Goal: Transaction & Acquisition: Purchase product/service

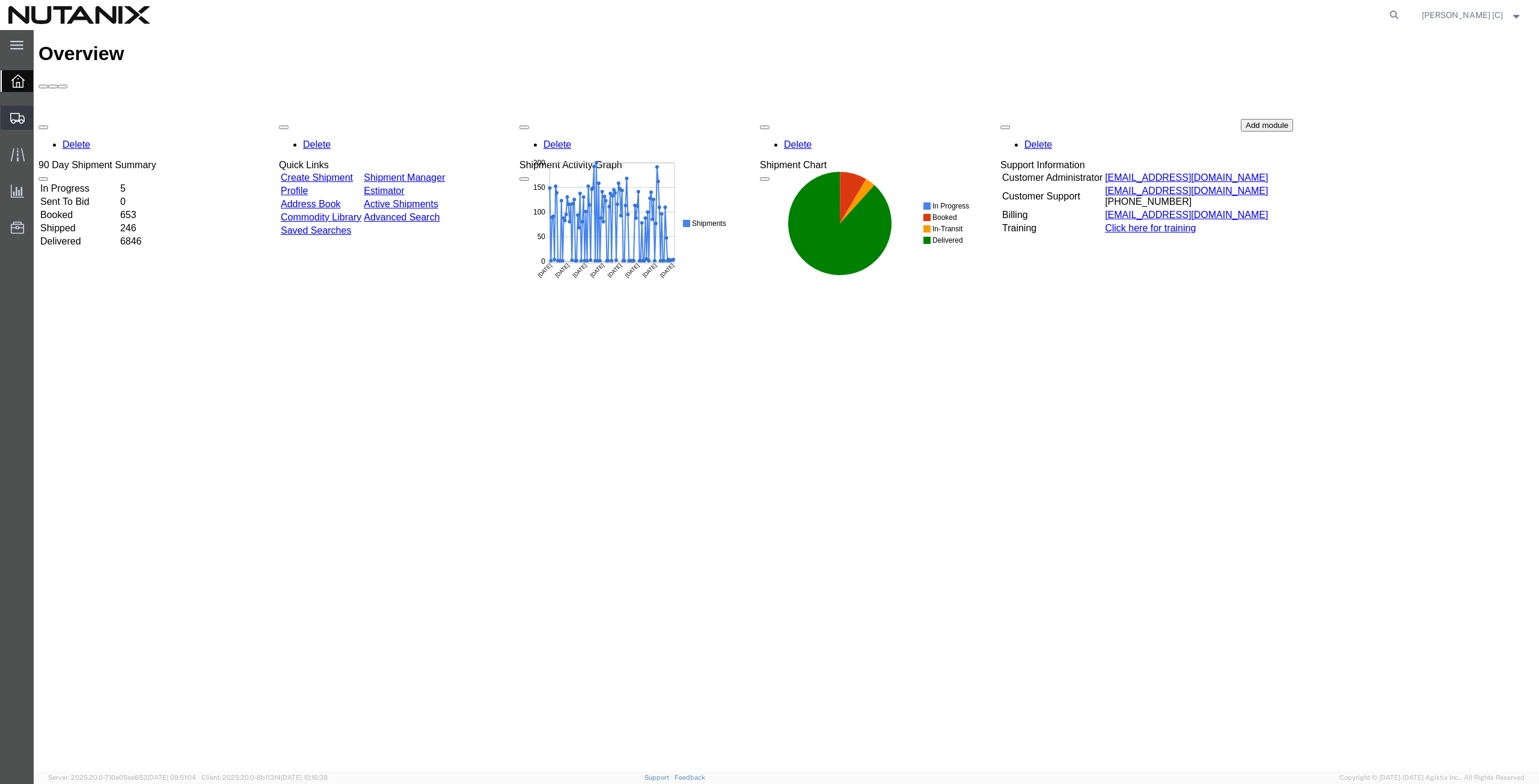
click at [0, 0] on span "Create from Template" at bounding box center [0, 0] width 0 height 0
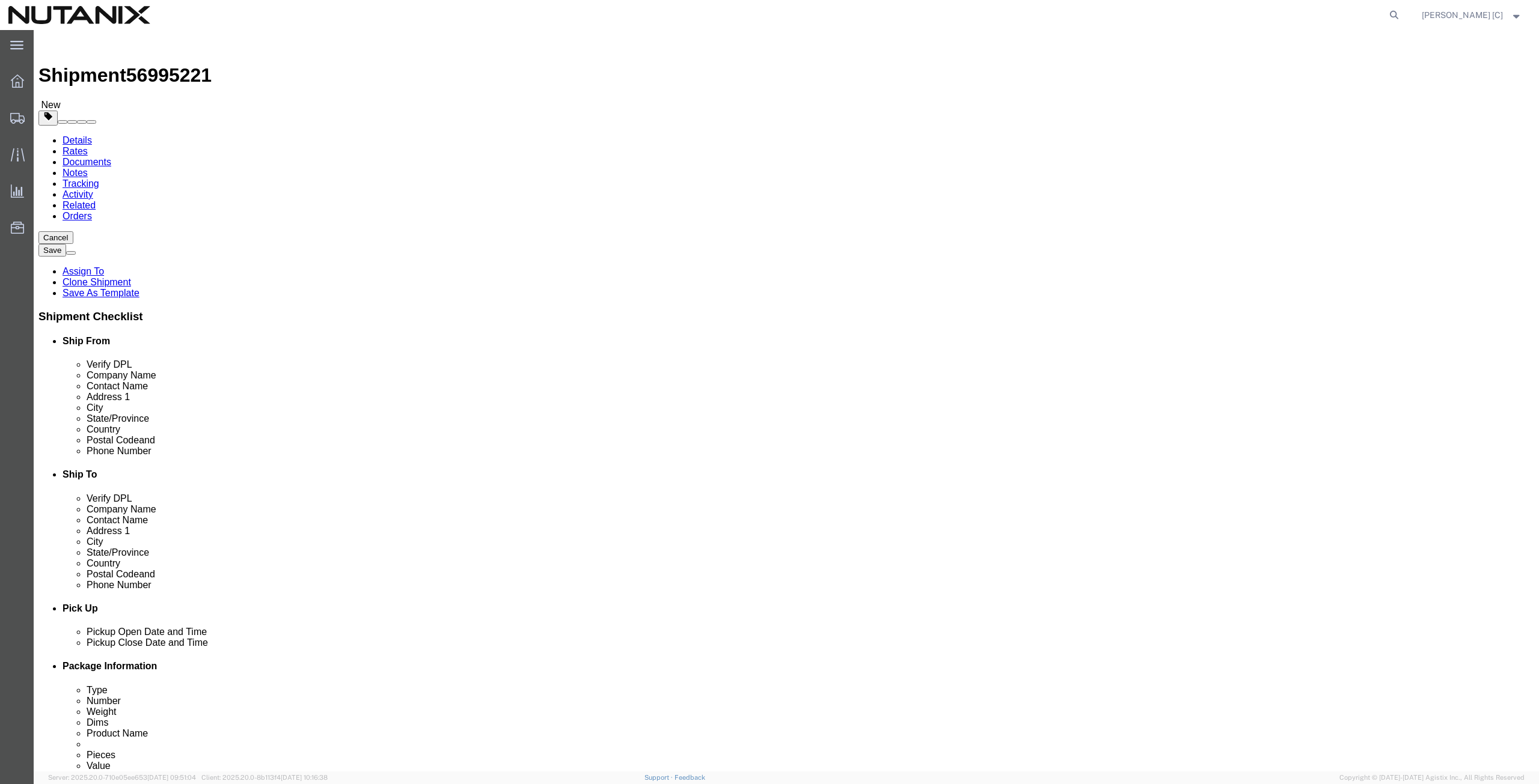
select select
select select "46554"
drag, startPoint x: 298, startPoint y: 224, endPoint x: 60, endPoint y: 240, distance: 238.5
click div "Company Name [PERSON_NAME]"
paste input "[PERSON_NAME]"
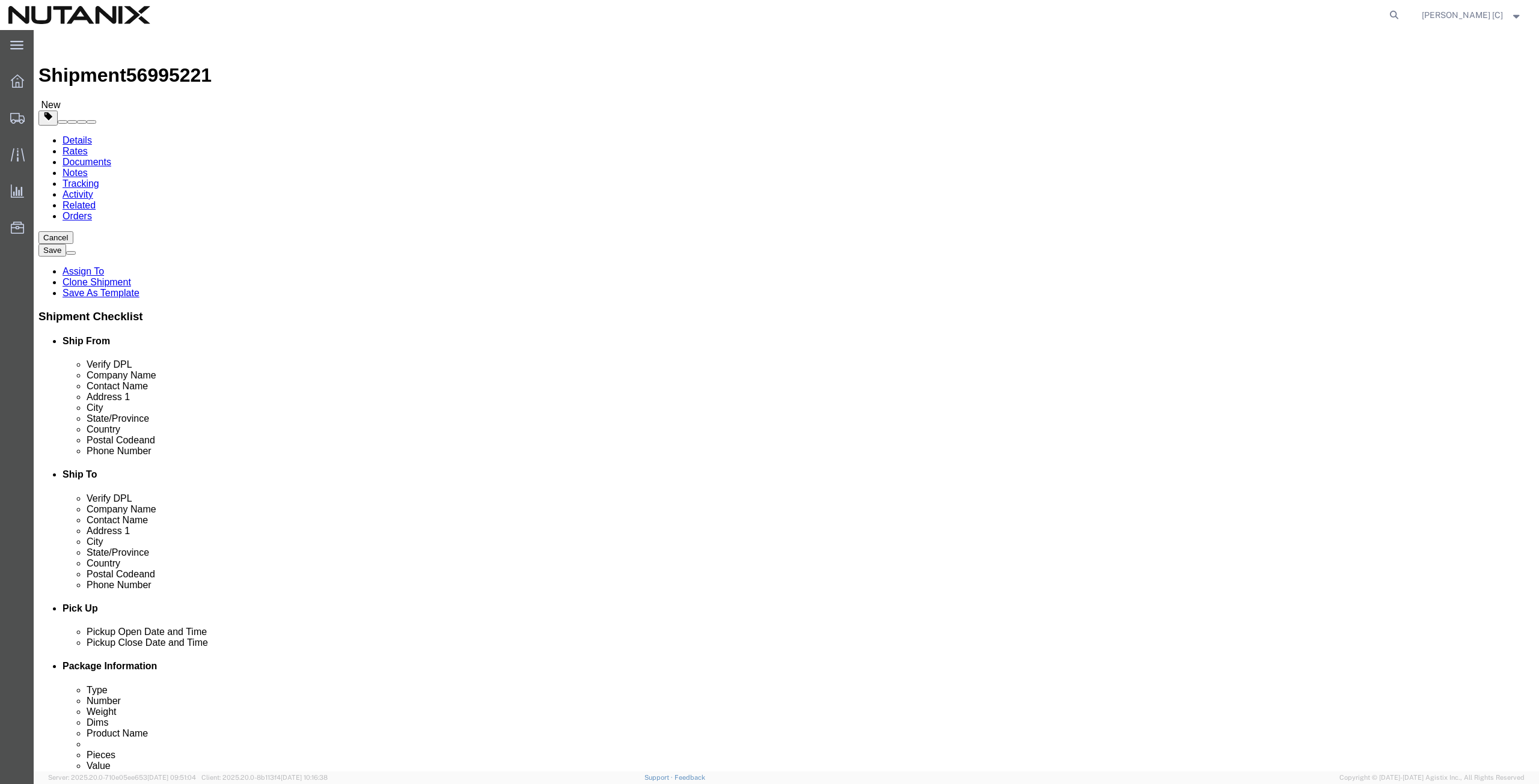
type input "[PERSON_NAME]"
drag, startPoint x: 301, startPoint y: 247, endPoint x: 132, endPoint y: 264, distance: 169.9
click div "Location My Profile Location [GEOGRAPHIC_DATA] - [GEOGRAPHIC_DATA] [GEOGRAPHIC_…"
paste input "[PERSON_NAME]"
type input "[PERSON_NAME]"
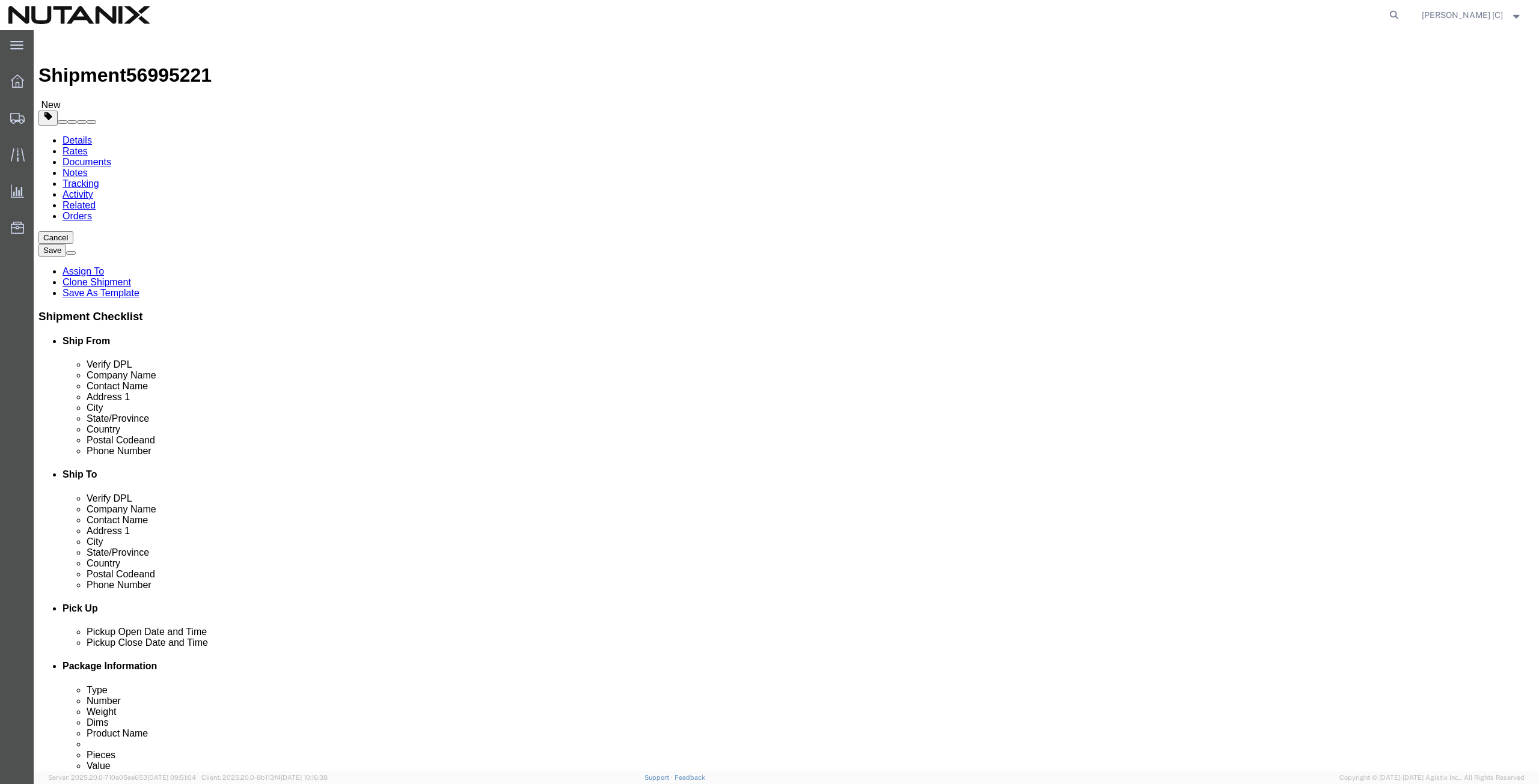
drag, startPoint x: 286, startPoint y: 274, endPoint x: 168, endPoint y: 282, distance: 118.3
click div "Location My Profile Location [GEOGRAPHIC_DATA] - [GEOGRAPHIC_DATA] [GEOGRAPHIC_…"
paste input "[STREET_ADDRESS]"
type input "[STREET_ADDRESS]"
drag, startPoint x: 268, startPoint y: 295, endPoint x: 121, endPoint y: 302, distance: 147.2
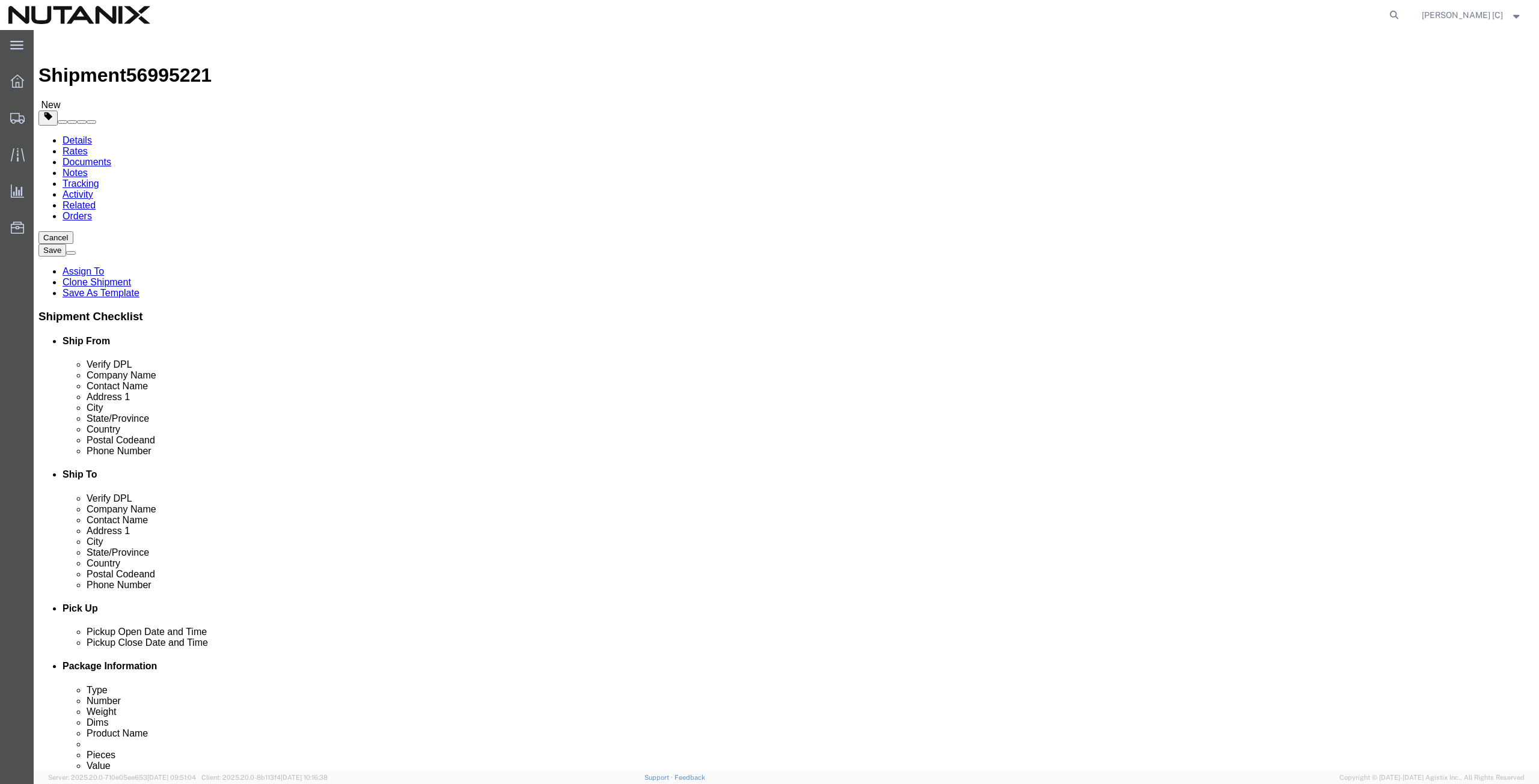
click div "Address [STREET_ADDRESS]"
drag, startPoint x: 273, startPoint y: 315, endPoint x: 101, endPoint y: 309, distance: 172.1
click div "City Plano"
paste input "Westford"
type input "Westford"
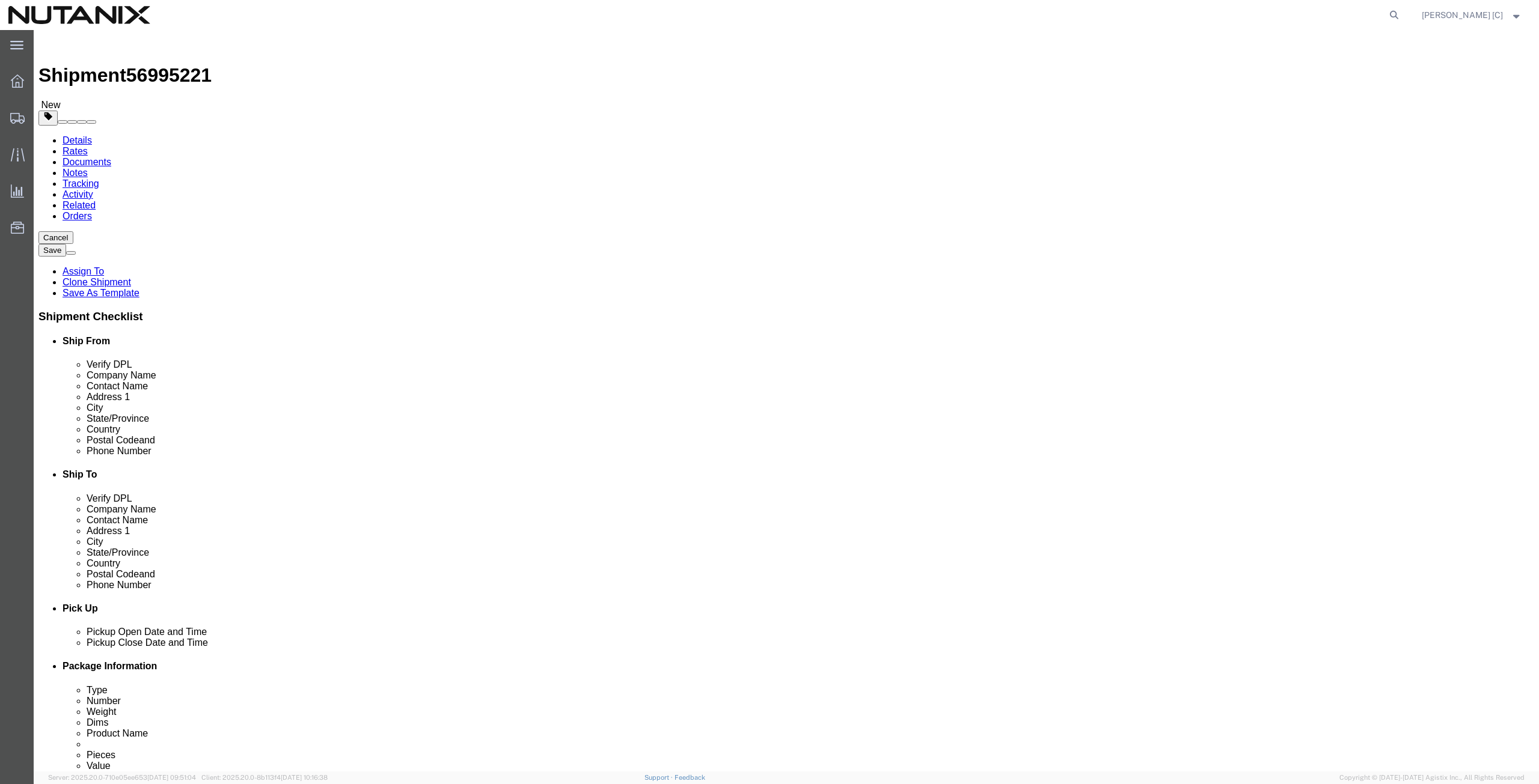
type input "mass"
drag, startPoint x: 264, startPoint y: 385, endPoint x: 200, endPoint y: 385, distance: 64.0
click div "Postal Code 75093"
paste input "01886"
type input "01886"
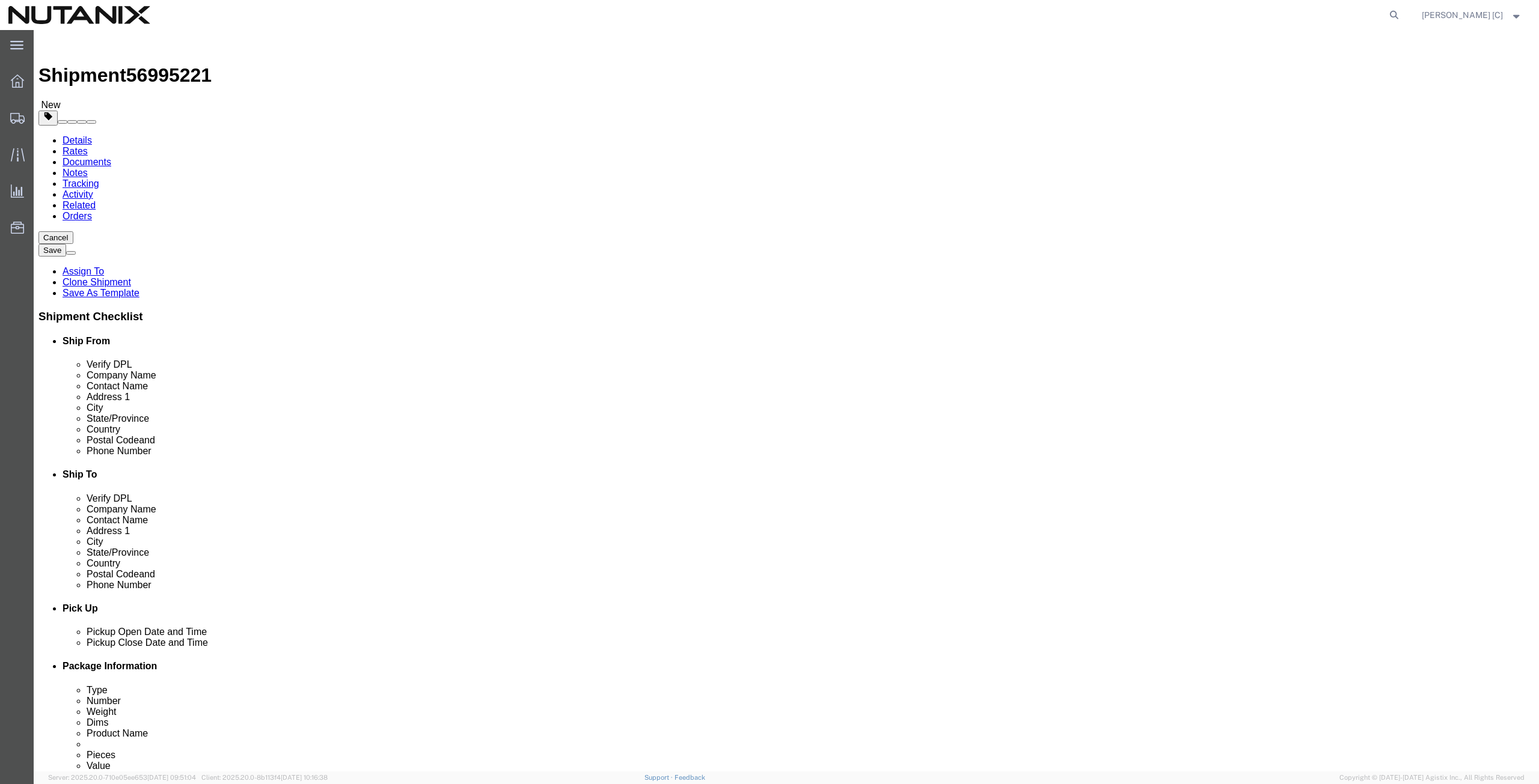
drag, startPoint x: 193, startPoint y: 404, endPoint x: 132, endPoint y: 411, distance: 61.4
click div "Phone Number [PHONE_NUMBER]"
paste input "[PHONE_NUMBER]"
type input "[PHONE_NUMBER]"
drag, startPoint x: 361, startPoint y: 436, endPoint x: 147, endPoint y: 439, distance: 214.0
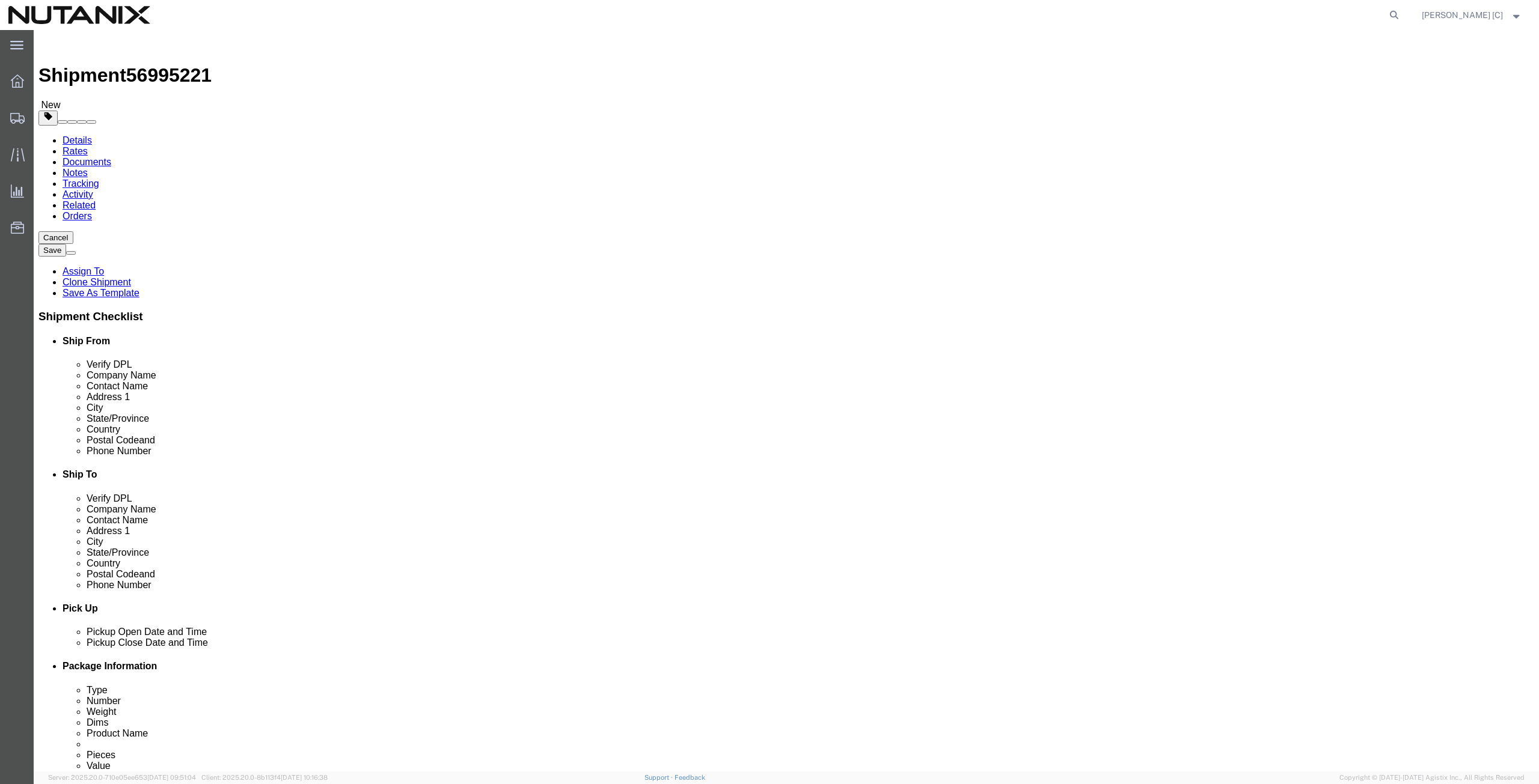
click div "Email [PERSON_NAME][EMAIL_ADDRESS][PERSON_NAME][DOMAIN_NAME]"
paste input "[PERSON_NAME].[PERSON_NAME]"
type input "[PERSON_NAME][EMAIL_ADDRESS][PERSON_NAME][DOMAIN_NAME]"
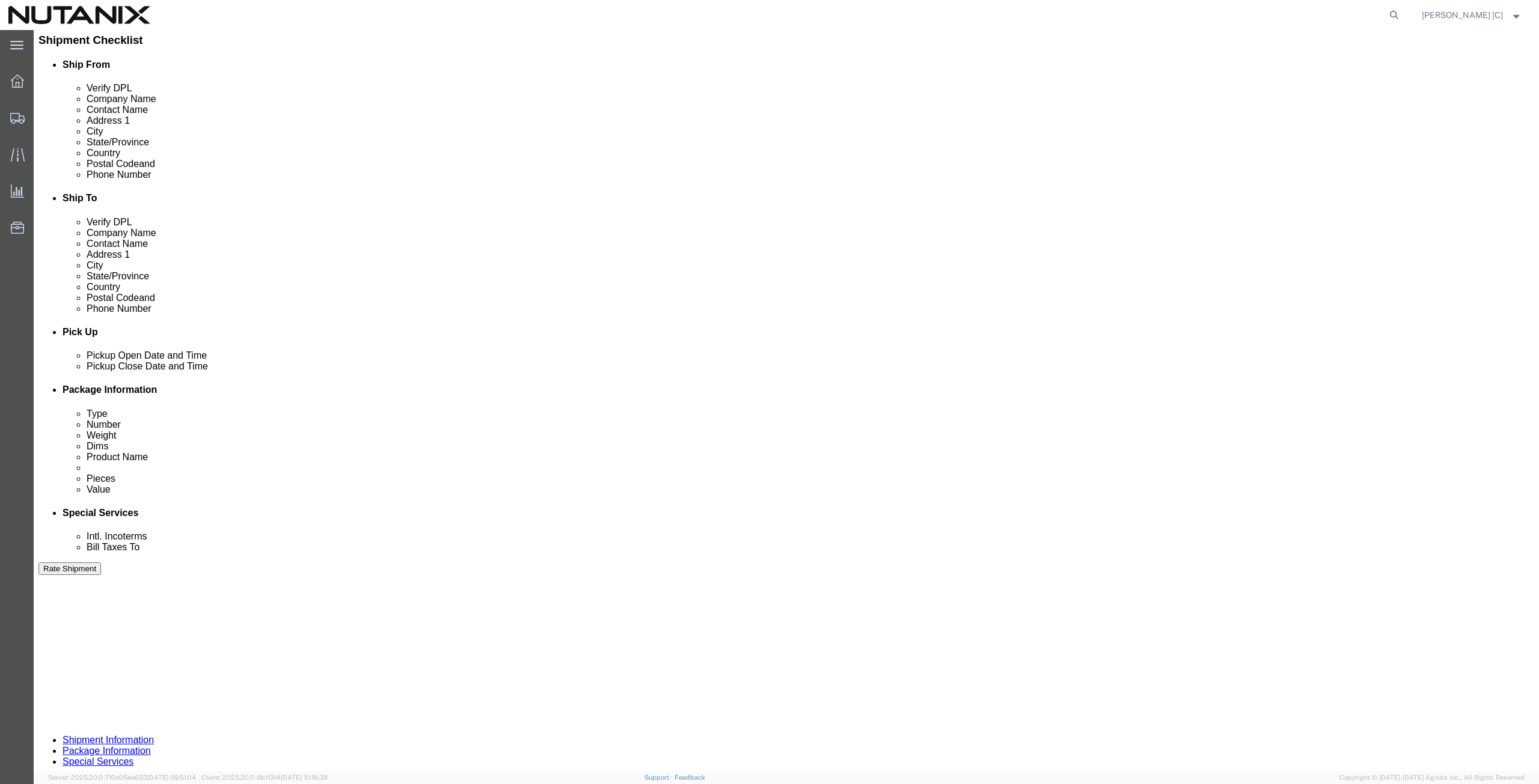
scroll to position [290, 0]
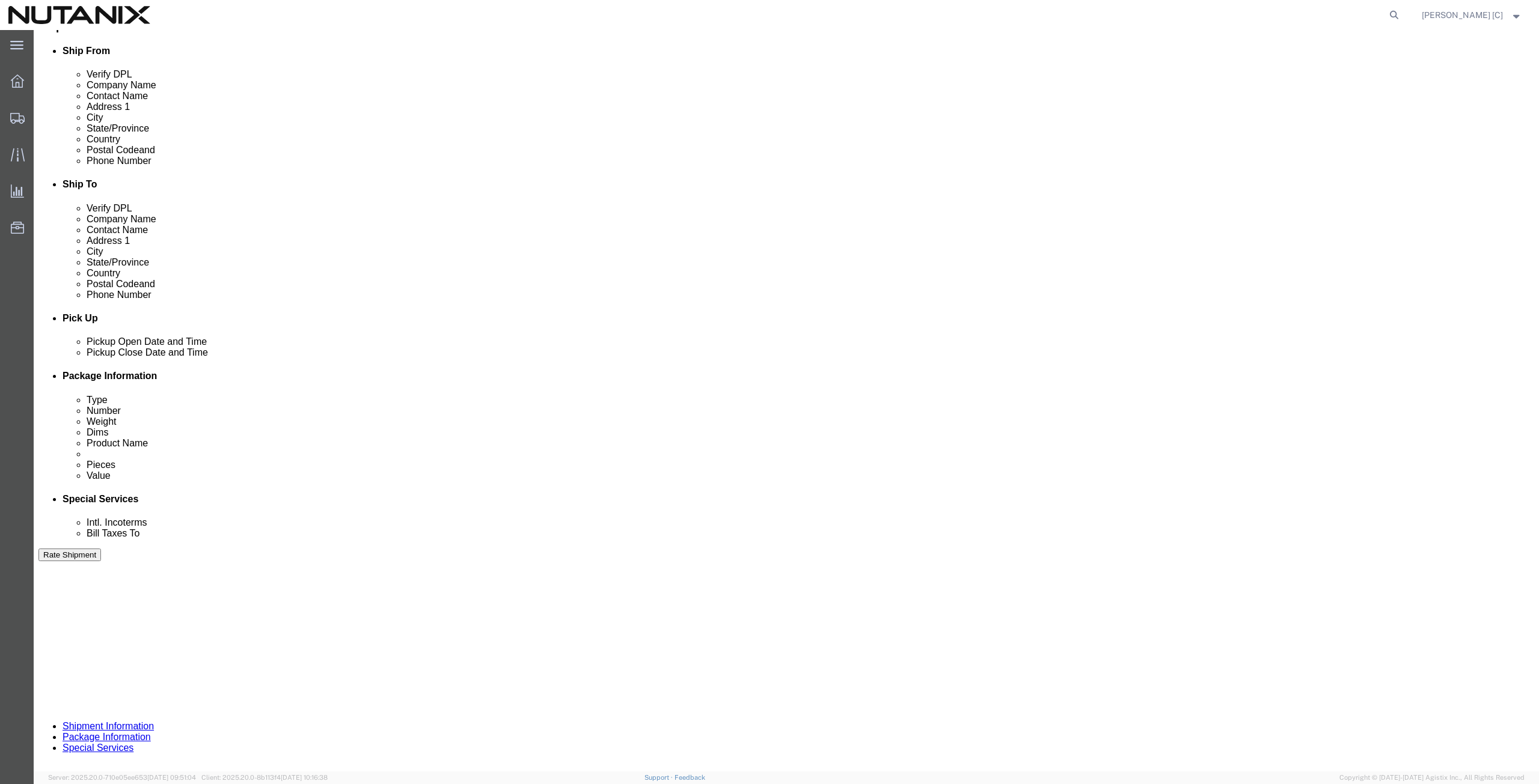
drag, startPoint x: 271, startPoint y: 447, endPoint x: 138, endPoint y: 462, distance: 133.8
click div "Select Account Type Activity ID Airline Appointment Number ASN Batch Request # …"
type input "79101"
click button "Continue"
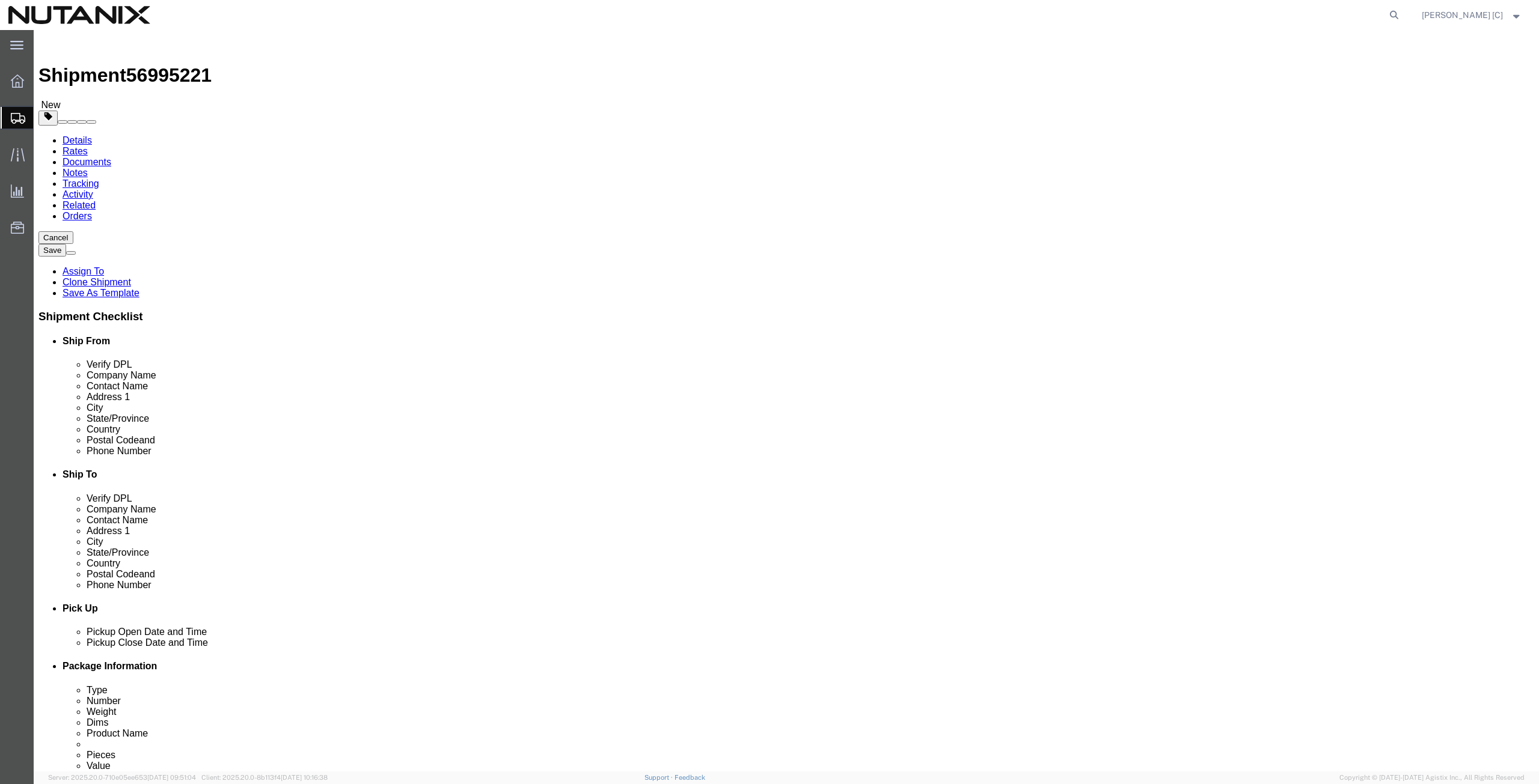
click dd "1.00 Each"
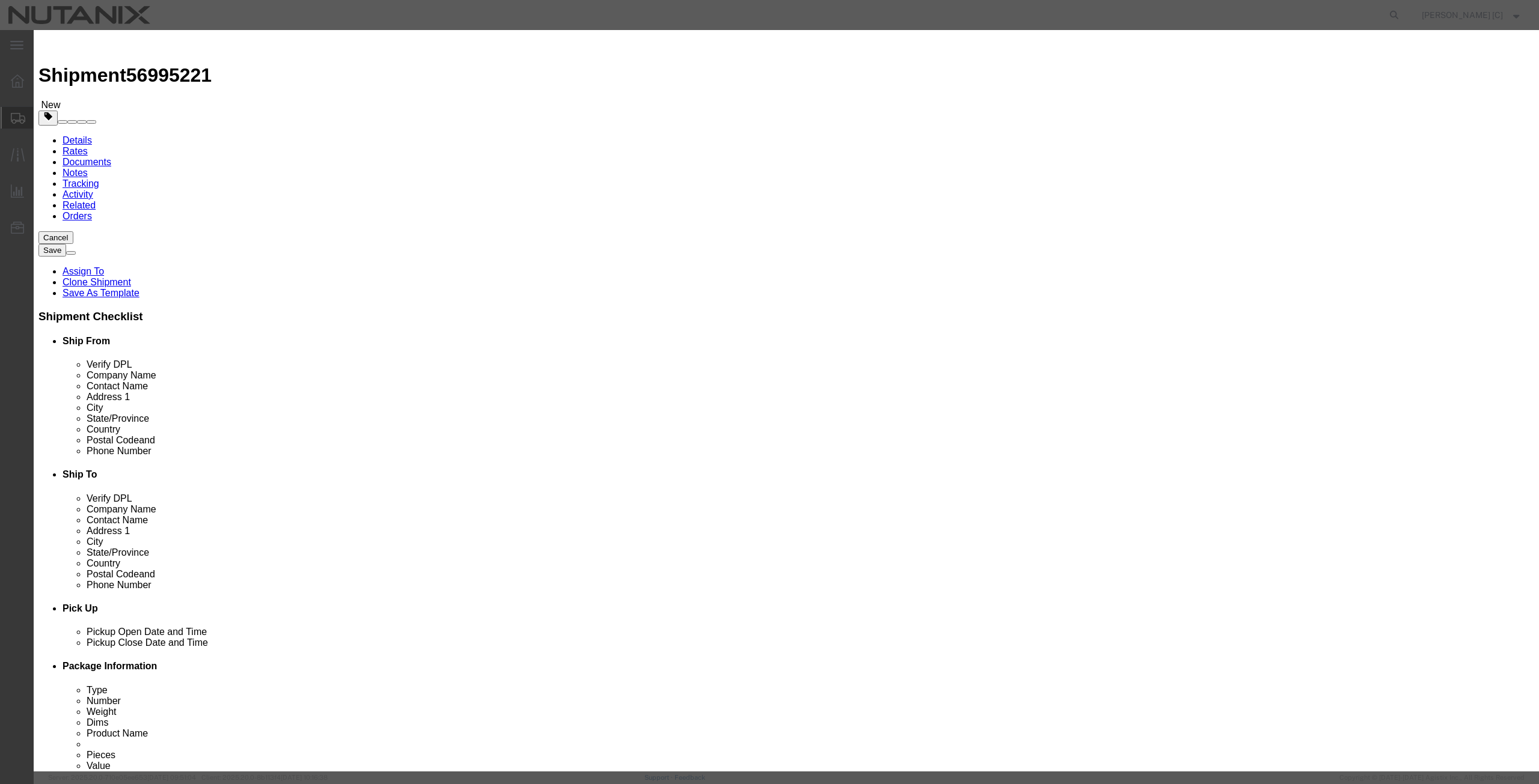
drag, startPoint x: 590, startPoint y: 141, endPoint x: 367, endPoint y: 120, distance: 224.0
click div "Edit content Commodity library Product Name Mac Book Pro Pieces 1.00 Select Bag…"
type input "1000"
click input "Mac Book Pro"
drag, startPoint x: 611, startPoint y: 91, endPoint x: 509, endPoint y: 107, distance: 103.2
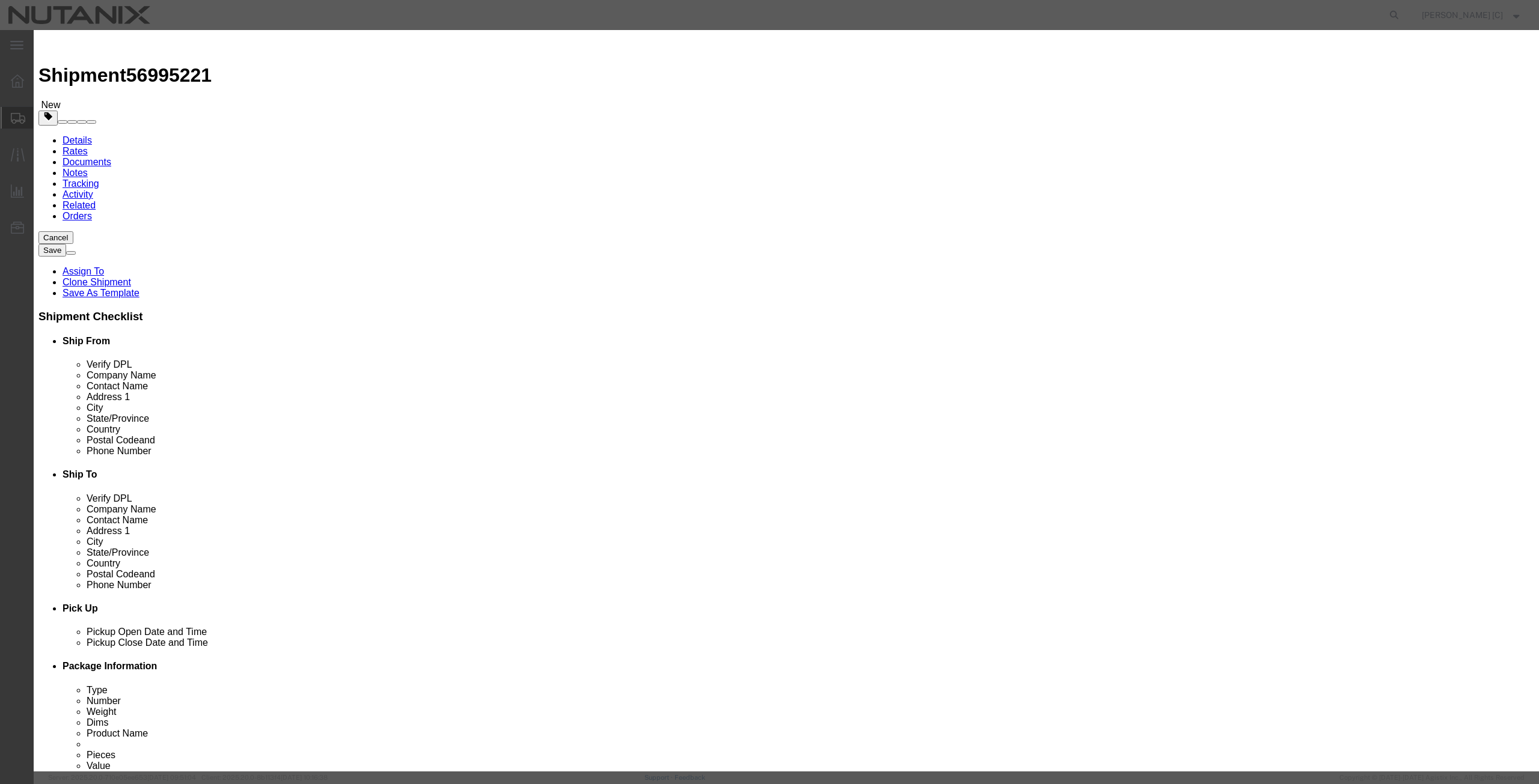
click div "Product Name Mac Book Pro Pieces 1.00 Select Bag Barrels 100Board Feet Bottle B…"
drag, startPoint x: 624, startPoint y: 87, endPoint x: 509, endPoint y: 103, distance: 116.1
click div "Product Name Lenovo Laptop Lenovo Pieces 1.00 Select Bag Barrels 100Board Feet …"
type input "Lenovo Laptop"
drag, startPoint x: 931, startPoint y: 87, endPoint x: 798, endPoint y: 108, distance: 134.6
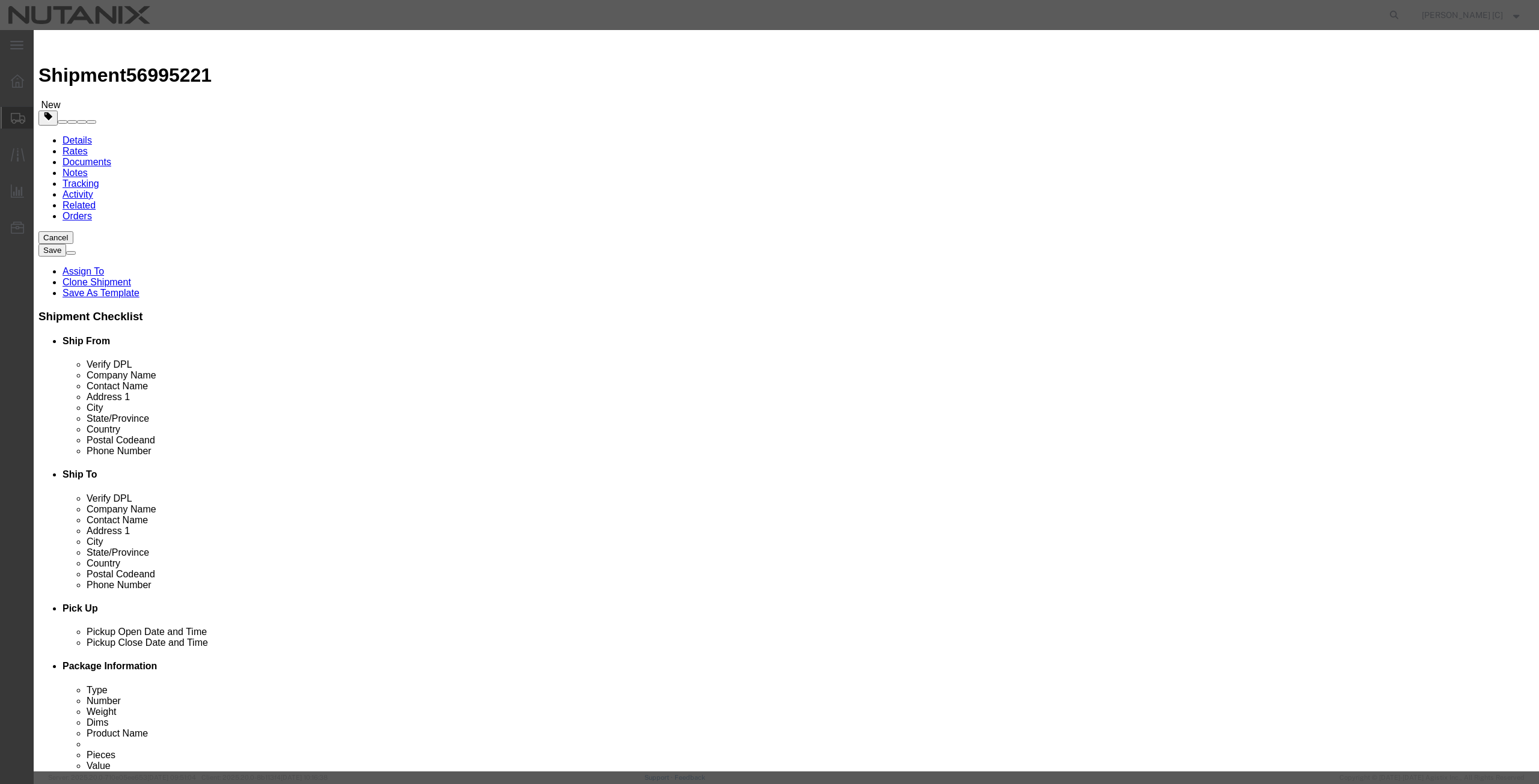
click div "Description Mac Book Pro"
paste textarea "Lenovo Laptop"
type textarea "Lenovo Laptop"
click button "Save & Close"
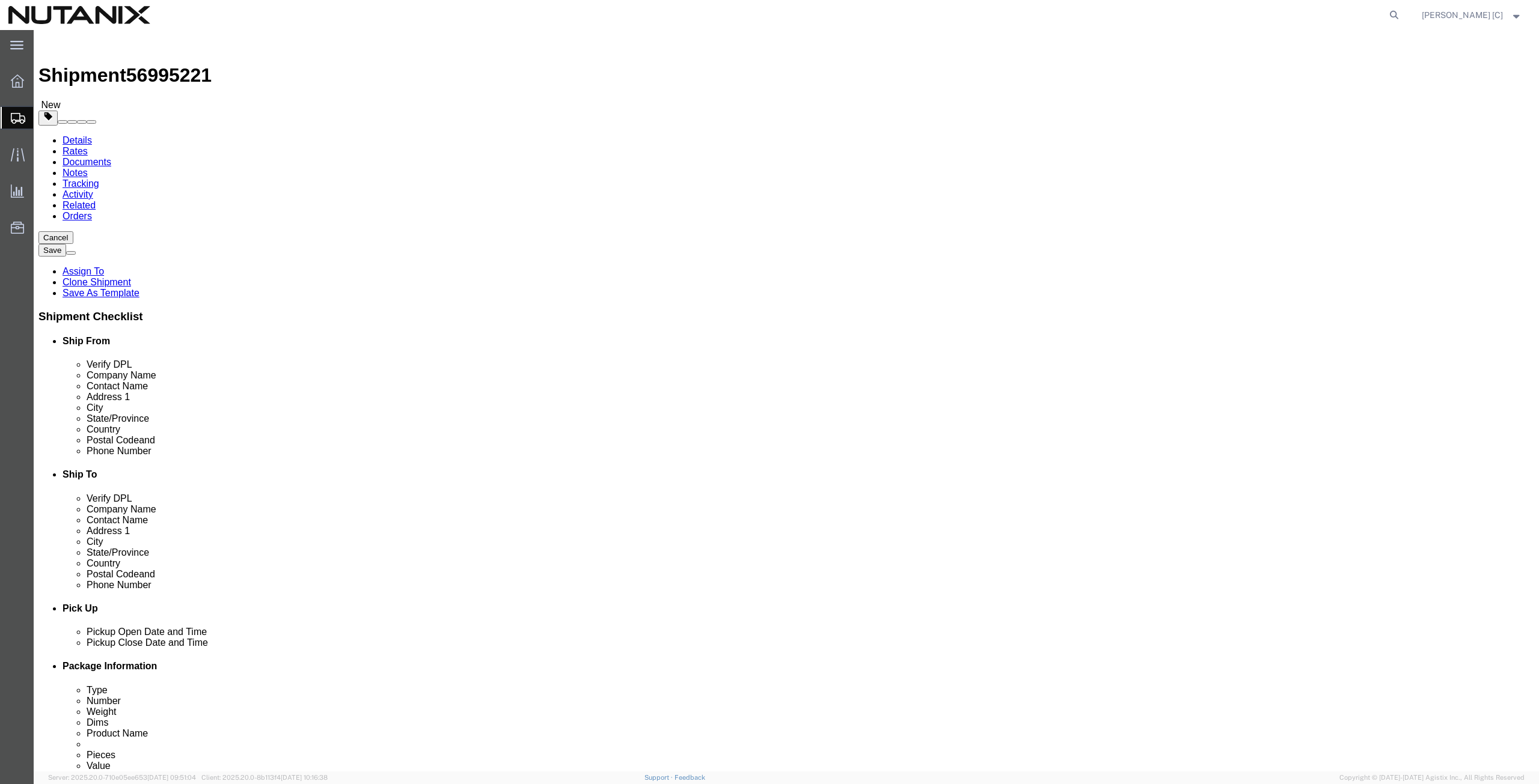
click button "Continue"
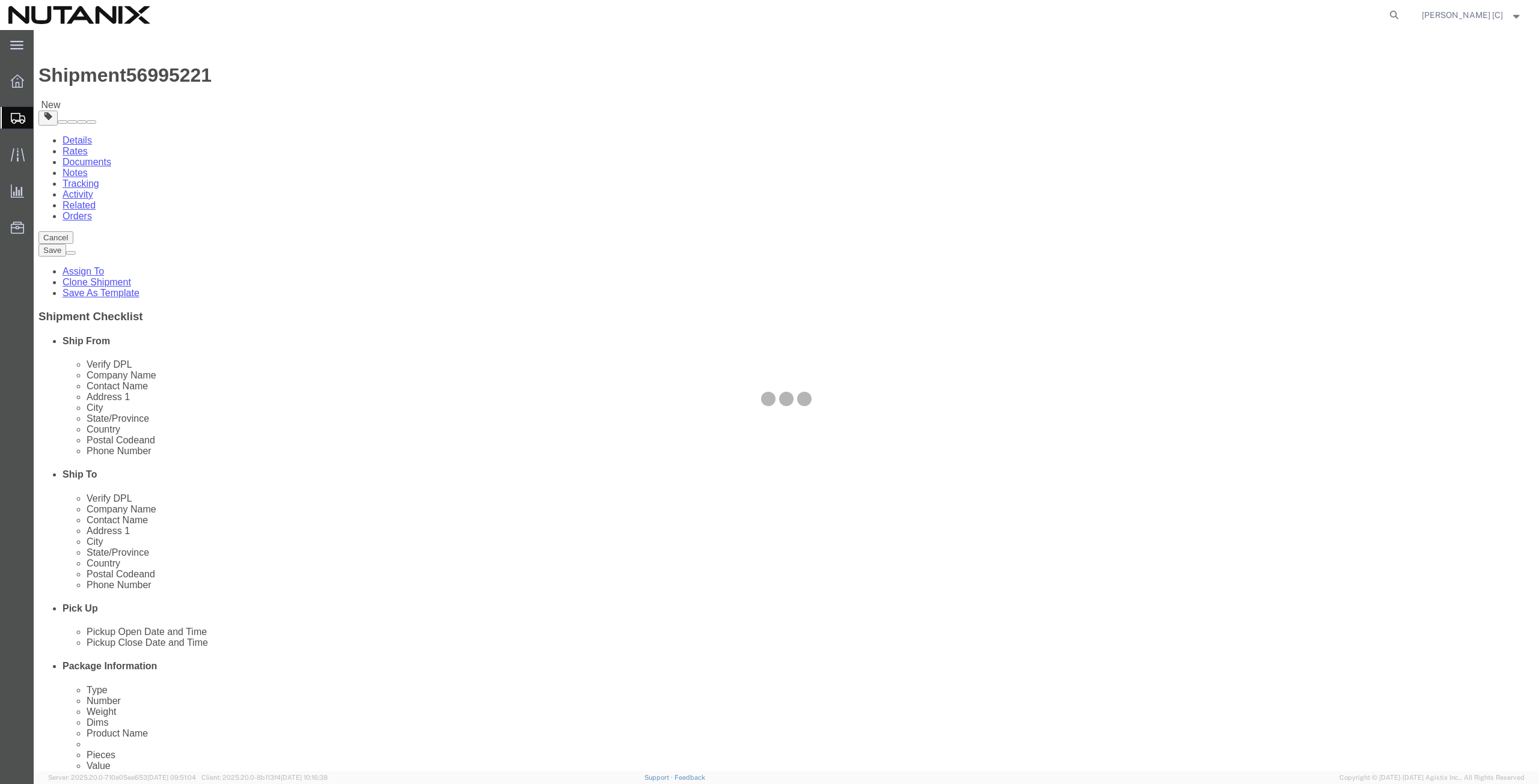
select select
select select "COSTCENTER"
select select "48694"
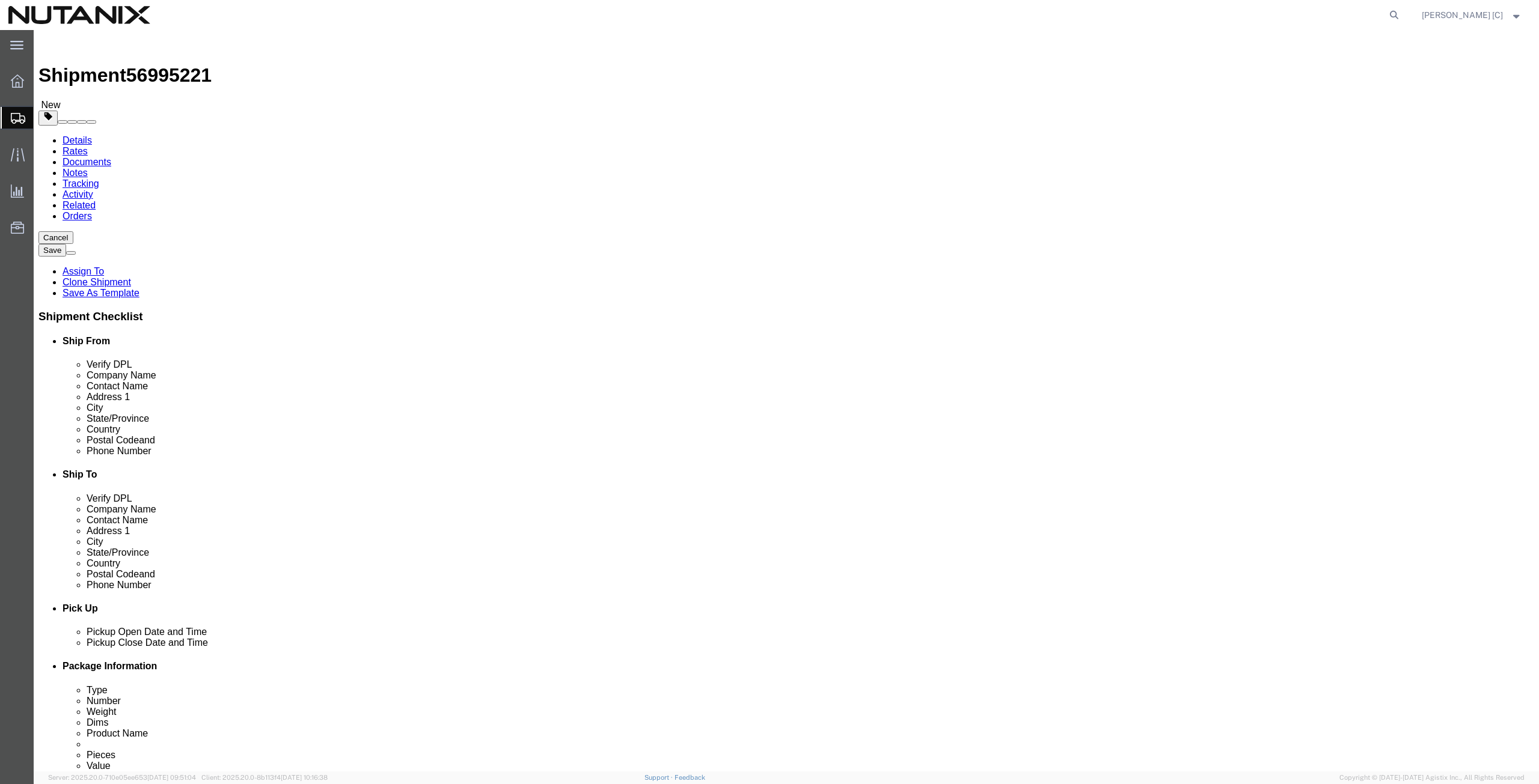
click icon
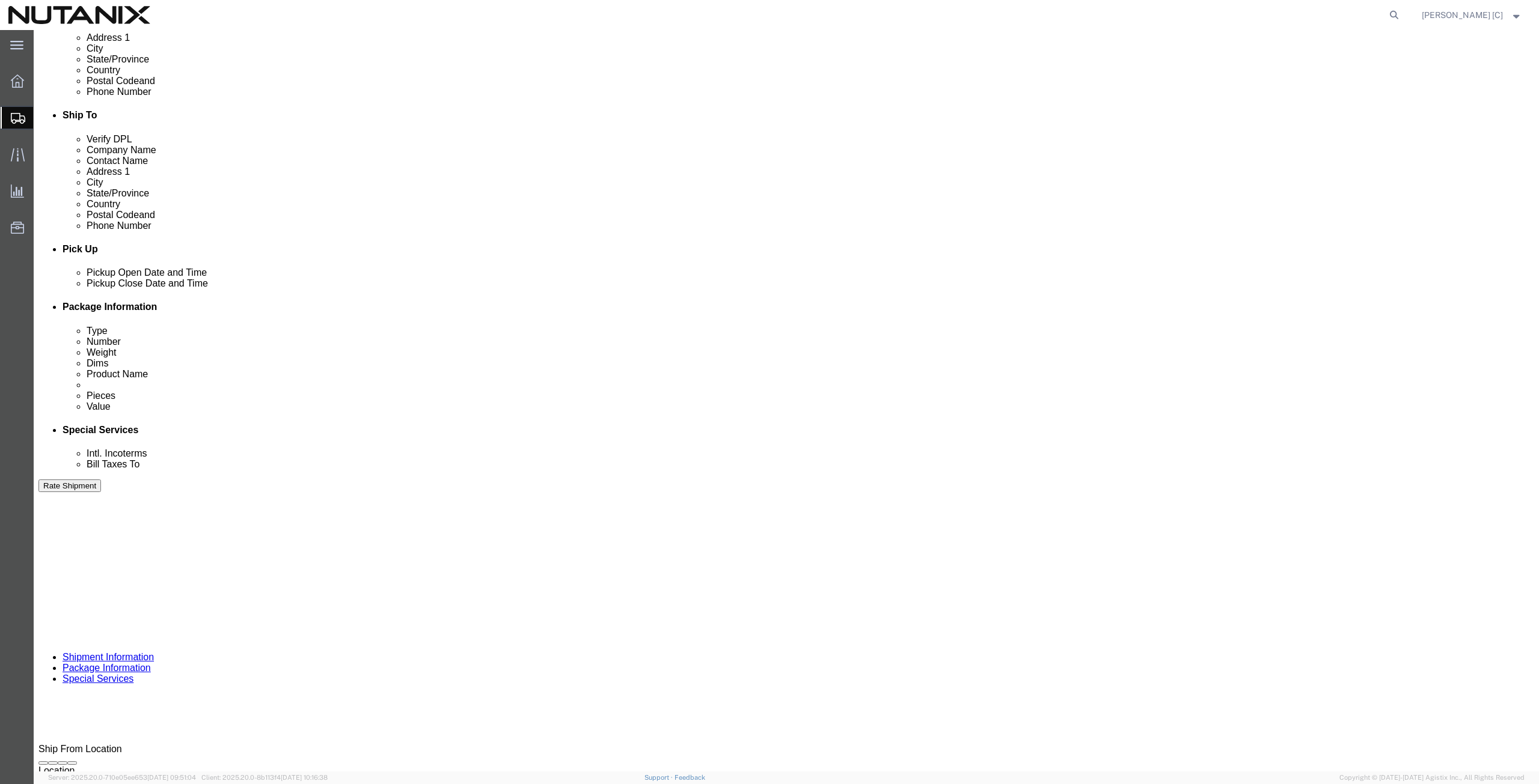
scroll to position [418, 0]
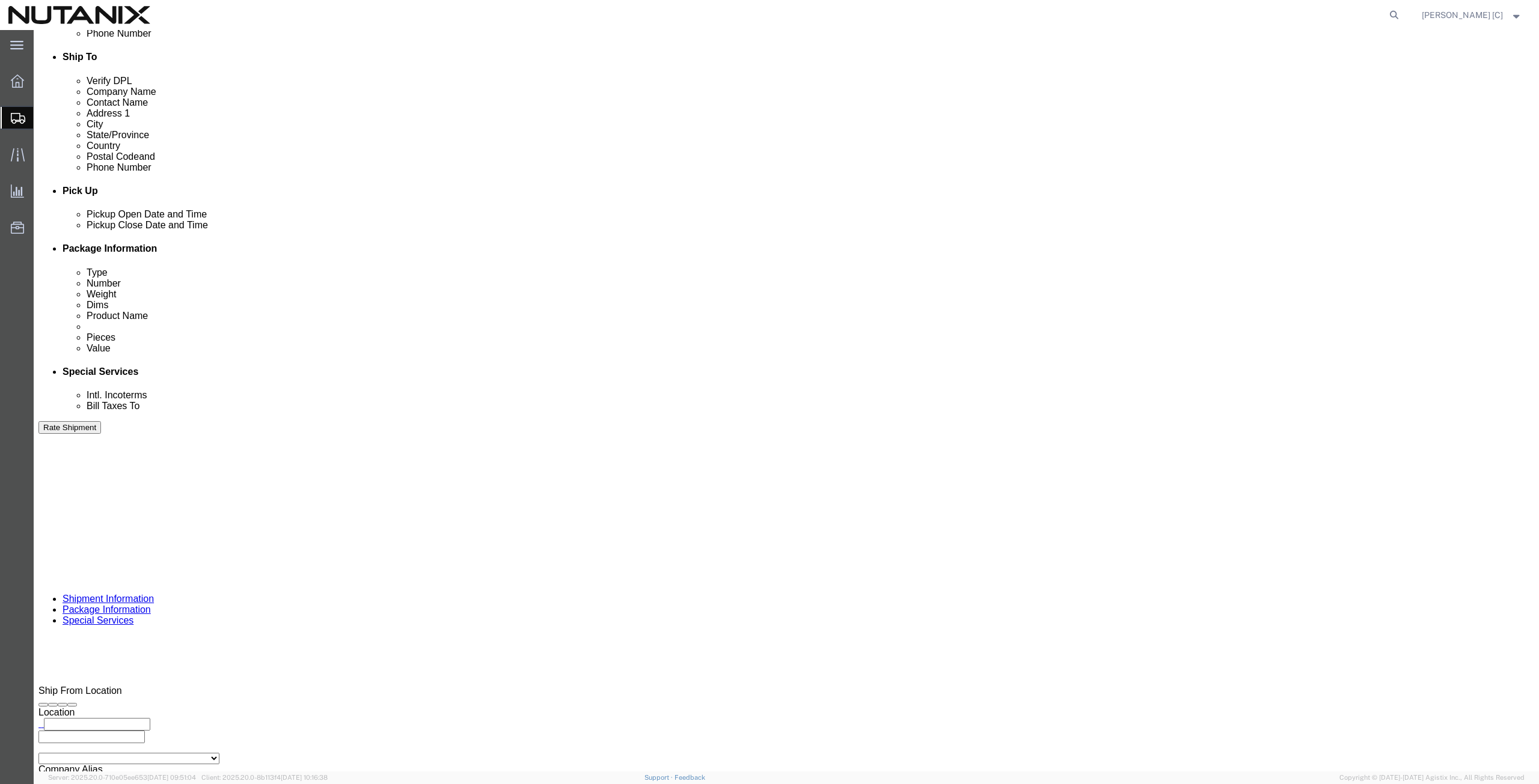
click button "Rate Shipment"
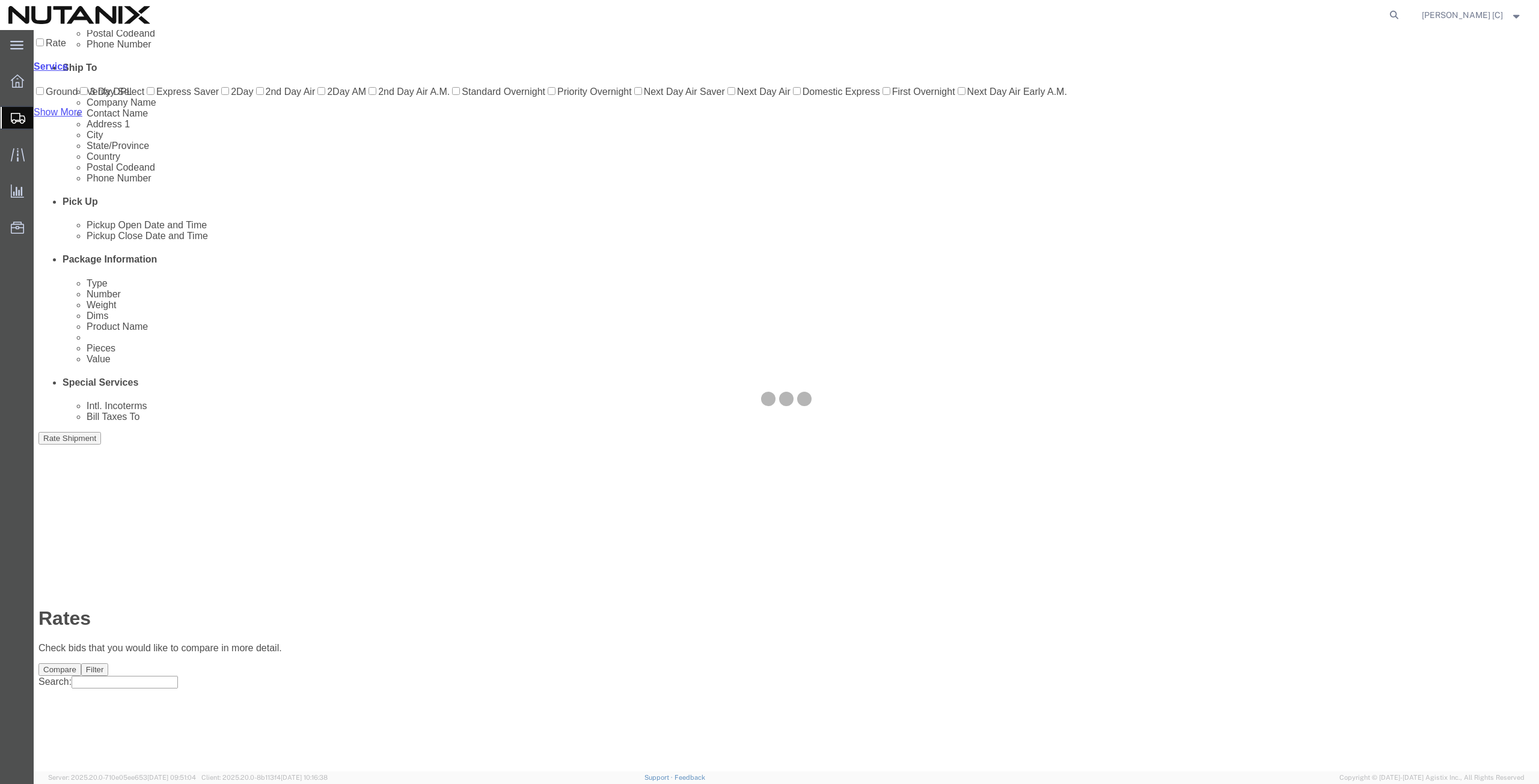
scroll to position [0, 0]
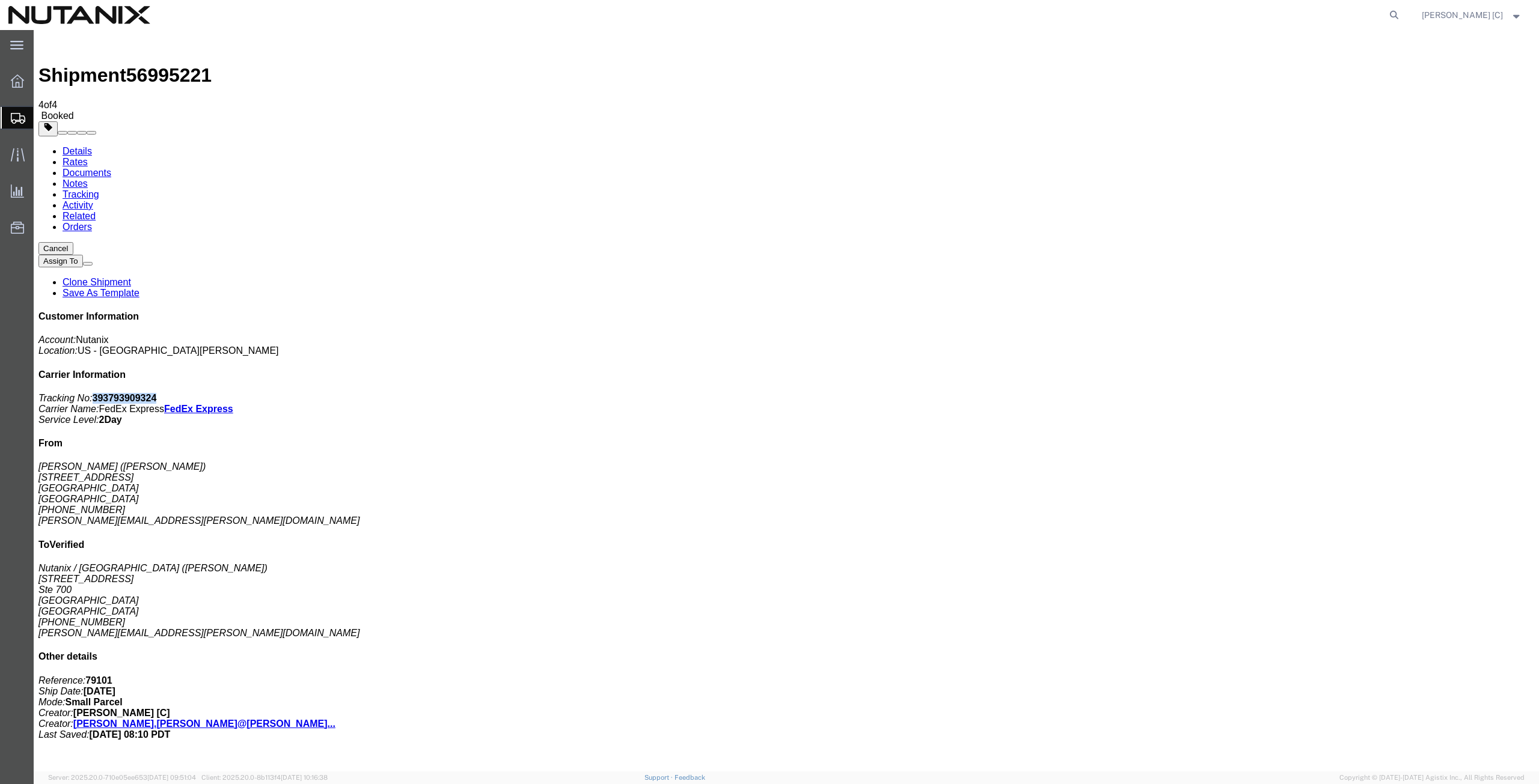
drag, startPoint x: 1430, startPoint y: 183, endPoint x: 1372, endPoint y: 184, distance: 58.0
click at [1372, 393] on p "Tracking No: 393793909324 Carrier Name: FedEx Express FedEx Express Service Lev…" at bounding box center [787, 409] width 1496 height 32
copy b "393793909324"
click at [0, 0] on span "Create from Template" at bounding box center [0, 0] width 0 height 0
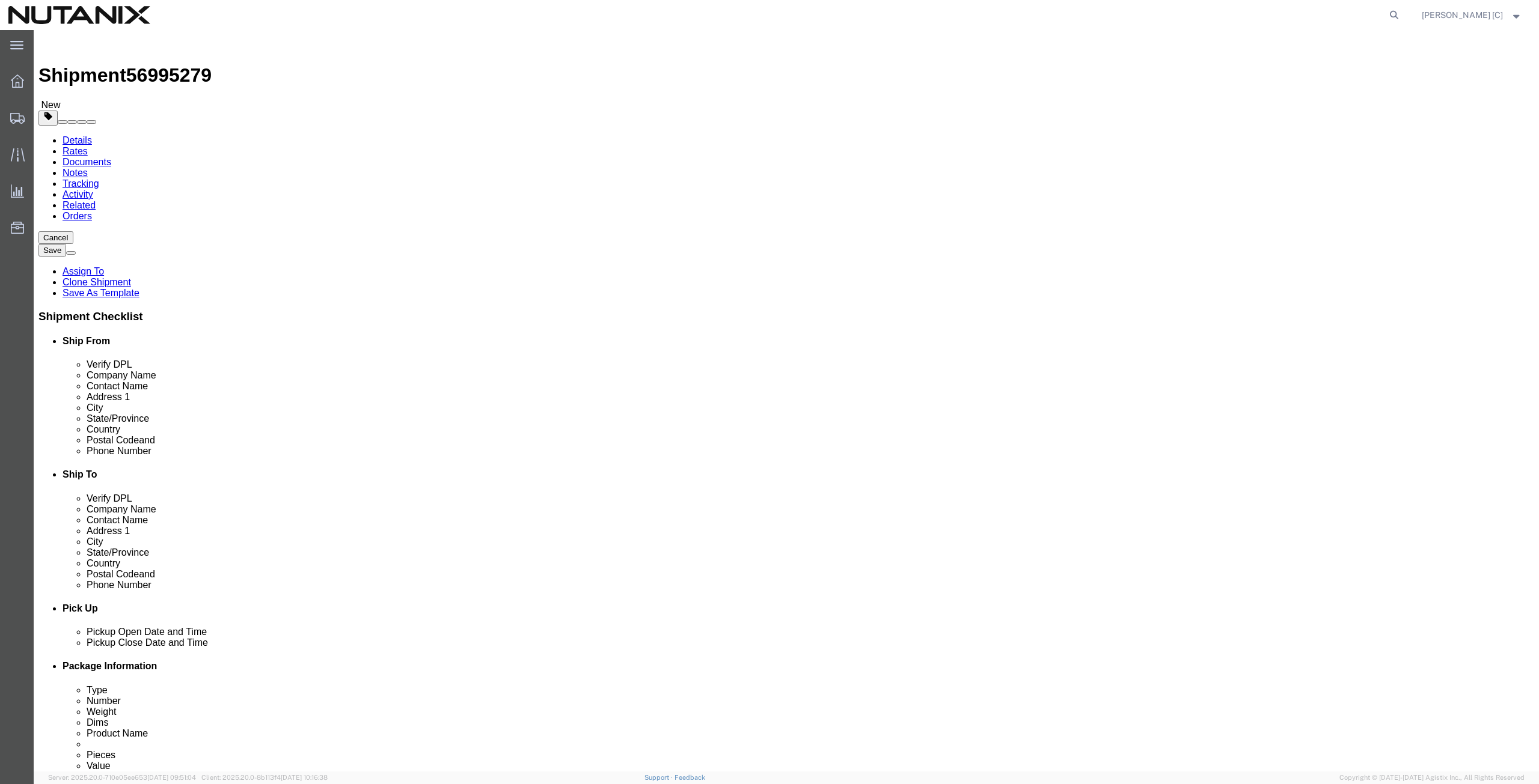
click div "Location Select Select My Profile Location [GEOGRAPHIC_DATA] - [GEOGRAPHIC_DATA…"
click p "- Nutanix HQ - ([PERSON_NAME]) [STREET_ADDRESS]"
type input "[PERSON_NAME]"
type input "[PHONE_NUMBER]"
type input "[PERSON_NAME][EMAIL_ADDRESS][PERSON_NAME][DOMAIN_NAME]"
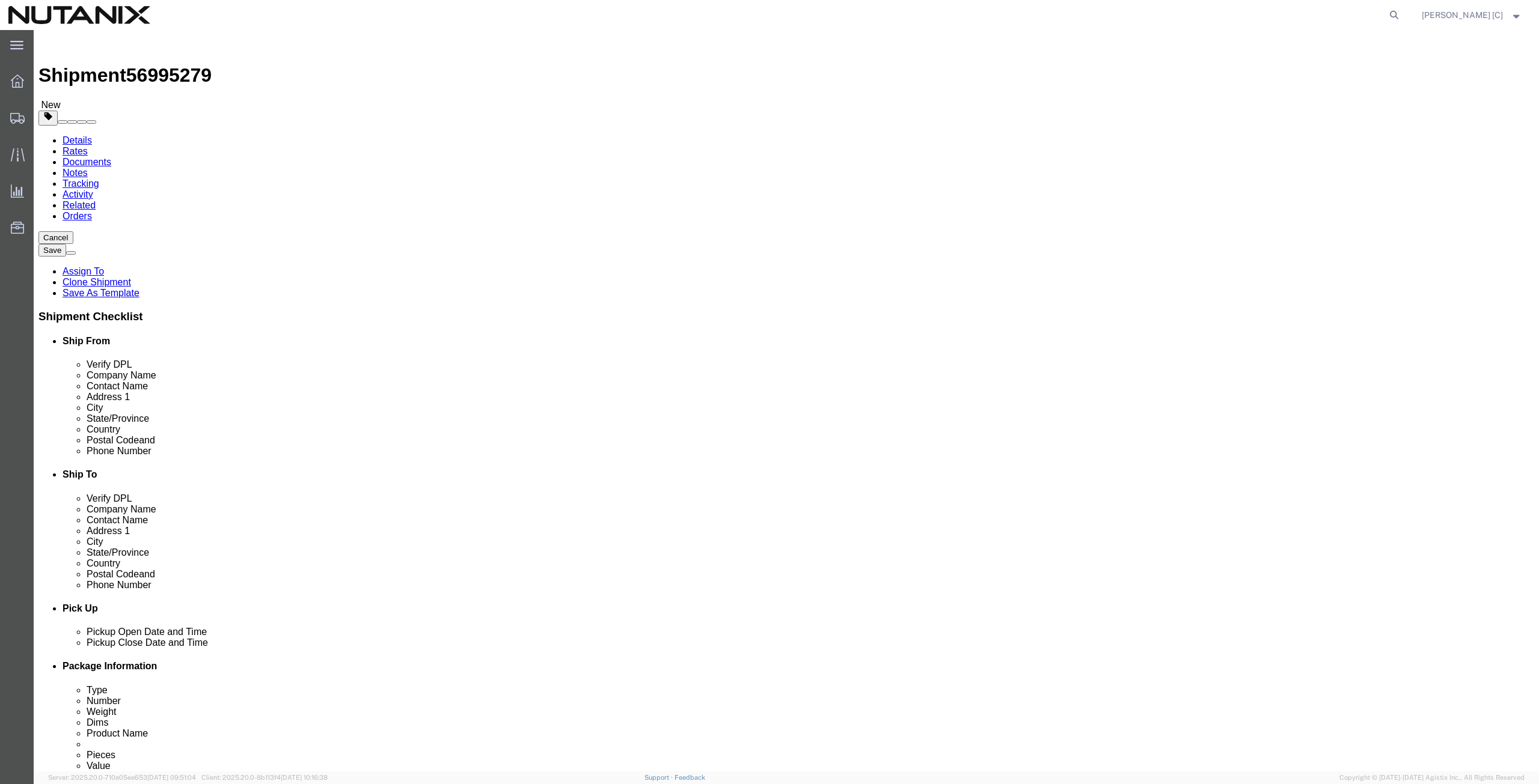
select select "CA"
type input "[PERSON_NAME]"
drag, startPoint x: 320, startPoint y: 272, endPoint x: -2, endPoint y: 271, distance: 322.0
click html "Shipment 56995279 New Details Rates Documents Notes Tracking Activity Related O…"
paste input "[STREET_ADDRESS]"
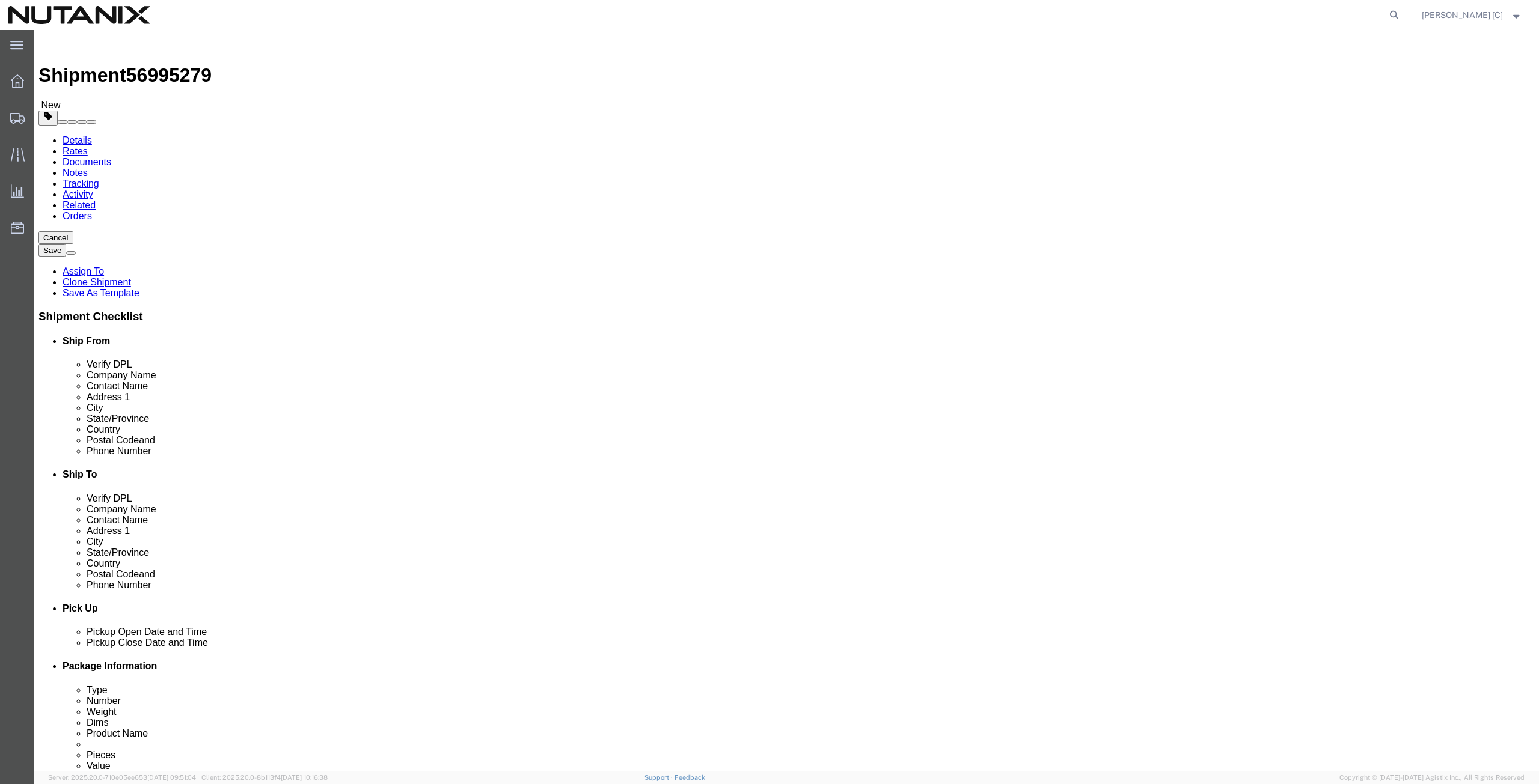
type input "[STREET_ADDRESS]"
drag, startPoint x: 277, startPoint y: 314, endPoint x: 134, endPoint y: 313, distance: 143.0
click div "City [GEOGRAPHIC_DATA][PERSON_NAME]"
paste input "Austin"
type input "Austin"
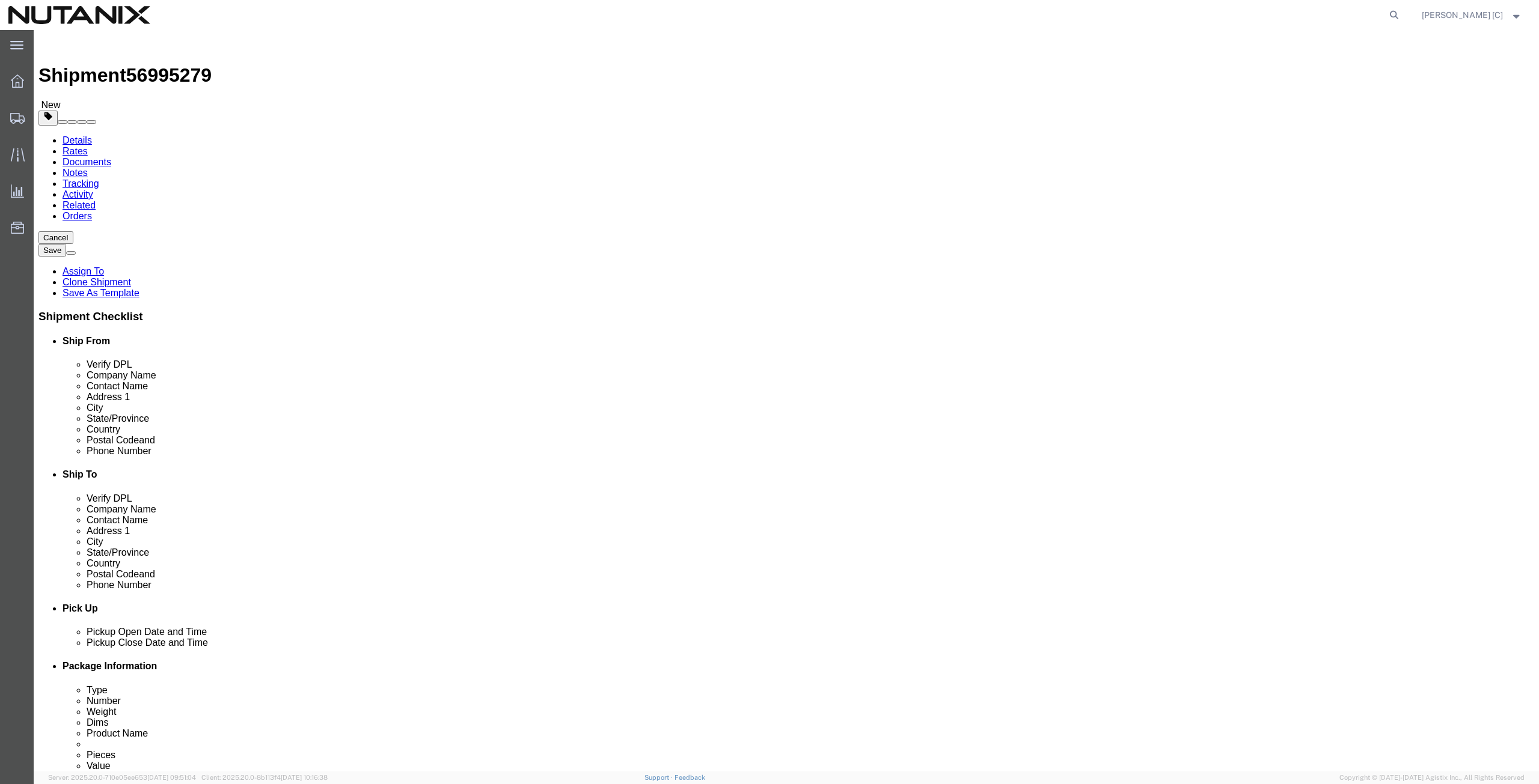
type input "tex"
select select "[GEOGRAPHIC_DATA]"
drag, startPoint x: 265, startPoint y: 382, endPoint x: 156, endPoint y: 385, distance: 109.0
click div "Postal Code 95110"
paste input "78702"
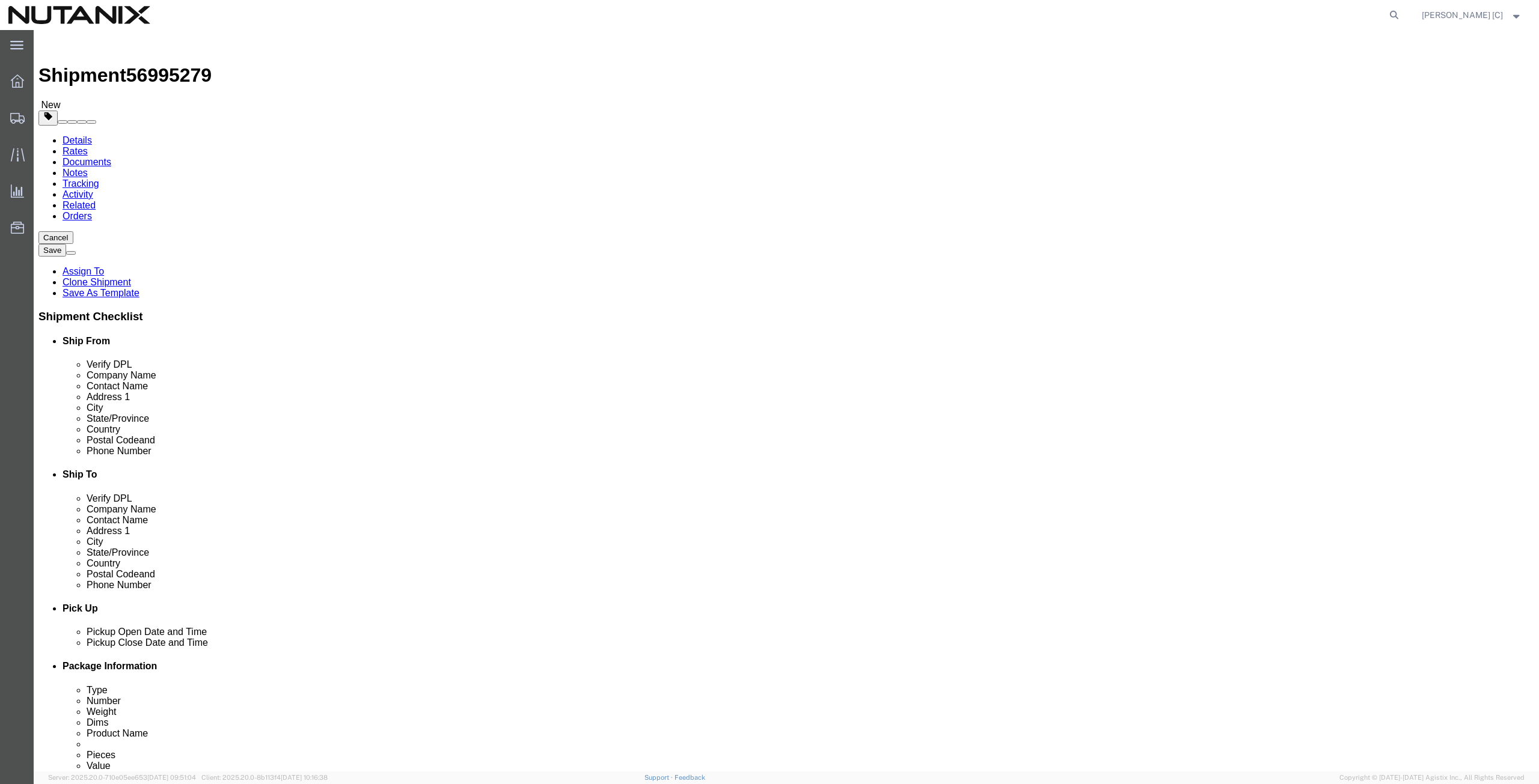
type input "78702"
drag, startPoint x: 309, startPoint y: 407, endPoint x: 178, endPoint y: 394, distance: 131.6
click div "Location Select Select My Profile Location [GEOGRAPHIC_DATA] - [GEOGRAPHIC_DATA…"
paste input "[PHONE_NUMBER]"
type input "[PHONE_NUMBER]"
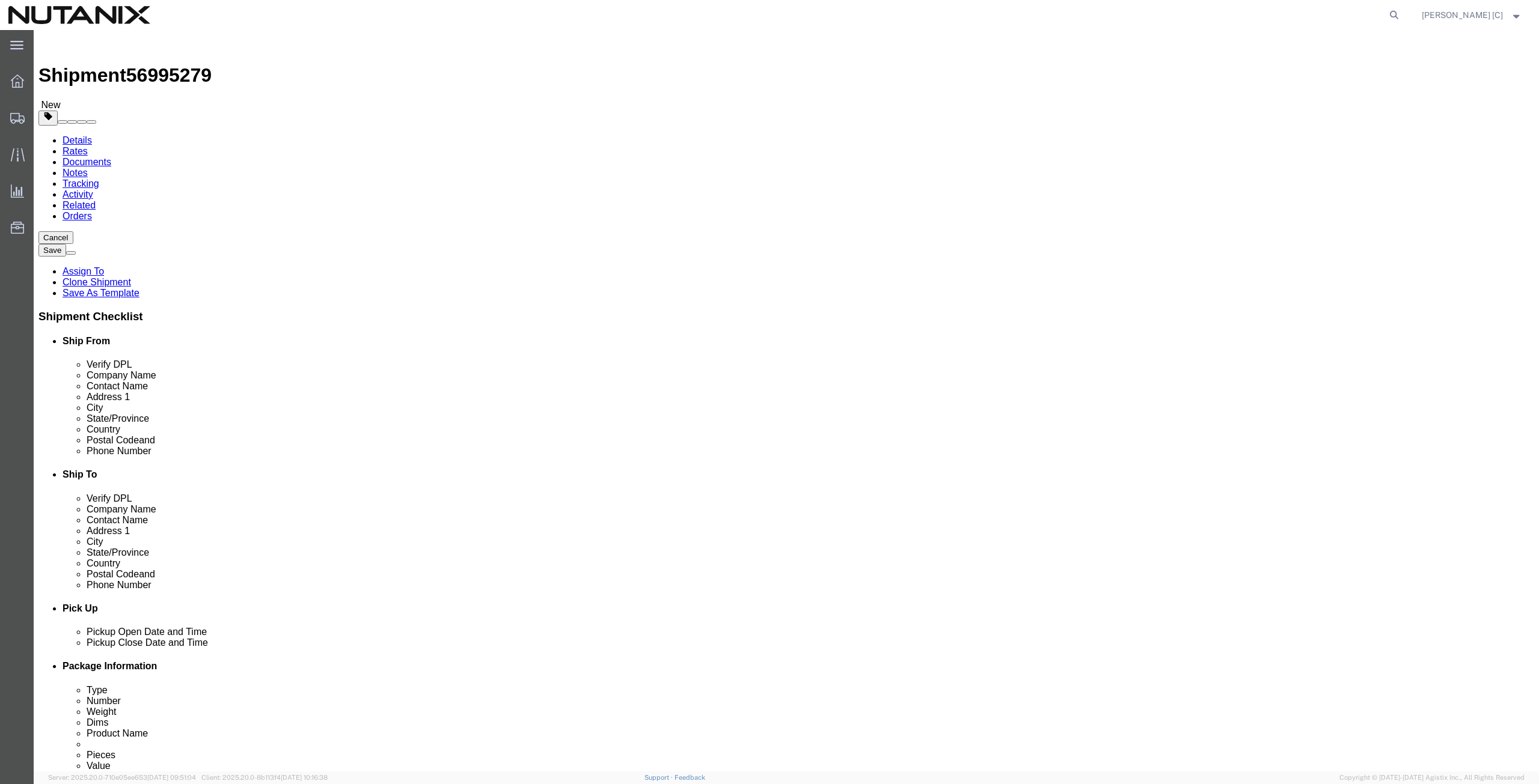
drag, startPoint x: 366, startPoint y: 432, endPoint x: 215, endPoint y: 445, distance: 151.6
click div "Location Select Select My Profile Location [GEOGRAPHIC_DATA] - [GEOGRAPHIC_DATA…"
paste input "[EMAIL_ADDRESS]"
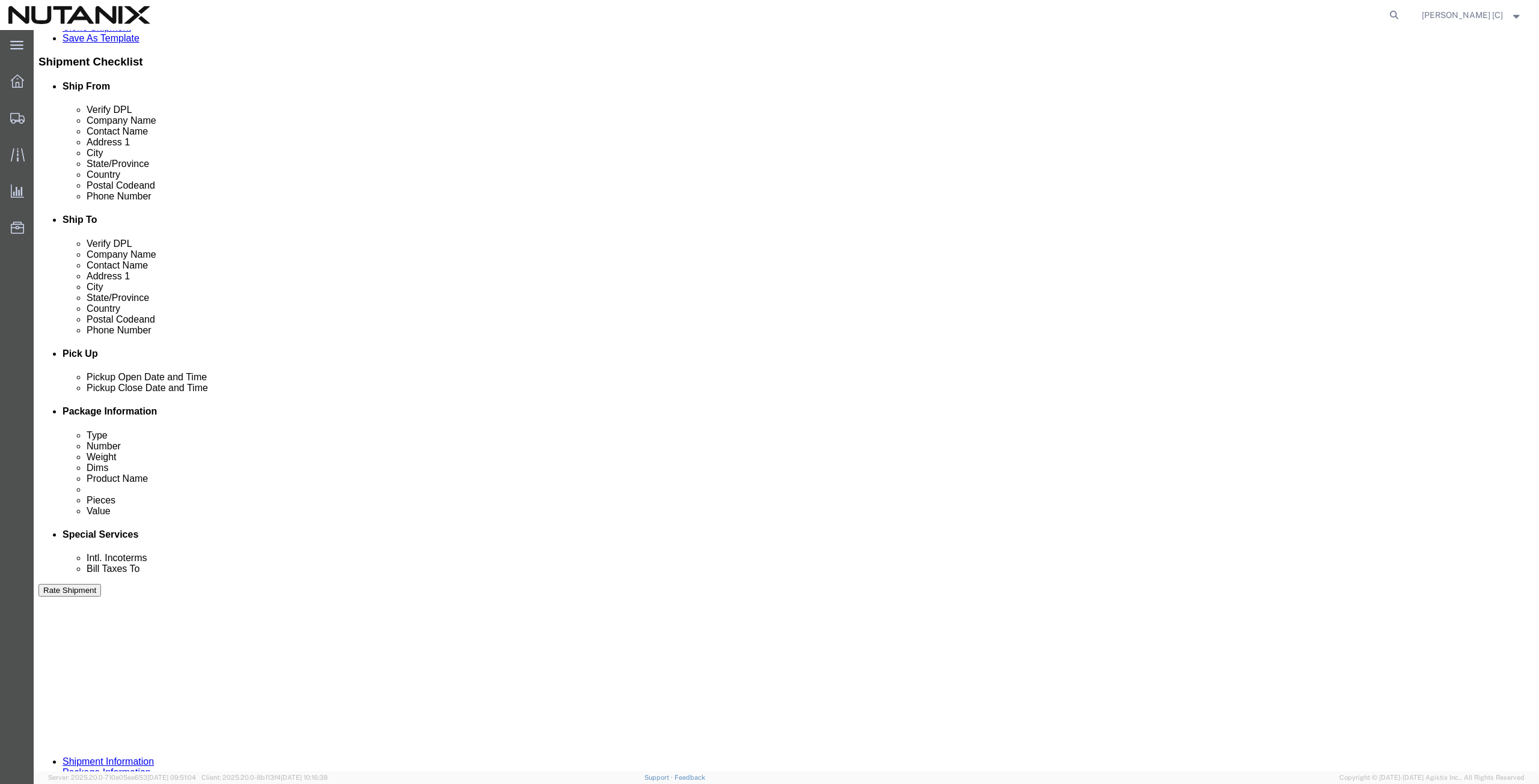
scroll to position [290, 0]
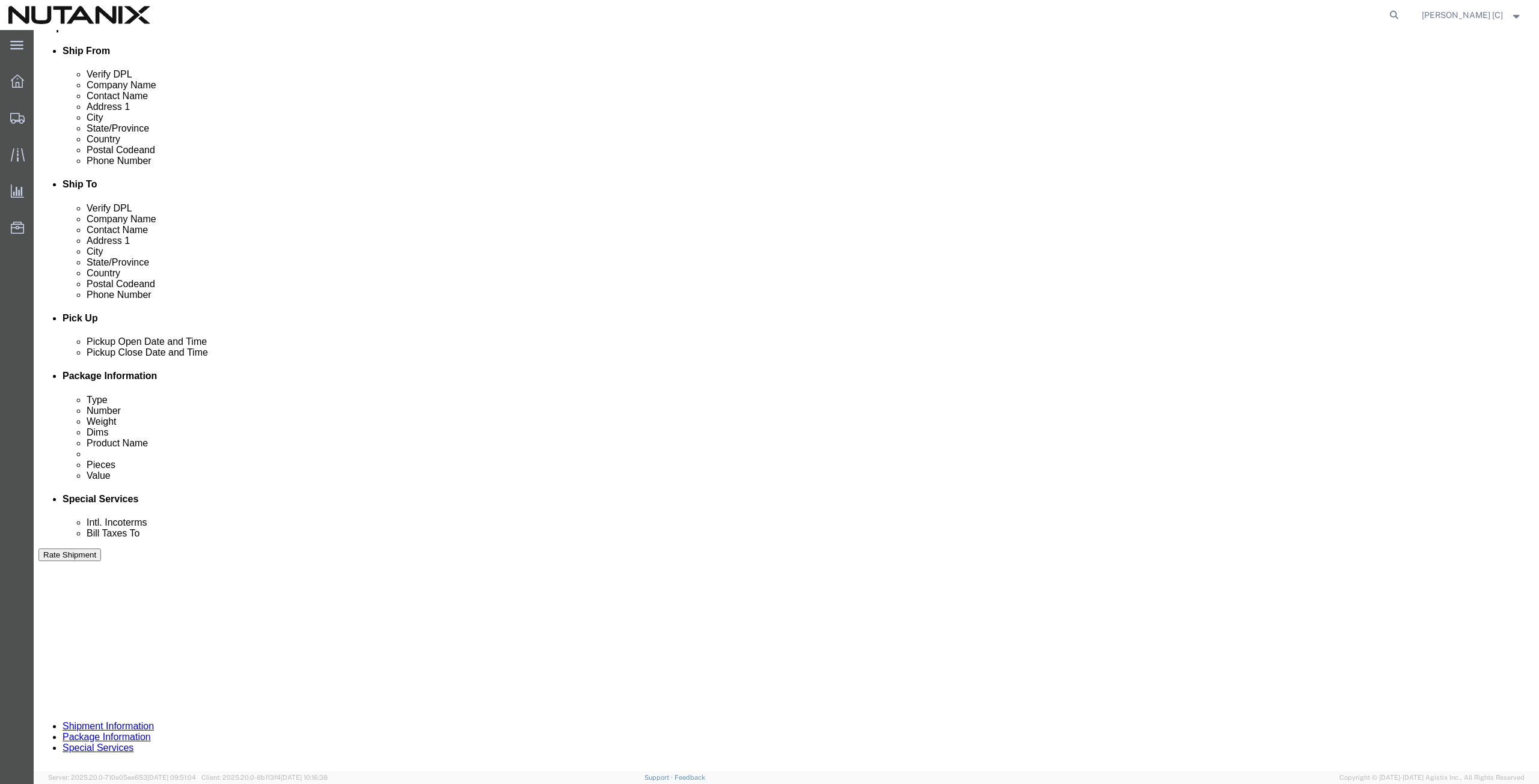
type input "[EMAIL_ADDRESS][DOMAIN_NAME]"
click button "Continue"
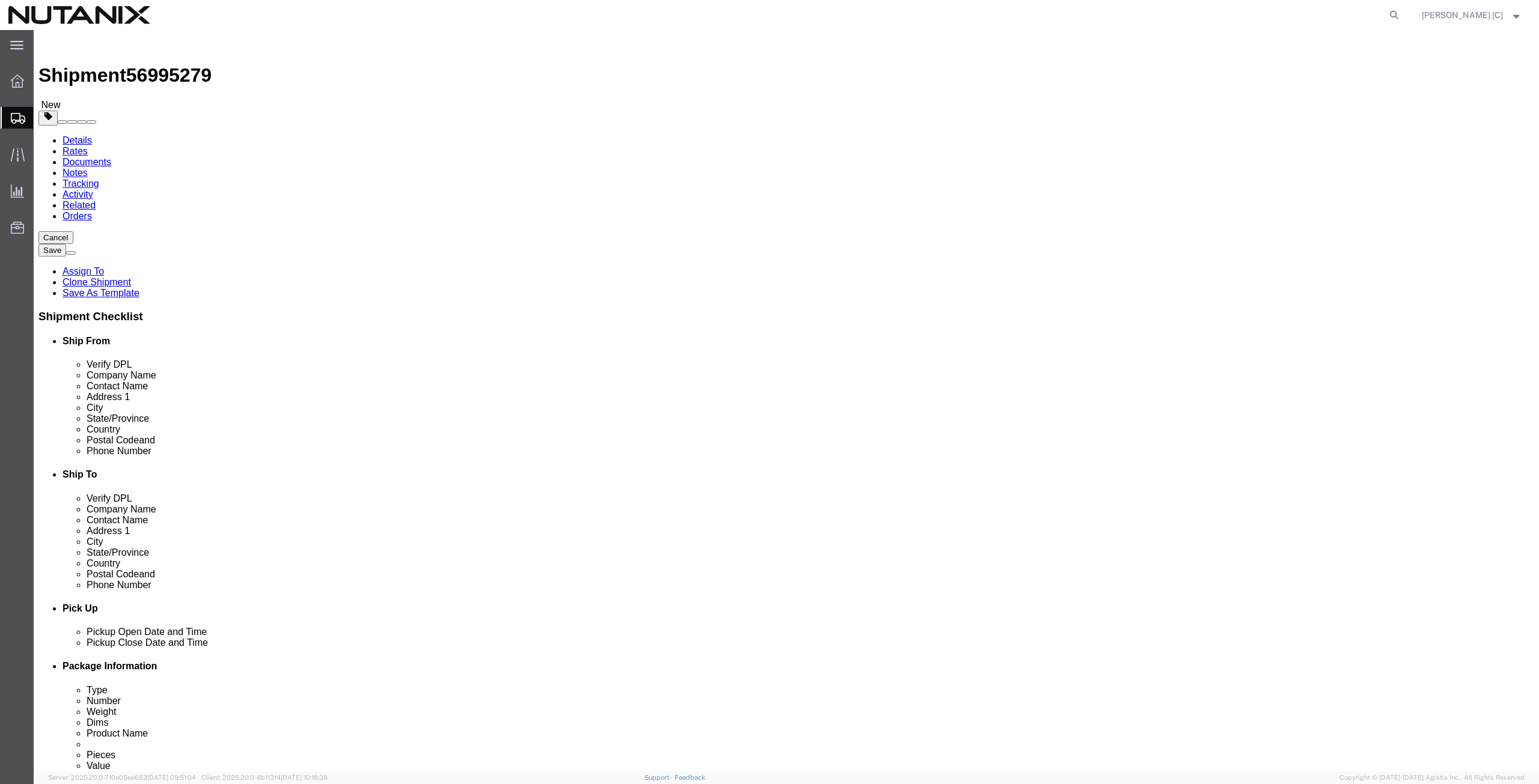
click button "Continue"
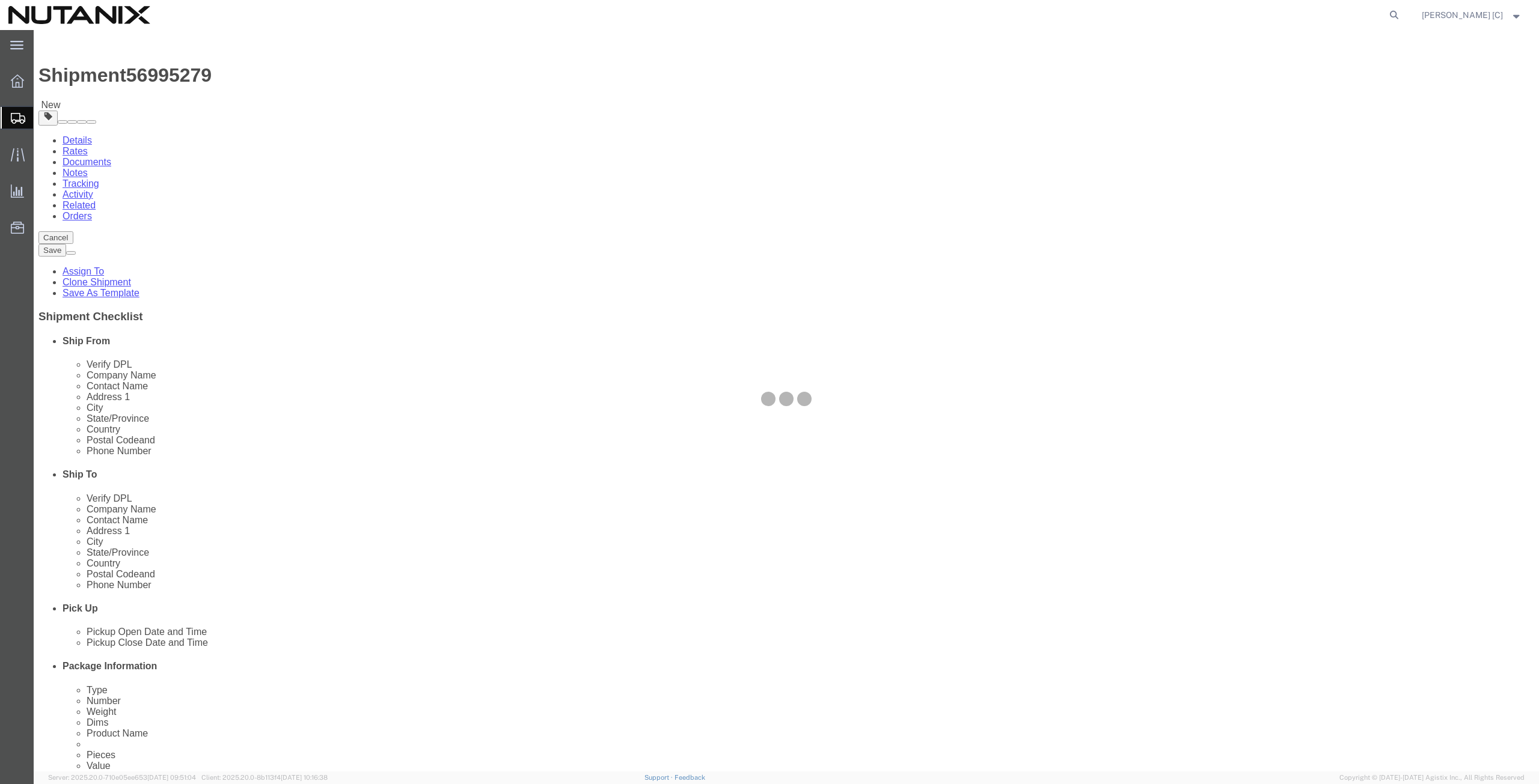
select select
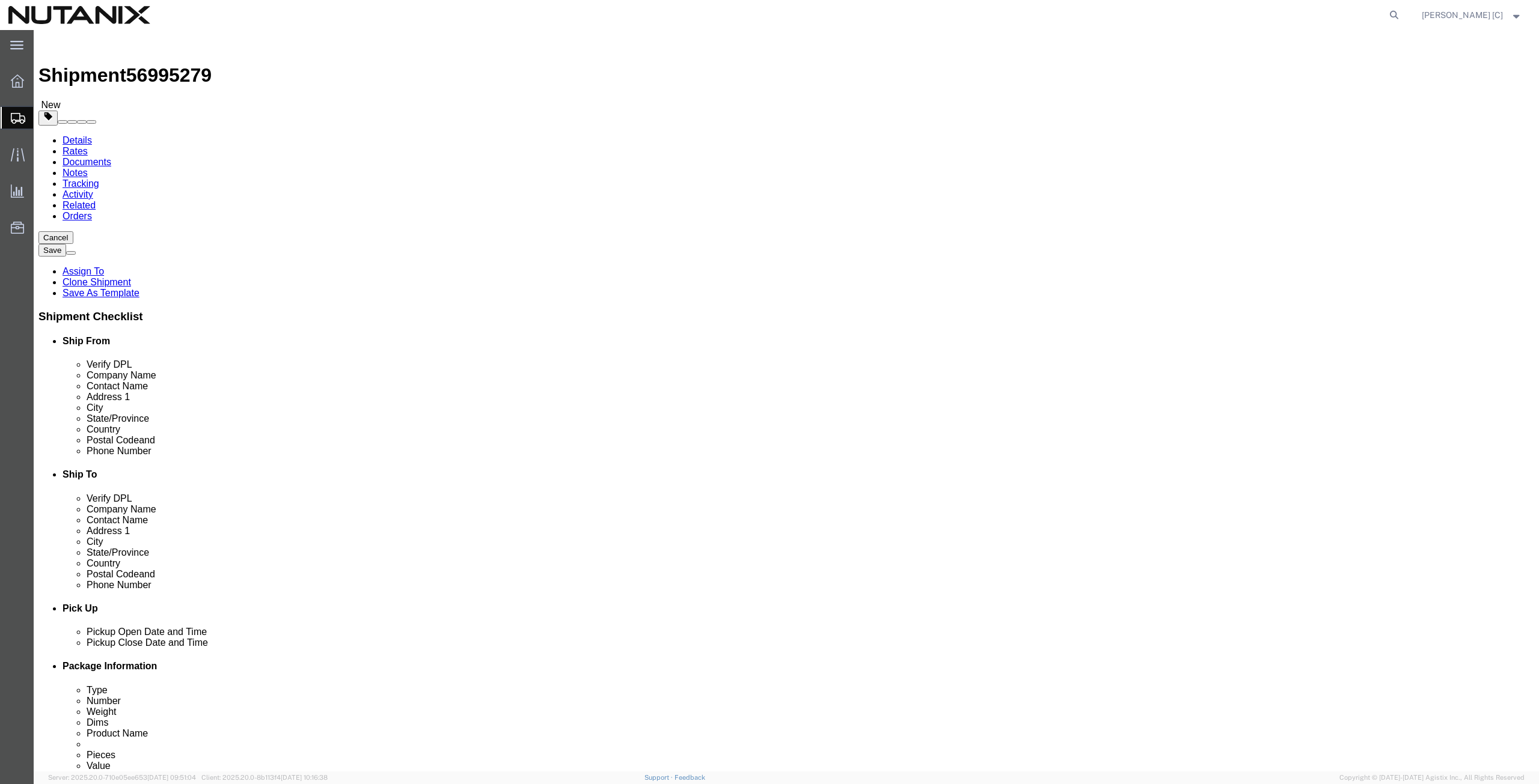
select select "COSTCENTER"
select select "59656"
click input "Return Label Required"
checkbox input "false"
select select
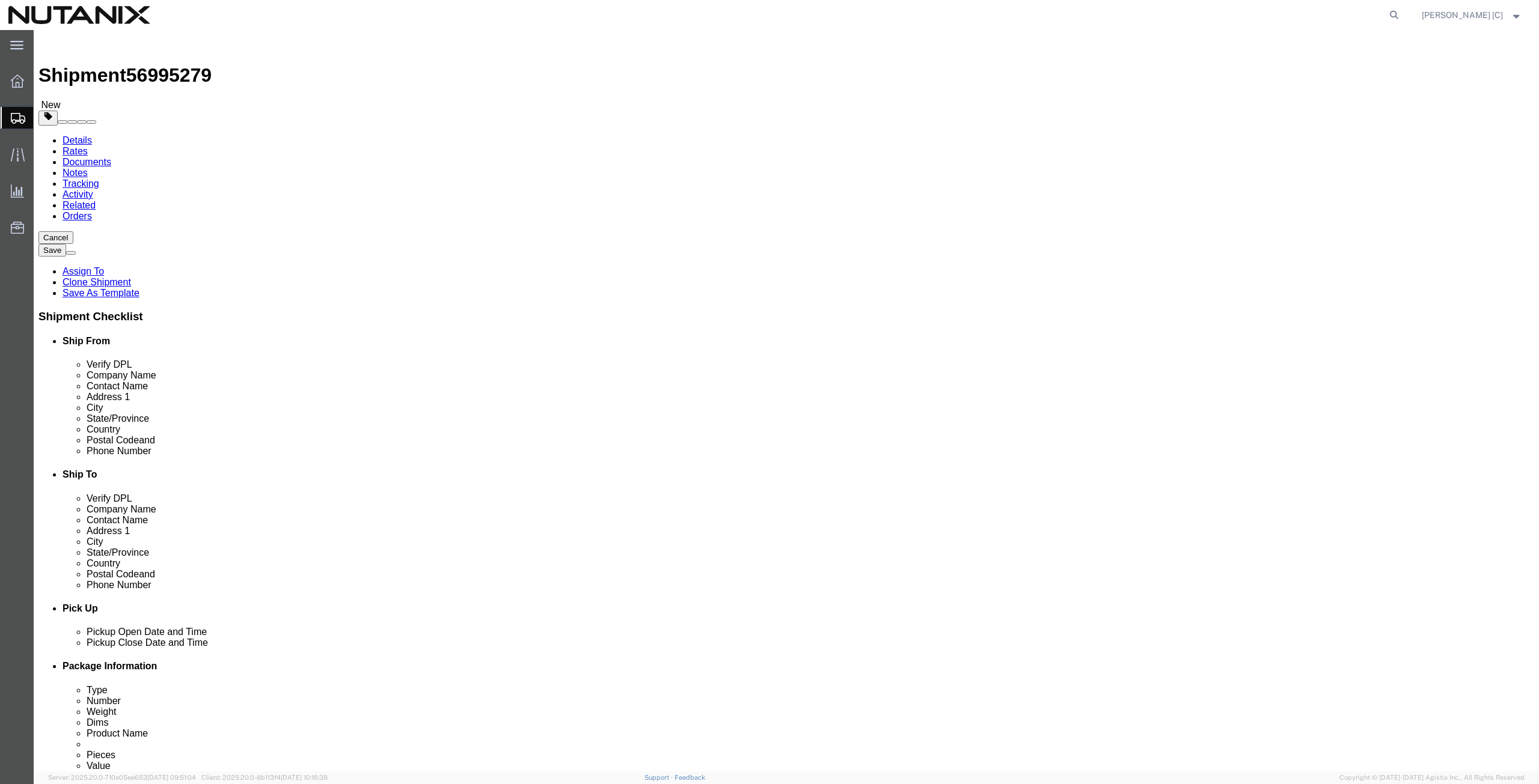
select select
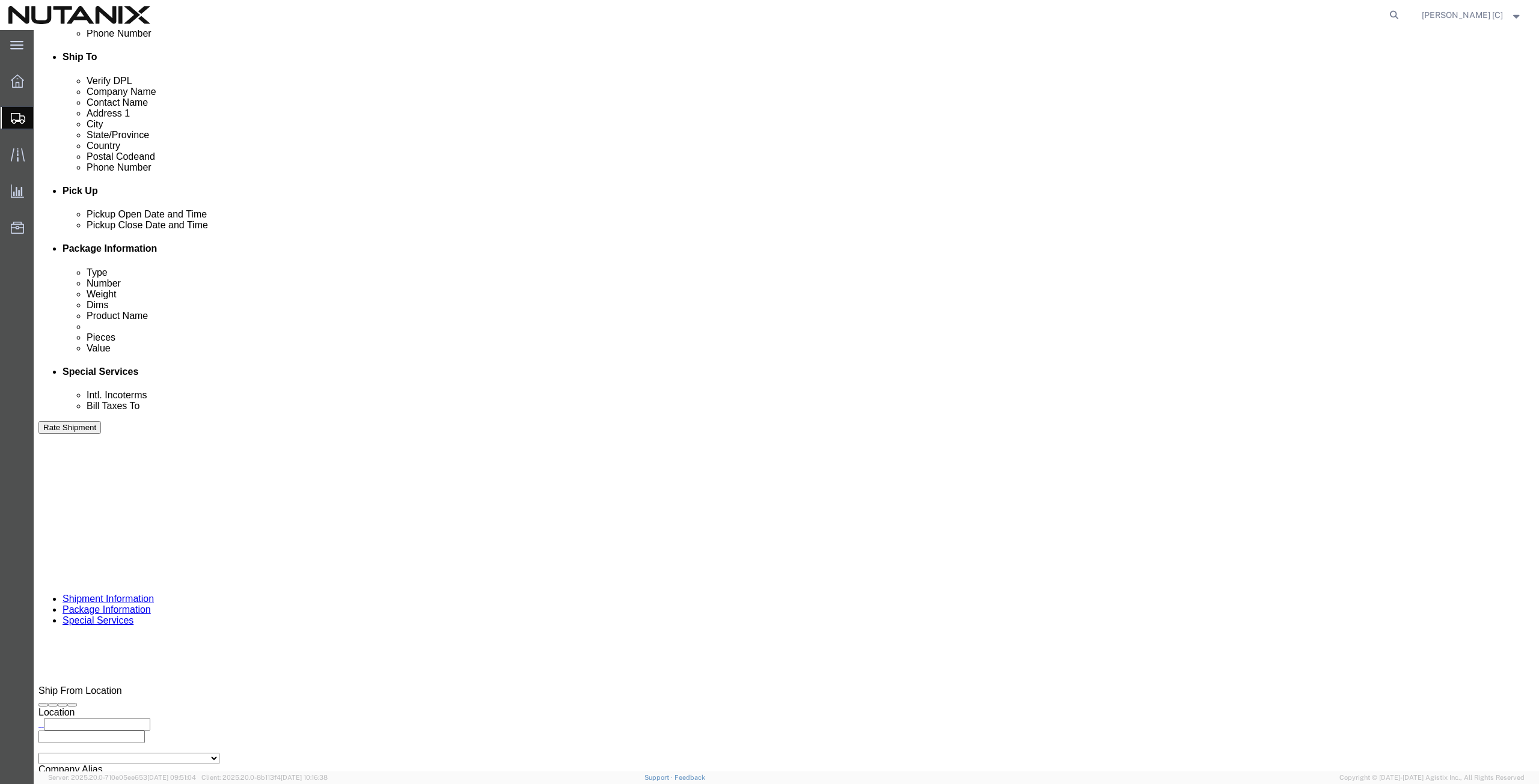
click button "Rate Shipment"
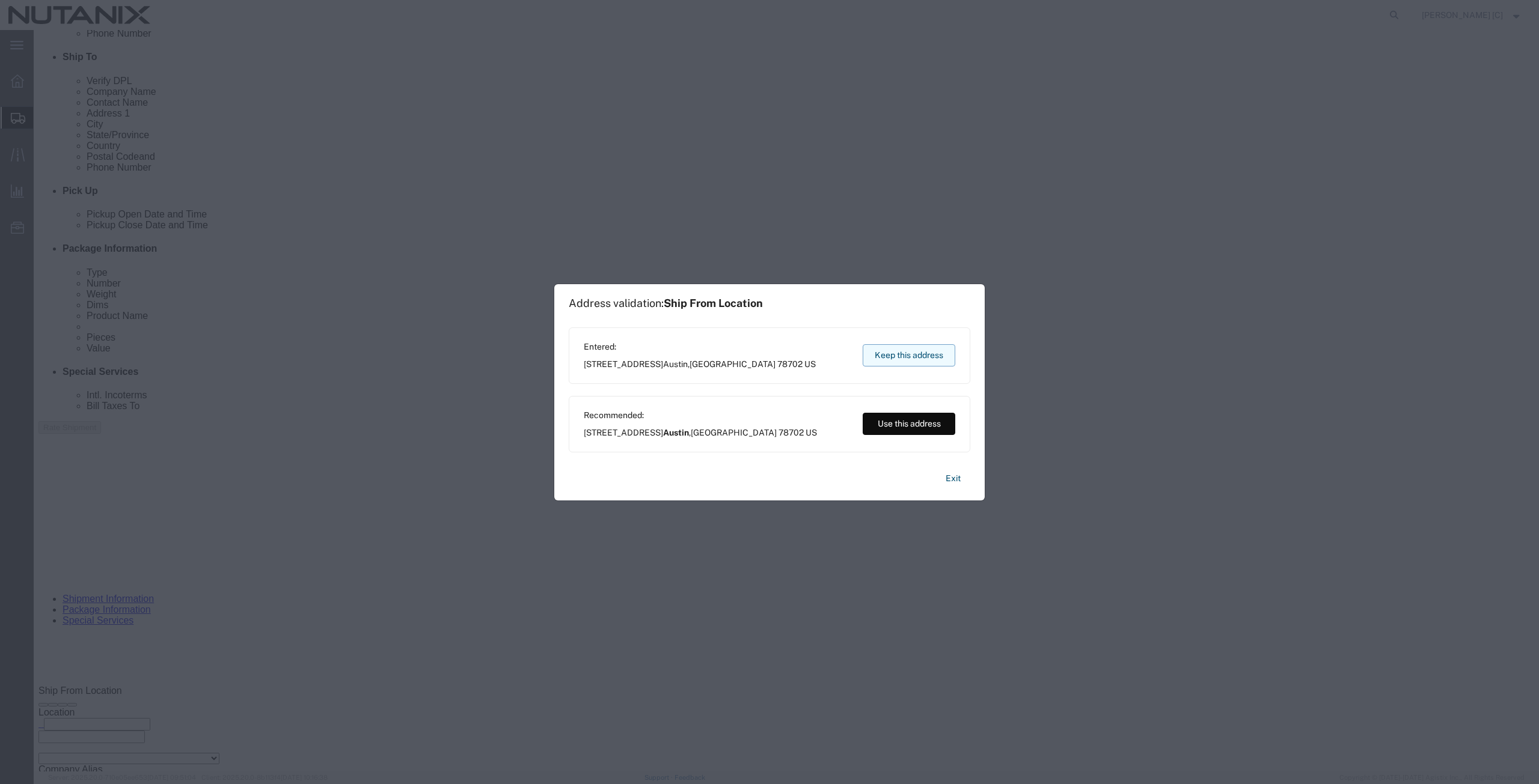
click at [880, 350] on button "Keep this address" at bounding box center [909, 355] width 92 height 22
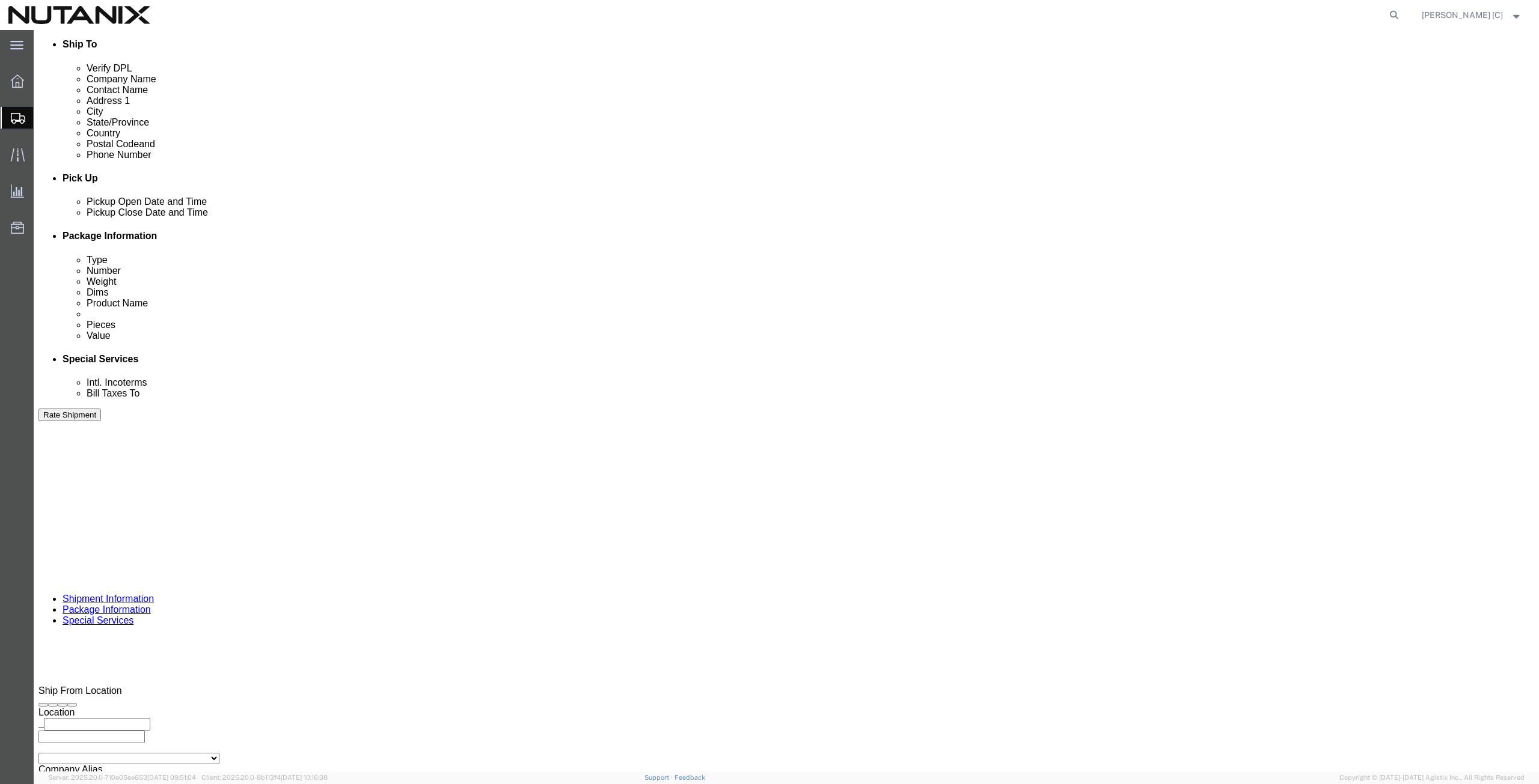
click button "Rate Shipment"
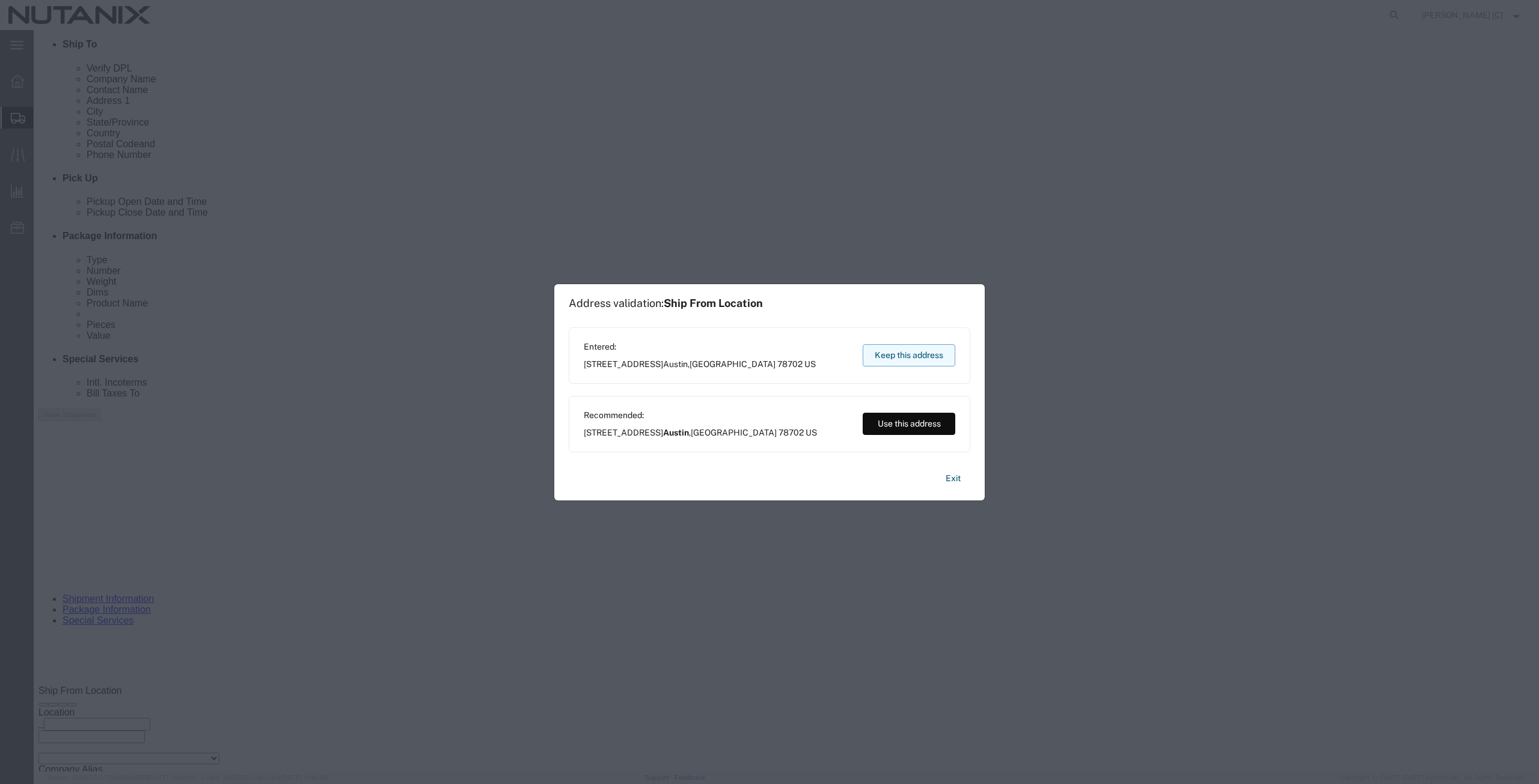
click at [870, 357] on button "Keep this address" at bounding box center [909, 355] width 92 height 22
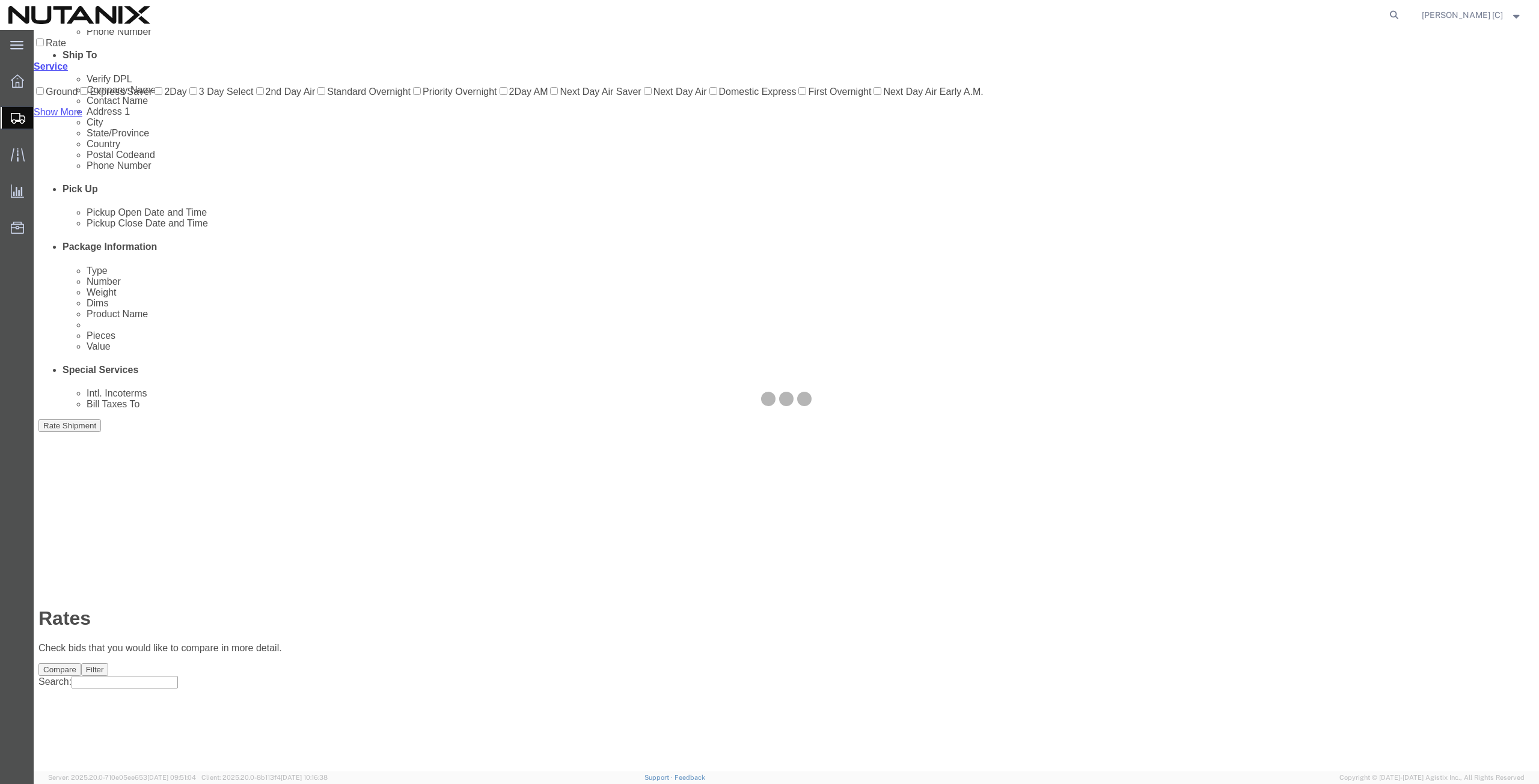
scroll to position [0, 0]
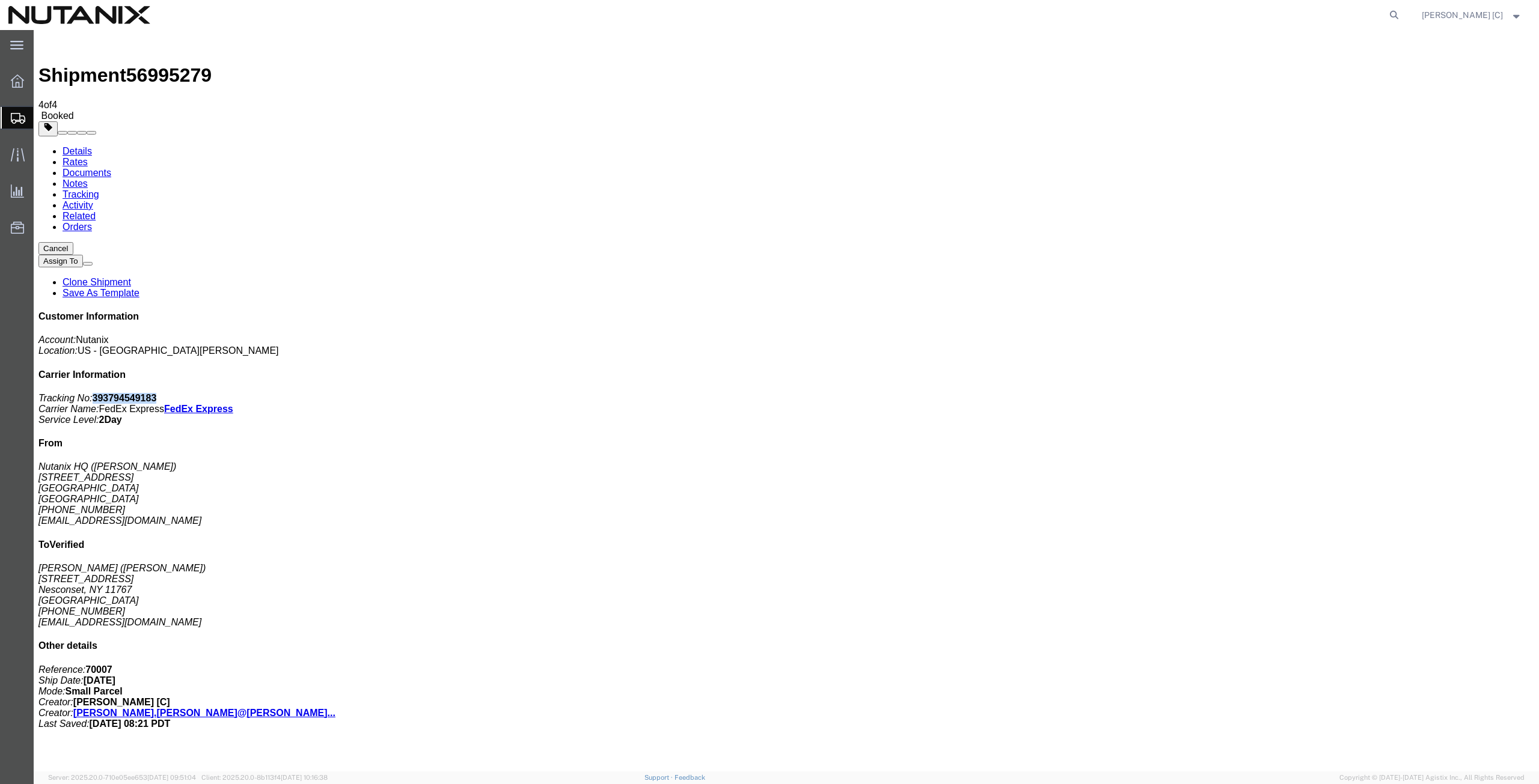
drag, startPoint x: 1431, startPoint y: 187, endPoint x: 1369, endPoint y: 189, distance: 62.0
click at [1369, 393] on p "Tracking No: 393794549183 Carrier Name: FedEx Express FedEx Express Service Lev…" at bounding box center [787, 409] width 1496 height 32
copy b "393794549183"
click at [0, 0] on span "Create from Template" at bounding box center [0, 0] width 0 height 0
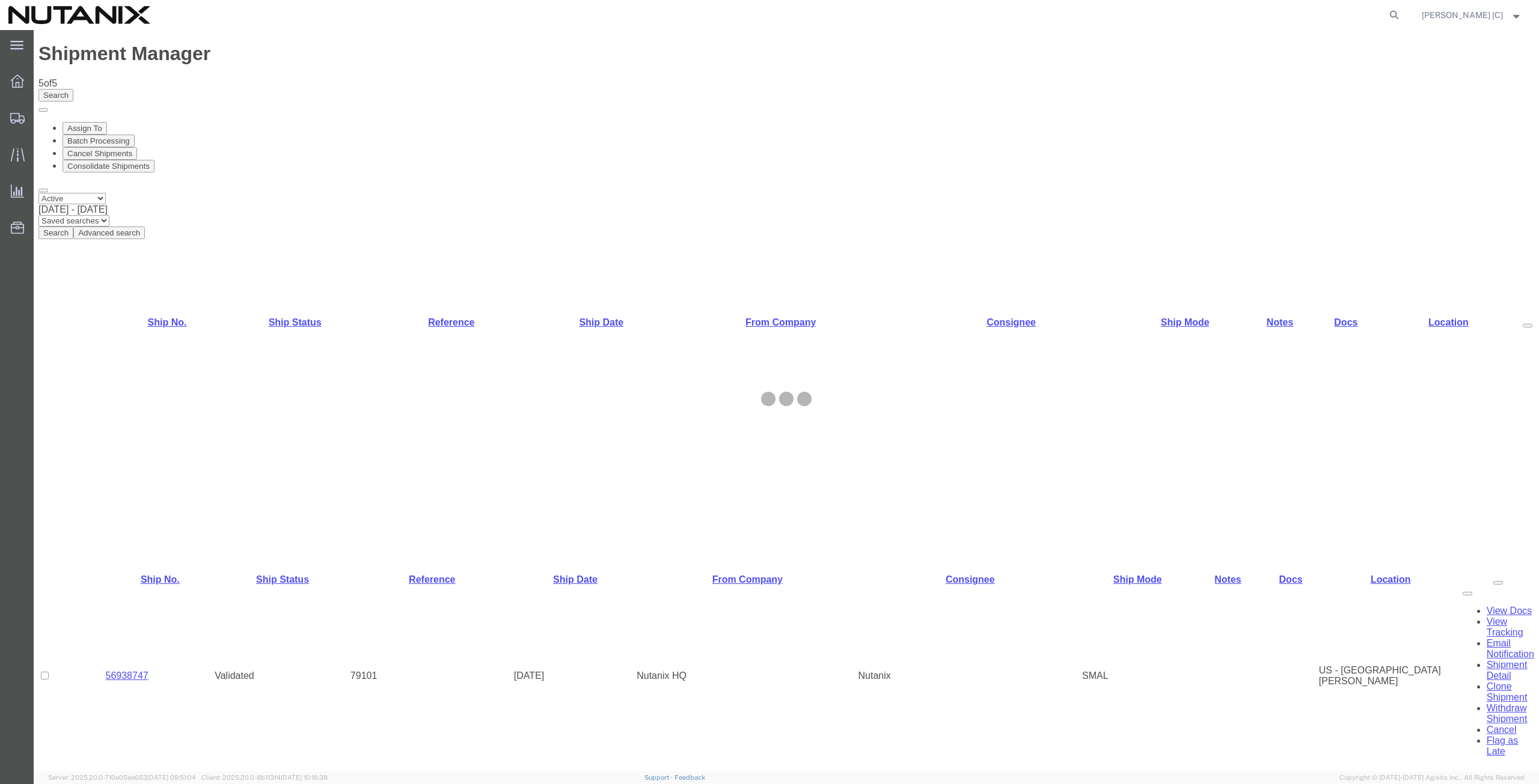
select select "46554"
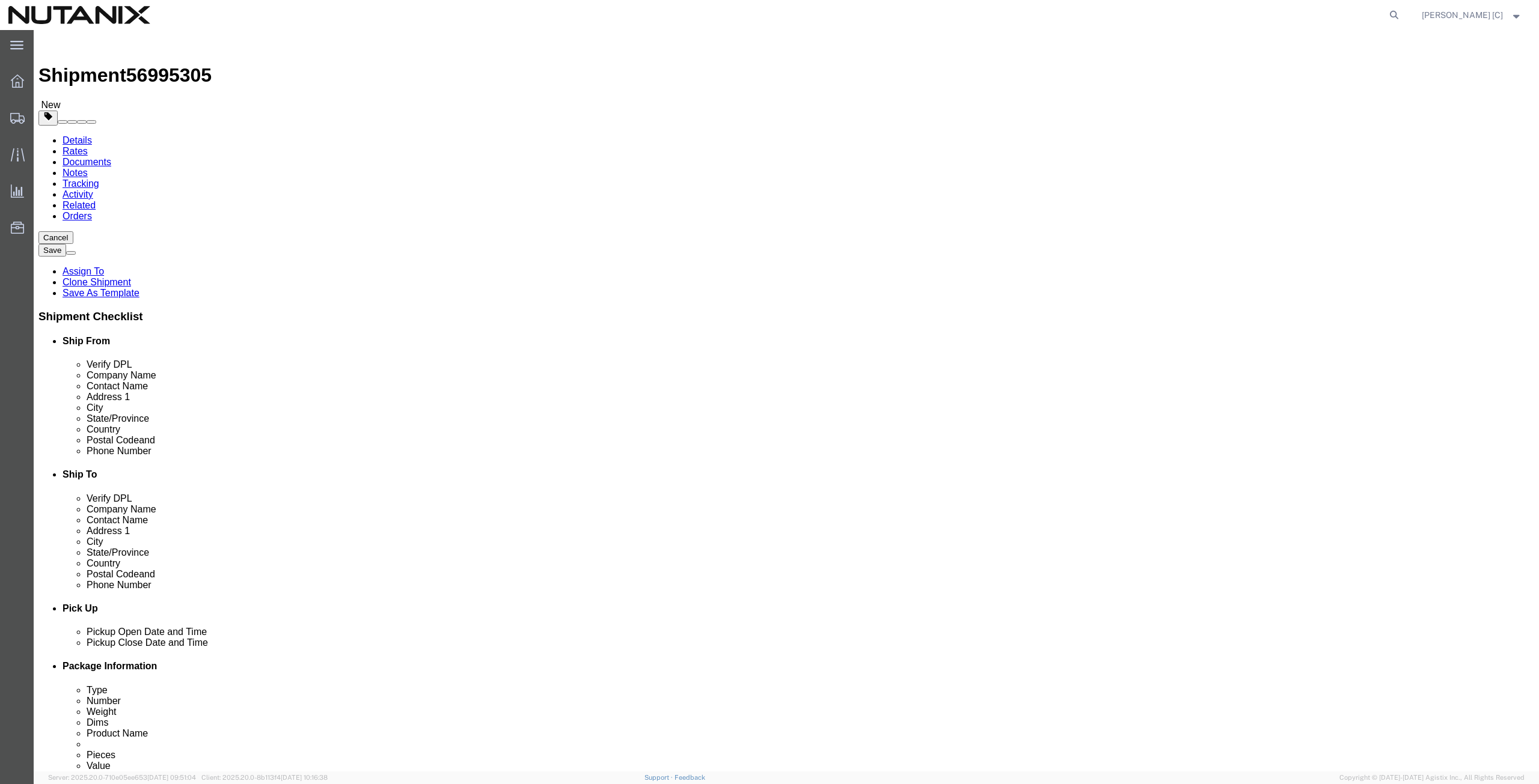
drag, startPoint x: 297, startPoint y: 251, endPoint x: 72, endPoint y: 274, distance: 226.2
click div "Location Select Select My Profile Location [GEOGRAPHIC_DATA] - [GEOGRAPHIC_DATA…"
type input "art"
click p "- Nutanix HQ - ([PERSON_NAME]) [STREET_ADDRESS]"
type input "Nutanix HQ"
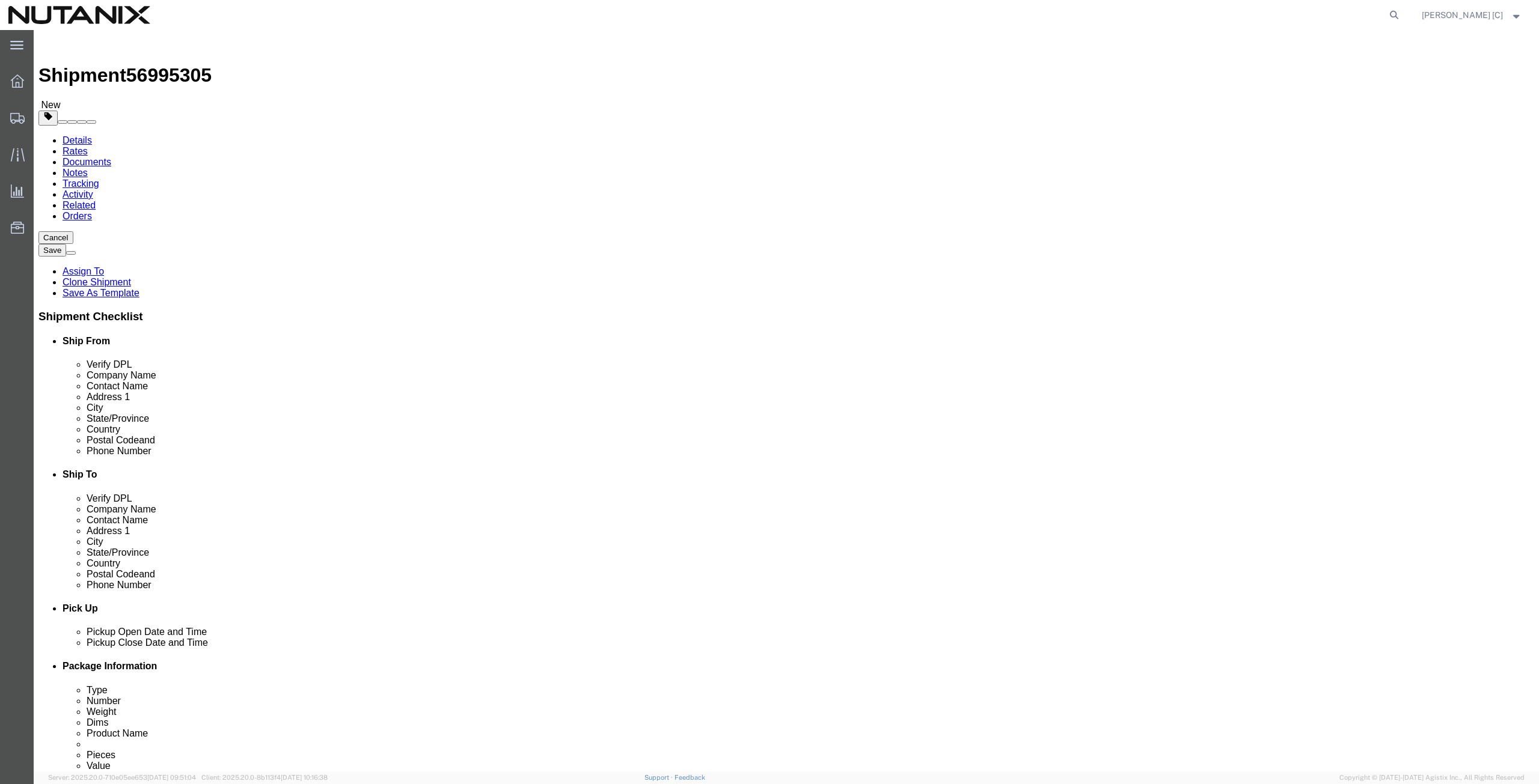
type input "[PERSON_NAME]"
type input "1740 Technology Dr"
type input "[GEOGRAPHIC_DATA][PERSON_NAME]"
type input "95110"
type input "[PERSON_NAME][EMAIL_ADDRESS][PERSON_NAME][DOMAIN_NAME]"
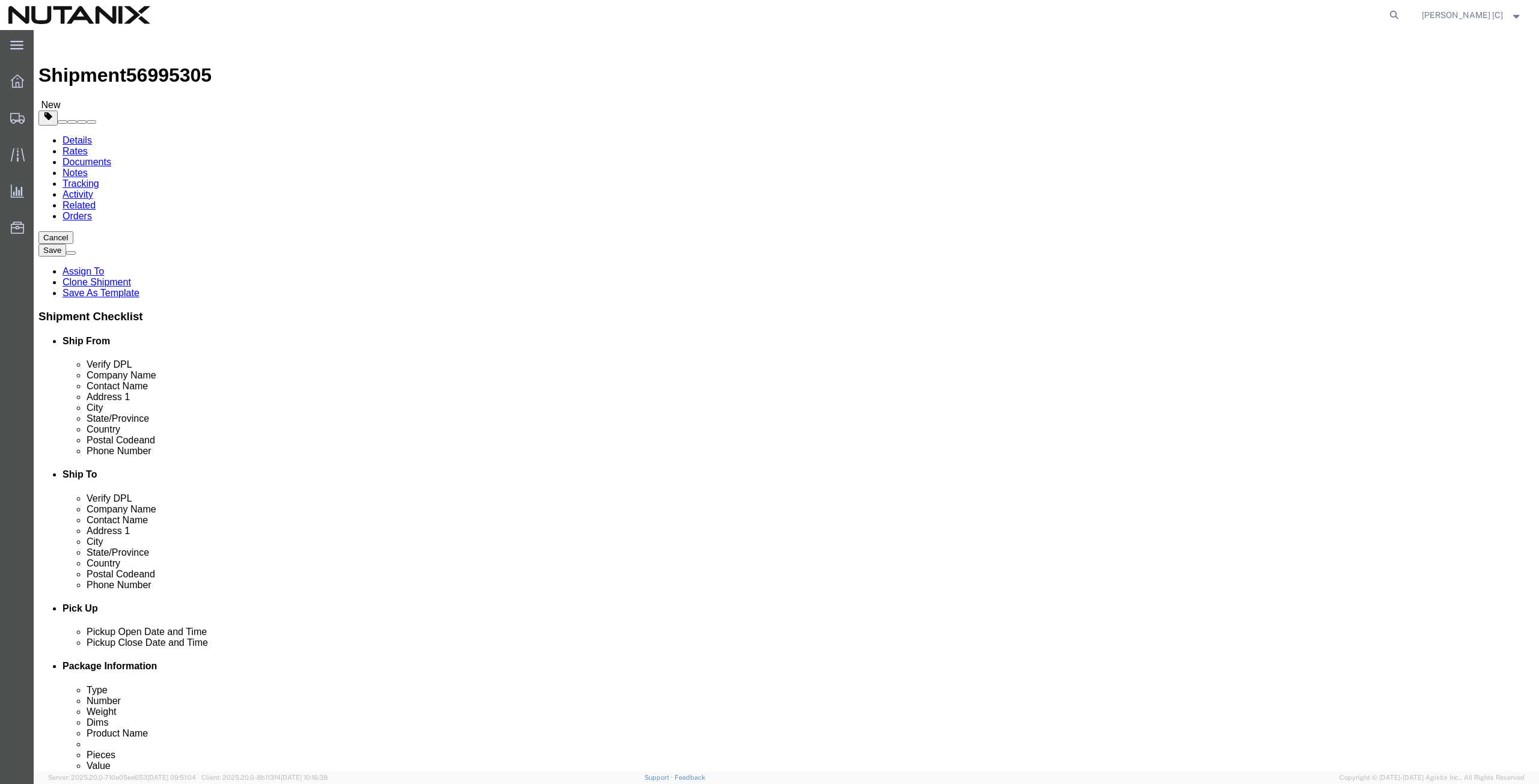
select select "CA"
type input "[PERSON_NAME]"
drag, startPoint x: 940, startPoint y: 247, endPoint x: 755, endPoint y: 248, distance: 185.0
click div "Contact Name [PERSON_NAME]"
type input "art"
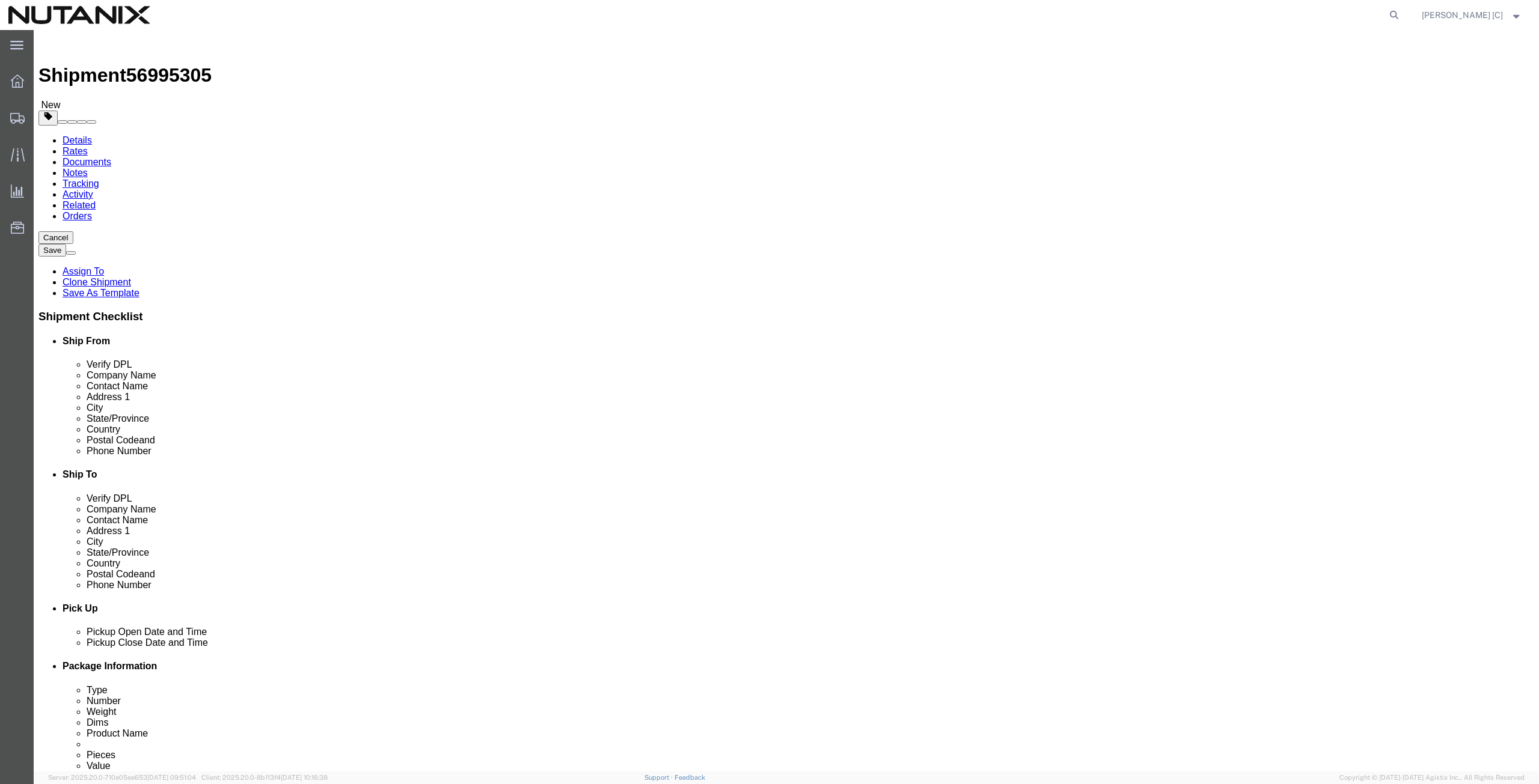
click p "- Nutanix HQ - ([PERSON_NAME]) [STREET_ADDRESS]"
select select
type input "Nutanix HQ"
type input "[PERSON_NAME]"
type input "1740 Technology Dr"
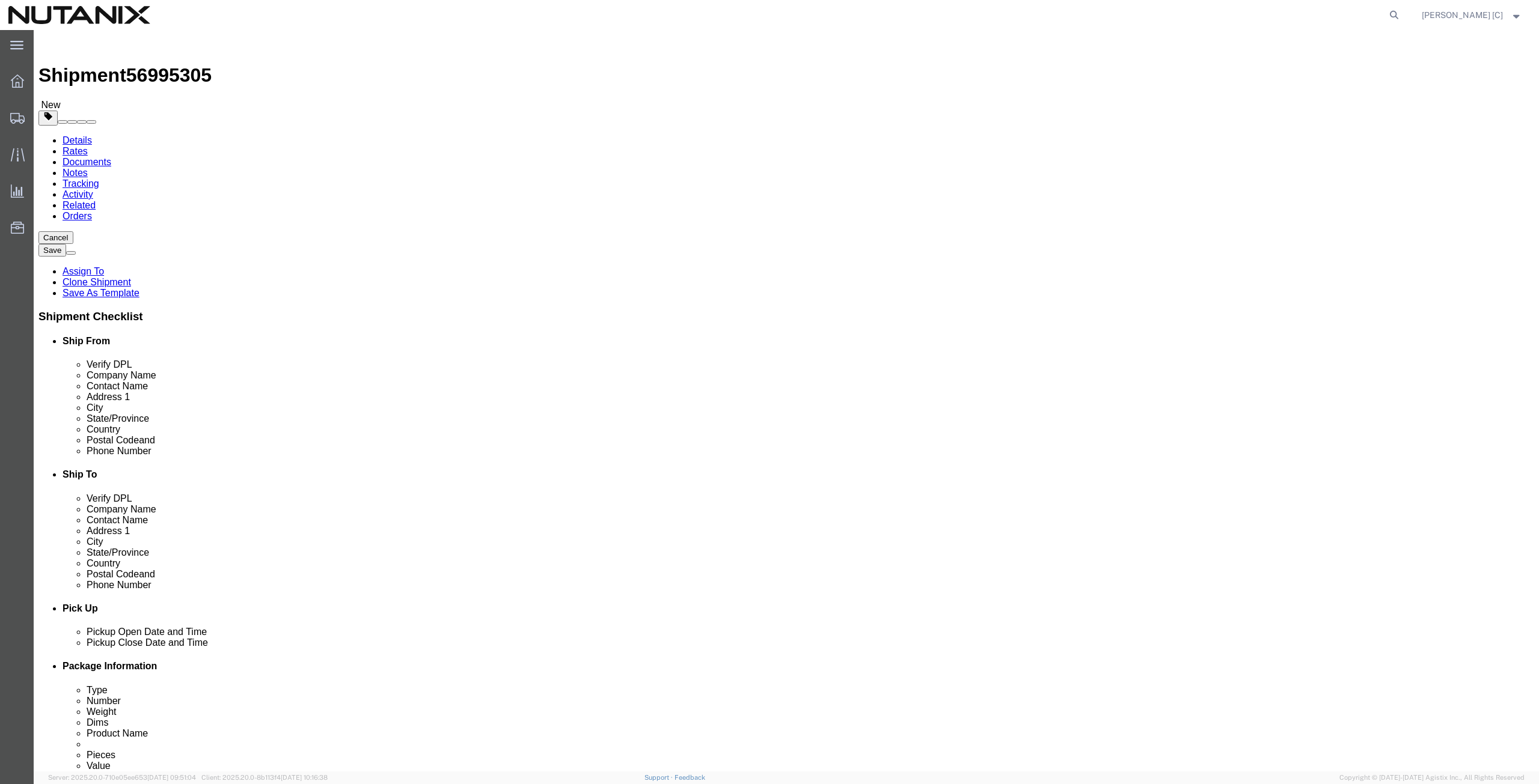
type input "[GEOGRAPHIC_DATA][PERSON_NAME]"
type input "95110"
type input "[PHONE_NUMBER]"
type input "[PERSON_NAME][EMAIL_ADDRESS][PERSON_NAME][DOMAIN_NAME]"
type input "[PERSON_NAME]"
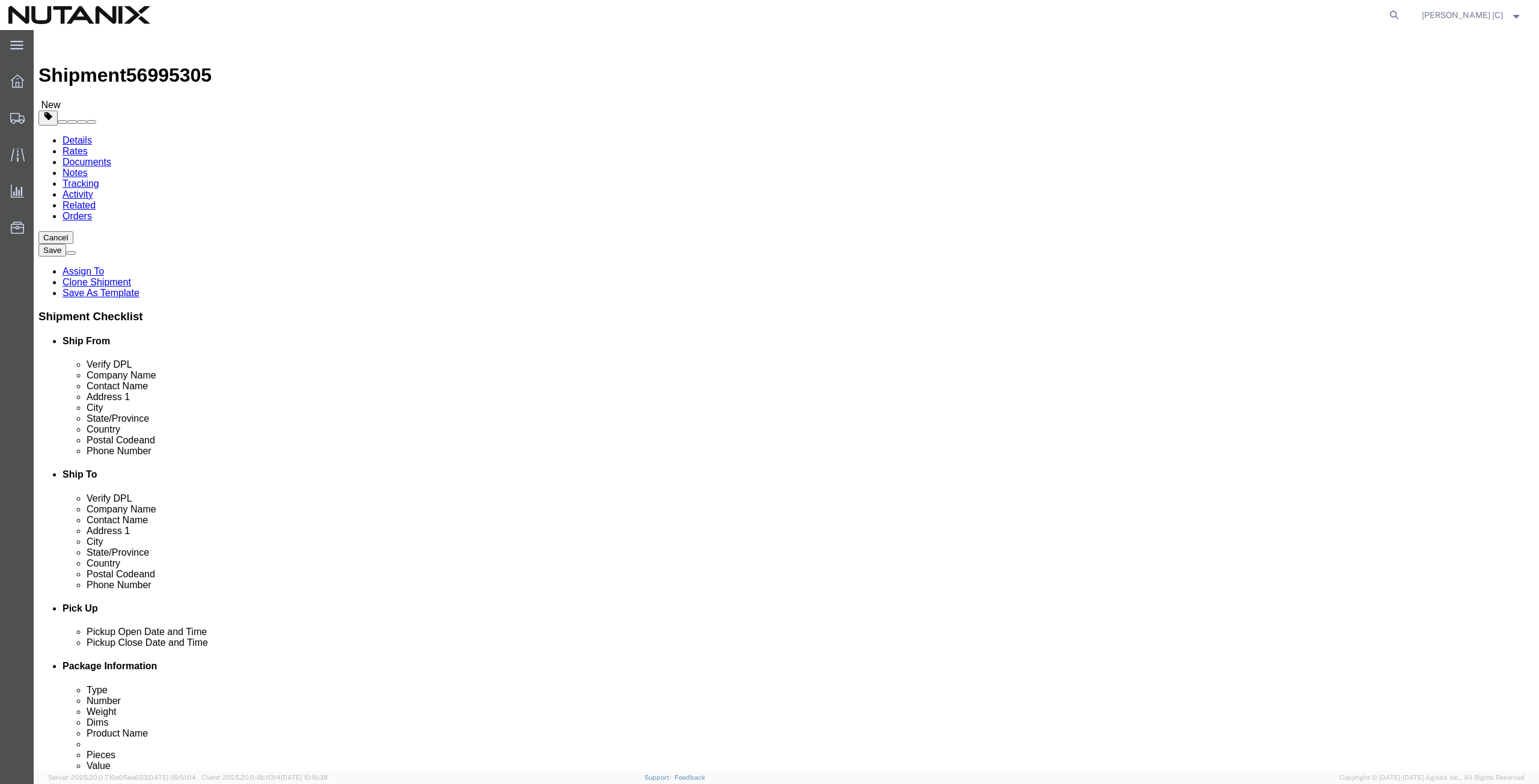
drag, startPoint x: 291, startPoint y: 221, endPoint x: 158, endPoint y: 236, distance: 133.8
click div "Location Select Select My Profile Location [GEOGRAPHIC_DATA] - [GEOGRAPHIC_DATA…"
paste input "[PERSON_NAME]"
type input "[PERSON_NAME]"
drag, startPoint x: 285, startPoint y: 243, endPoint x: 205, endPoint y: 243, distance: 80.0
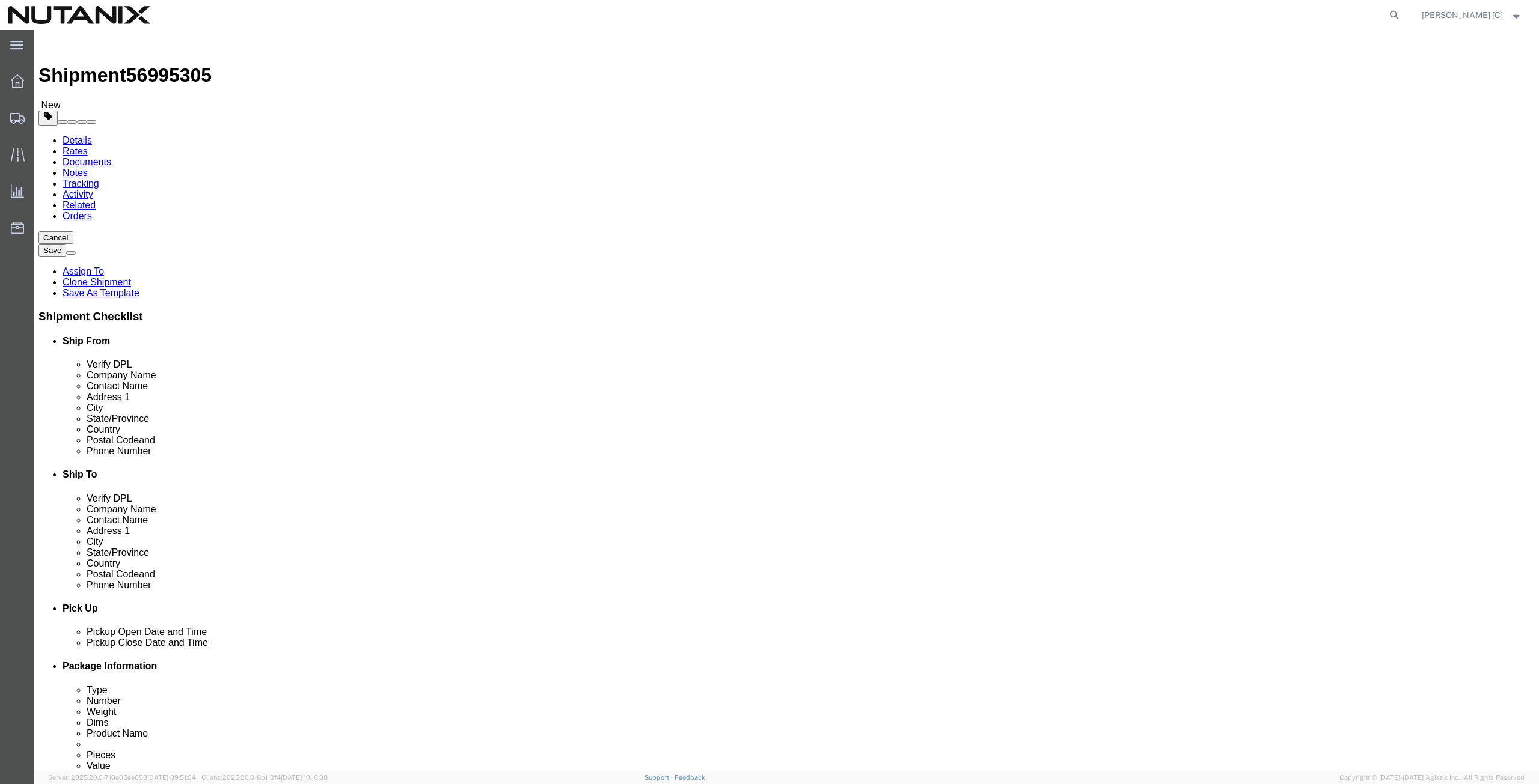
click div "Contact Name [PERSON_NAME] art"
paste input "[PERSON_NAME]"
type input "[PERSON_NAME]"
drag, startPoint x: 315, startPoint y: 272, endPoint x: 149, endPoint y: 283, distance: 166.4
click div "Location Select Select My Profile Location [GEOGRAPHIC_DATA] - [GEOGRAPHIC_DATA…"
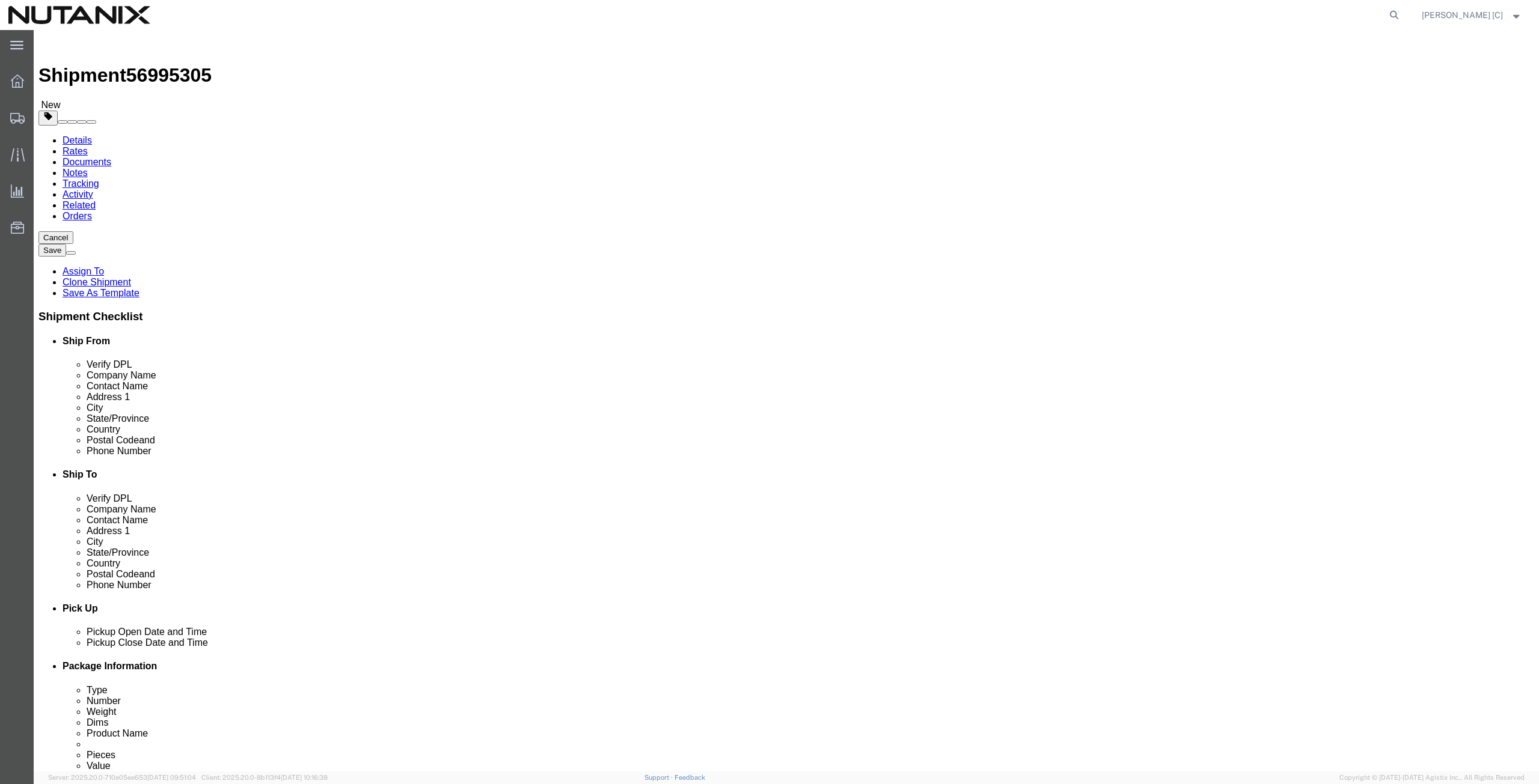
paste input "[STREET_ADDRESS]"
type input "[STREET_ADDRESS]"
drag, startPoint x: 287, startPoint y: 315, endPoint x: 154, endPoint y: 324, distance: 133.3
click div "City [GEOGRAPHIC_DATA][PERSON_NAME]"
paste input "Austin"
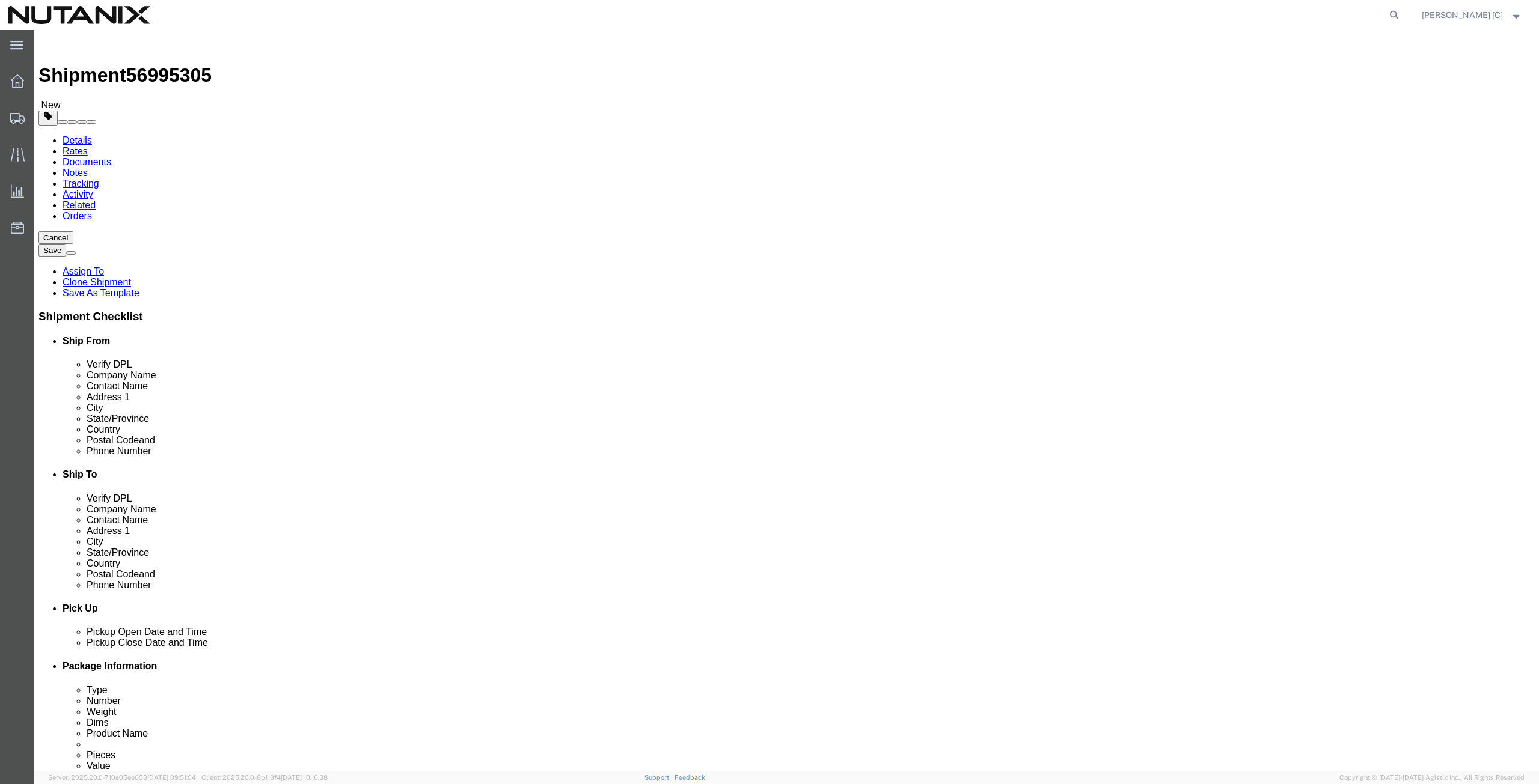
type input "Austin"
type input "tex"
select select "[GEOGRAPHIC_DATA]"
drag, startPoint x: 261, startPoint y: 384, endPoint x: 187, endPoint y: 401, distance: 75.9
click div "Postal Code 95110"
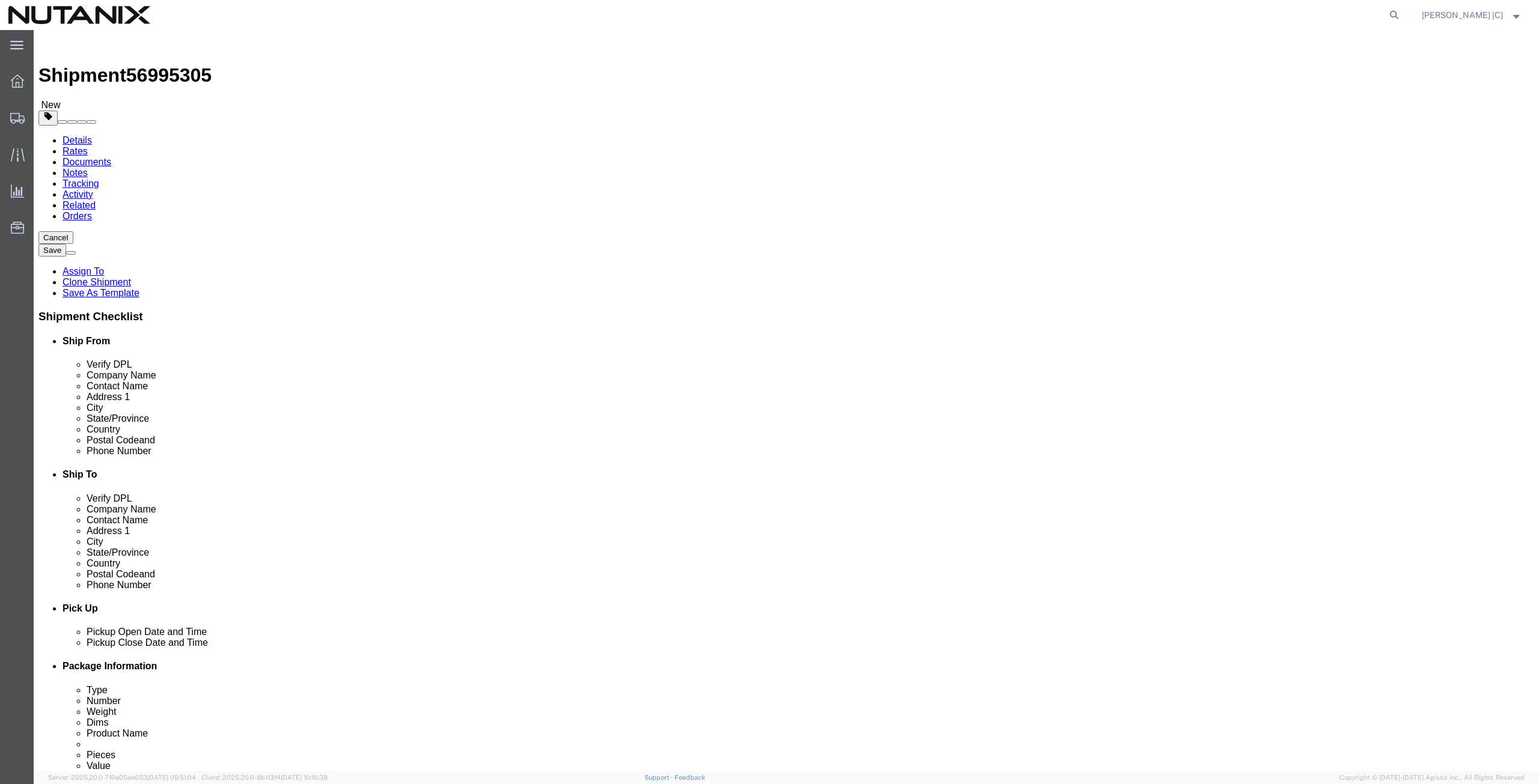
paste input "78702"
type input "78702"
drag, startPoint x: 312, startPoint y: 412, endPoint x: 197, endPoint y: 410, distance: 115.0
click div "Phone Number [PHONE_NUMBER]"
paste input "[PHONE_NUMBER]"
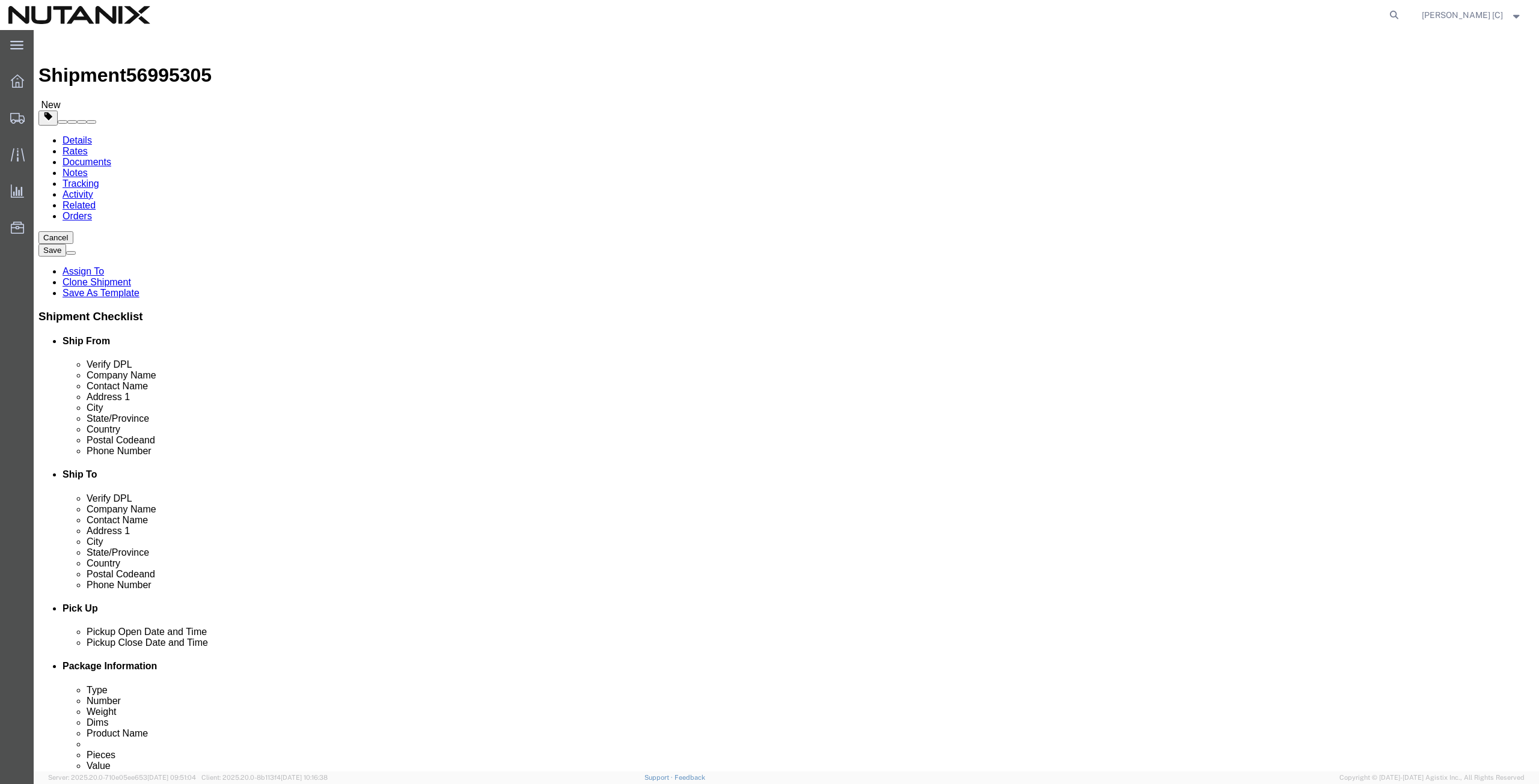
type input "[PHONE_NUMBER]"
drag, startPoint x: 366, startPoint y: 434, endPoint x: 244, endPoint y: 434, distance: 122.0
click input "[PERSON_NAME][EMAIL_ADDRESS][PERSON_NAME][DOMAIN_NAME]"
drag, startPoint x: 367, startPoint y: 429, endPoint x: 372, endPoint y: 434, distance: 7.1
click input "[PERSON_NAME][EMAIL_ADDRESS][PERSON_NAME][DOMAIN_NAME]"
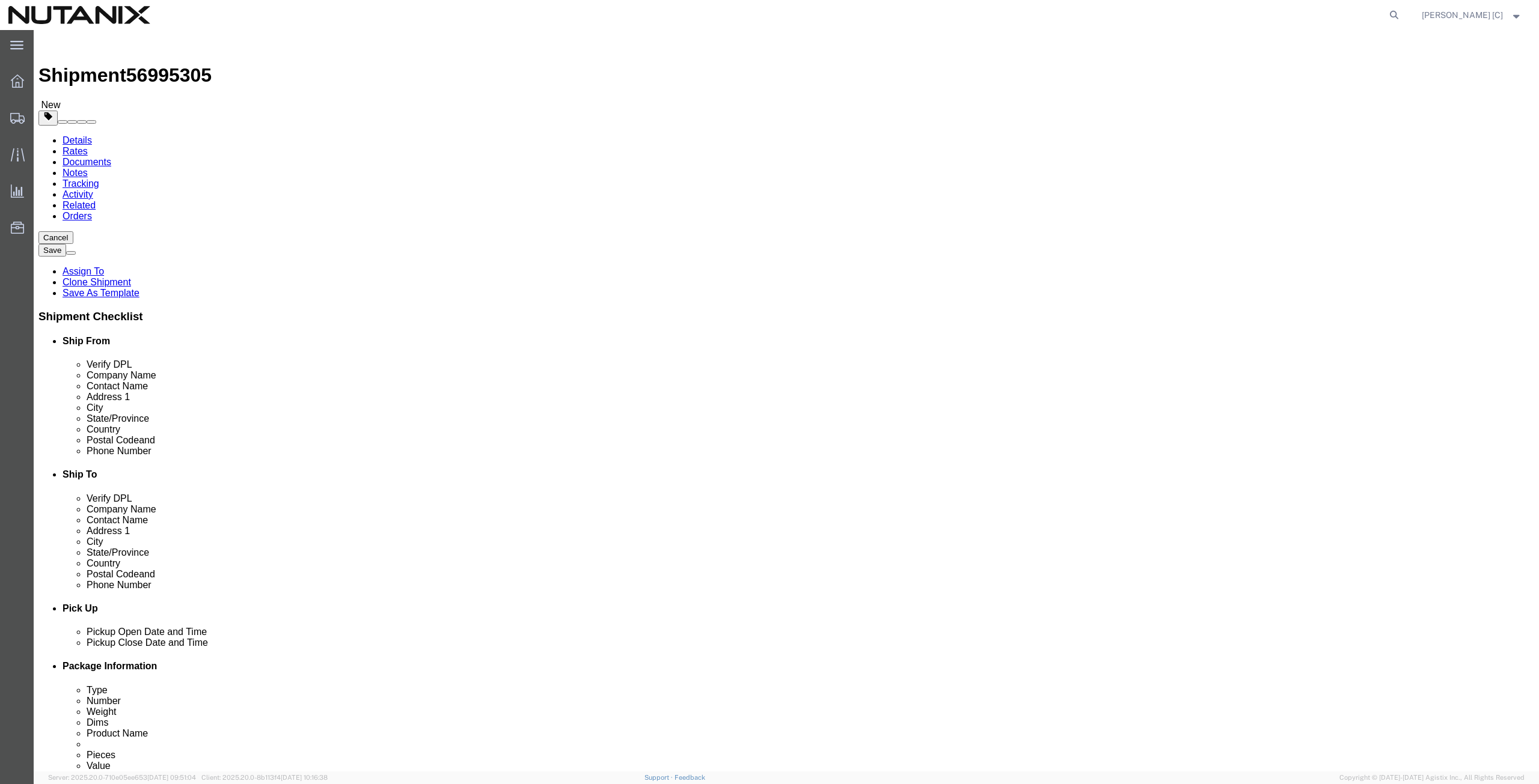
click input "[PHONE_NUMBER]"
drag, startPoint x: 362, startPoint y: 431, endPoint x: 74, endPoint y: 439, distance: 288.1
click div "Location Select Select My Profile Location [GEOGRAPHIC_DATA] - [GEOGRAPHIC_DATA…"
paste input "[EMAIL_ADDRESS]"
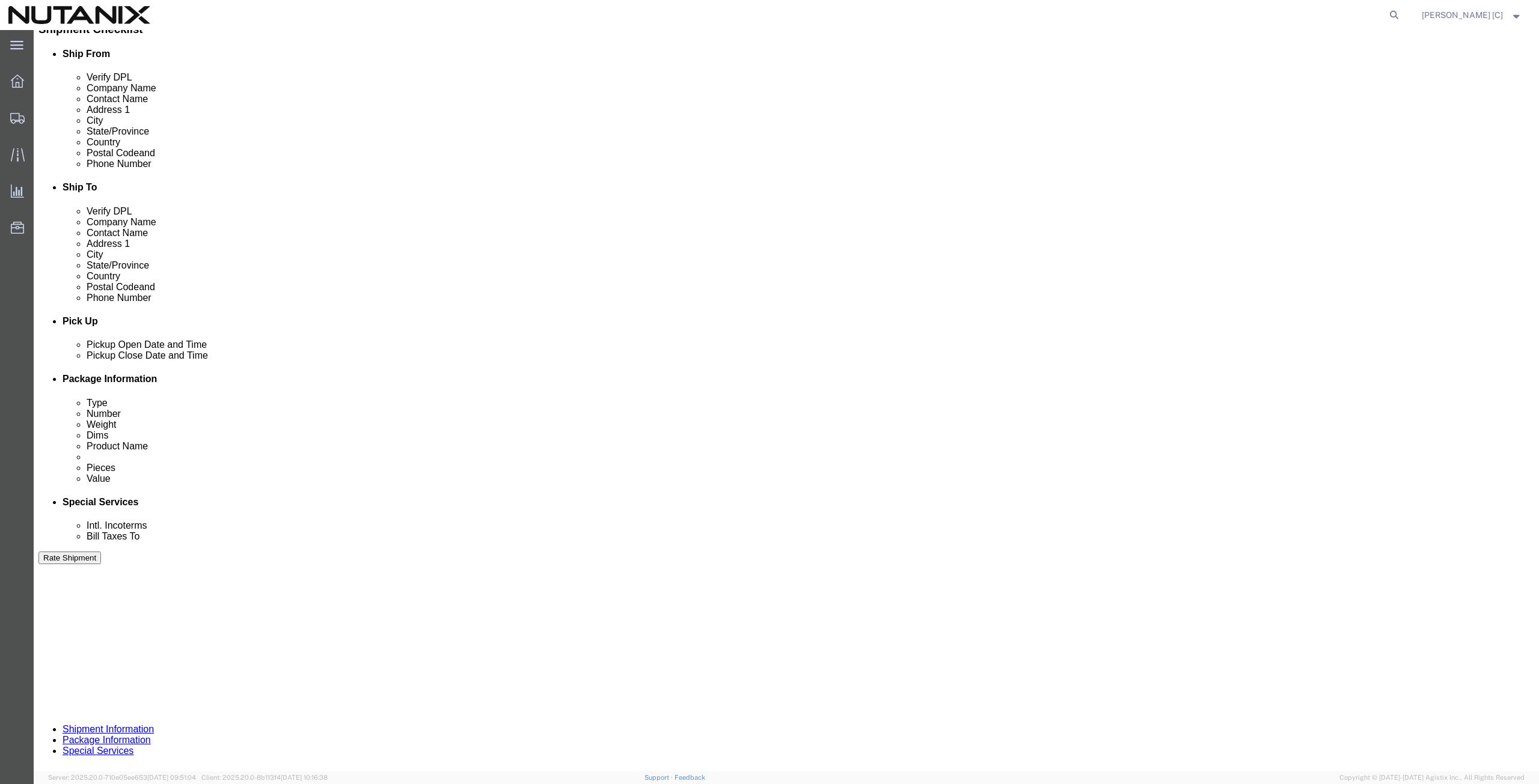
scroll to position [290, 0]
type input "[EMAIL_ADDRESS][DOMAIN_NAME]"
click button "Continue"
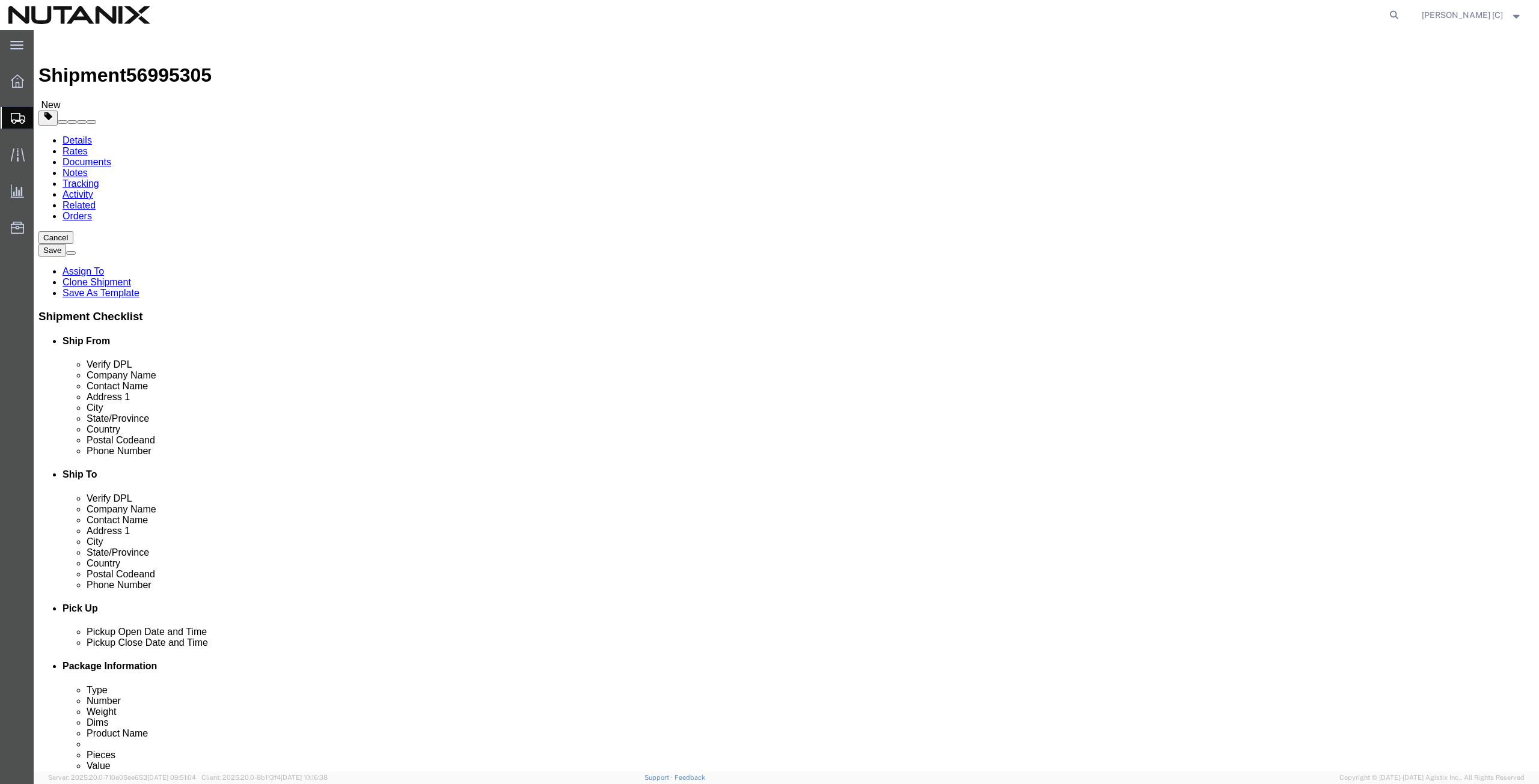
click dd "1.00 Each"
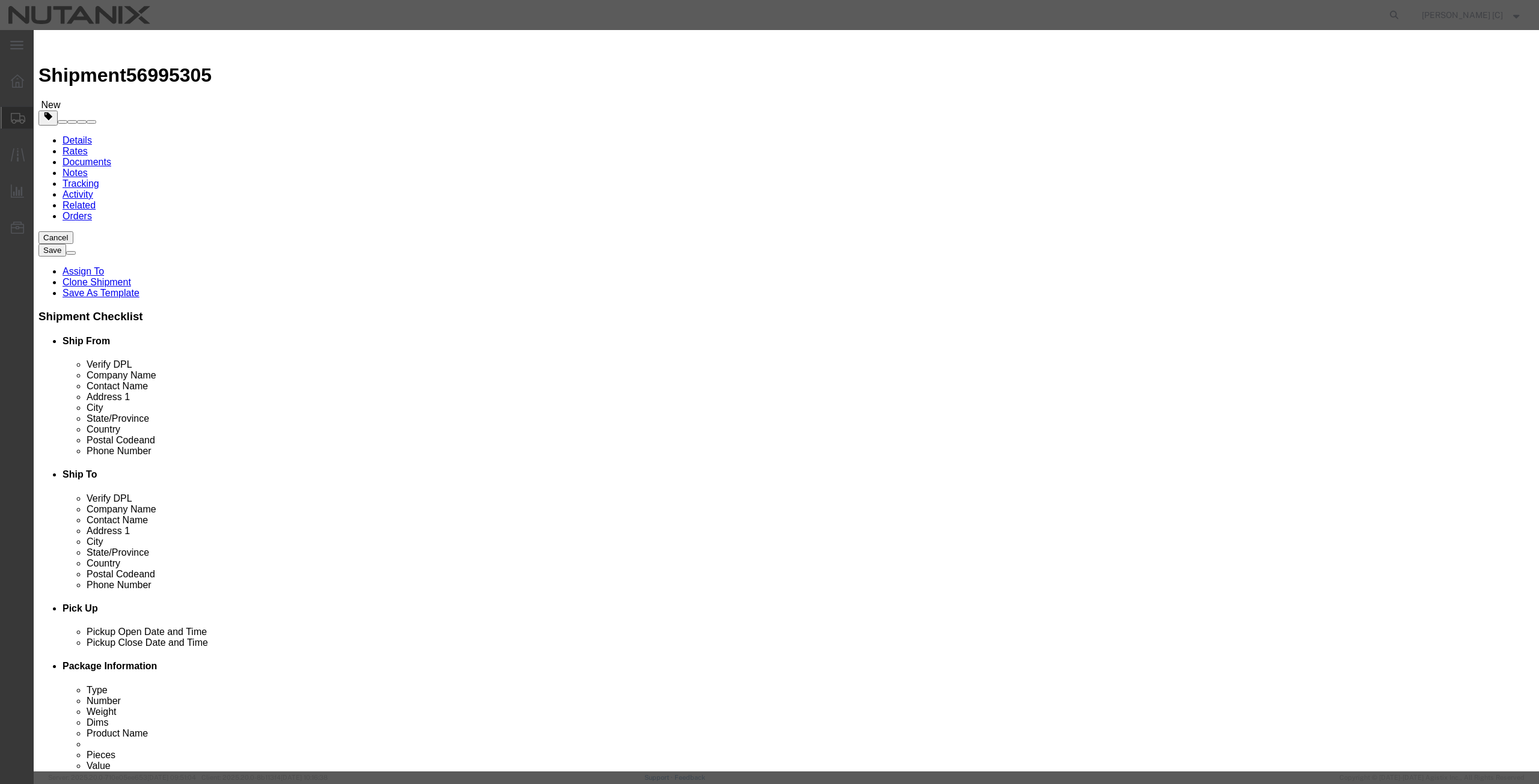
drag, startPoint x: 578, startPoint y: 135, endPoint x: 419, endPoint y: 134, distance: 159.0
click div "Commodity library Product Name Mac Book Pro Pieces 1.00 Select Bag Barrels 100B…"
type input "1000"
click button "Save & Close"
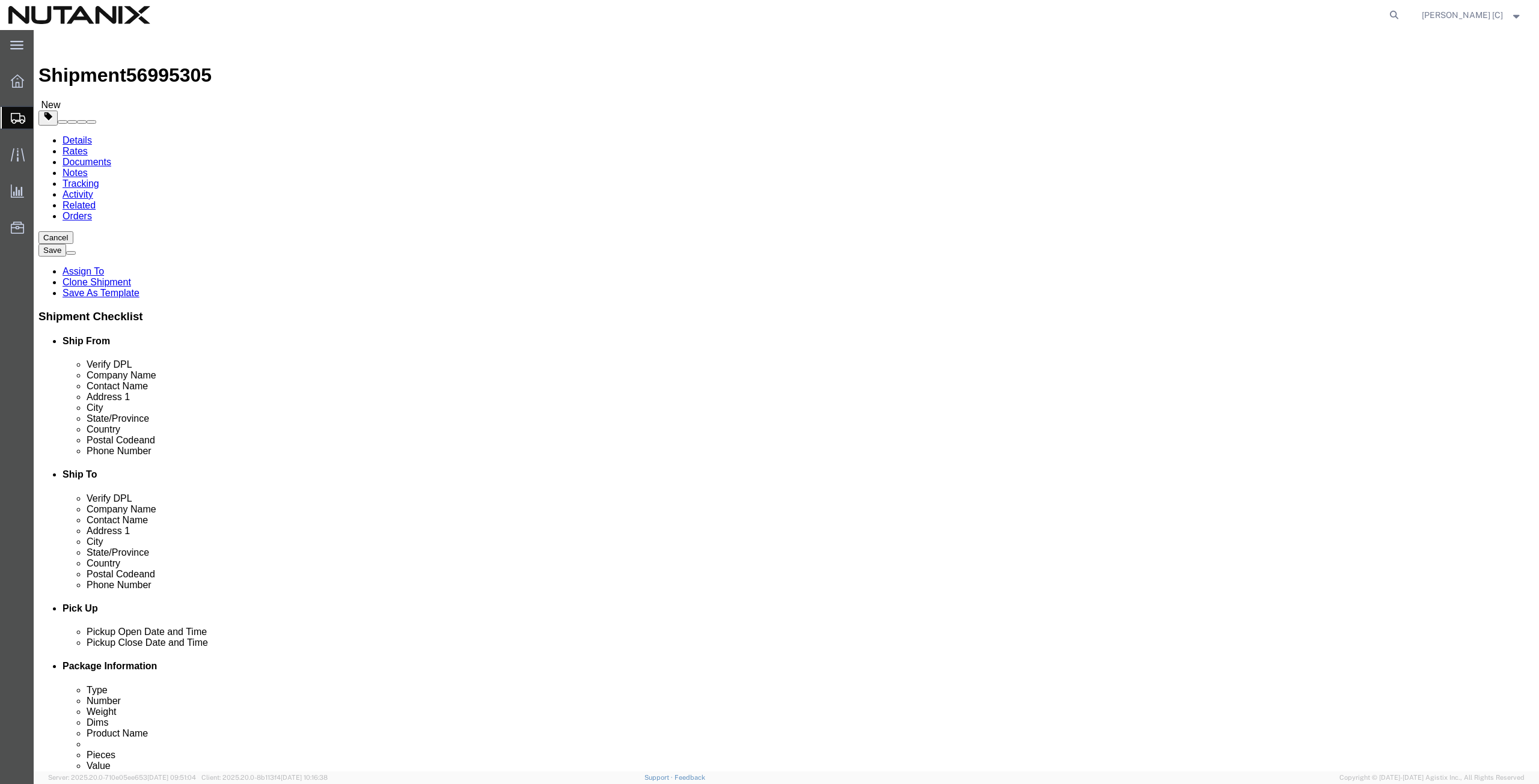
click button "Continue"
select select
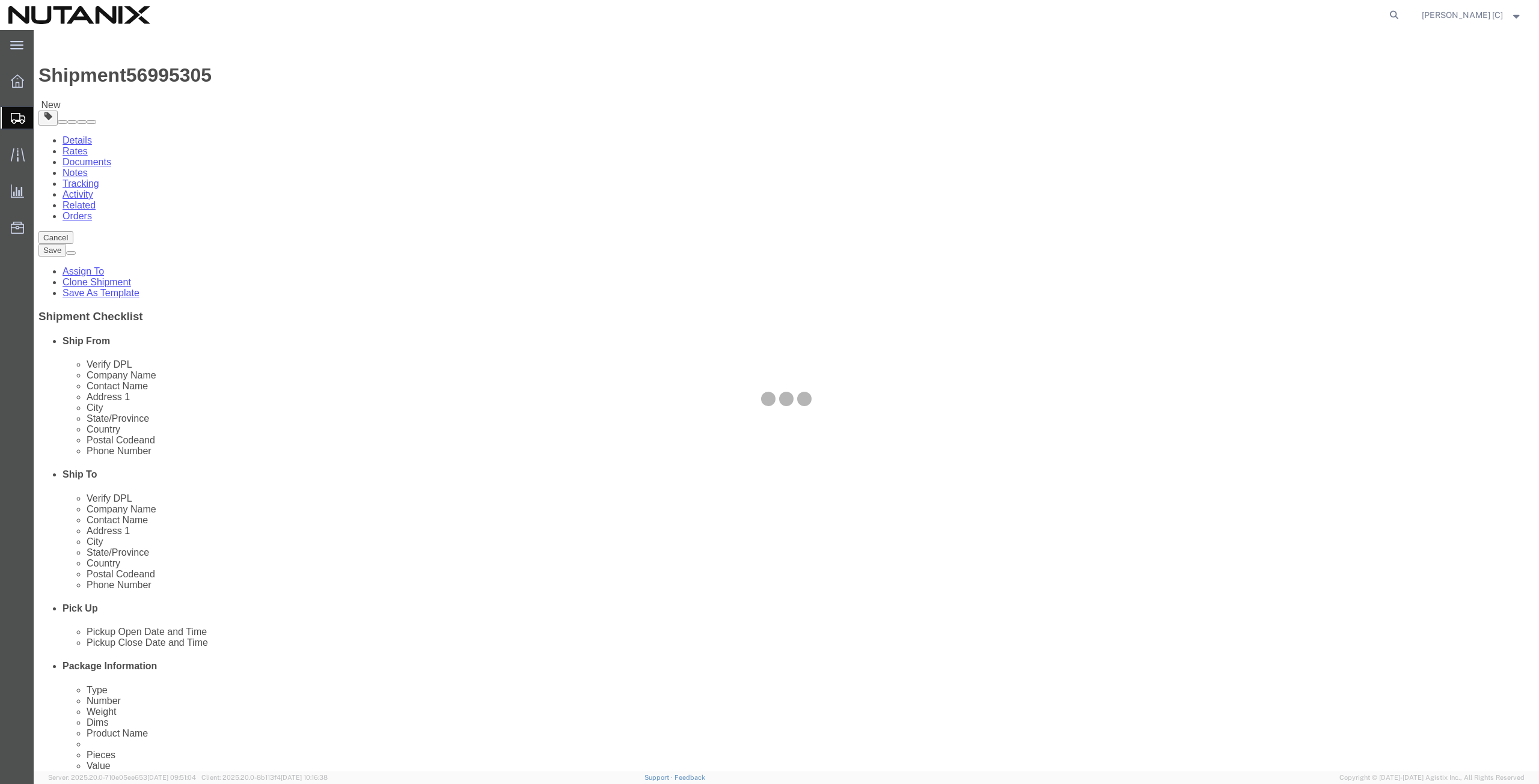
select select "COSTCENTER"
select select "48694"
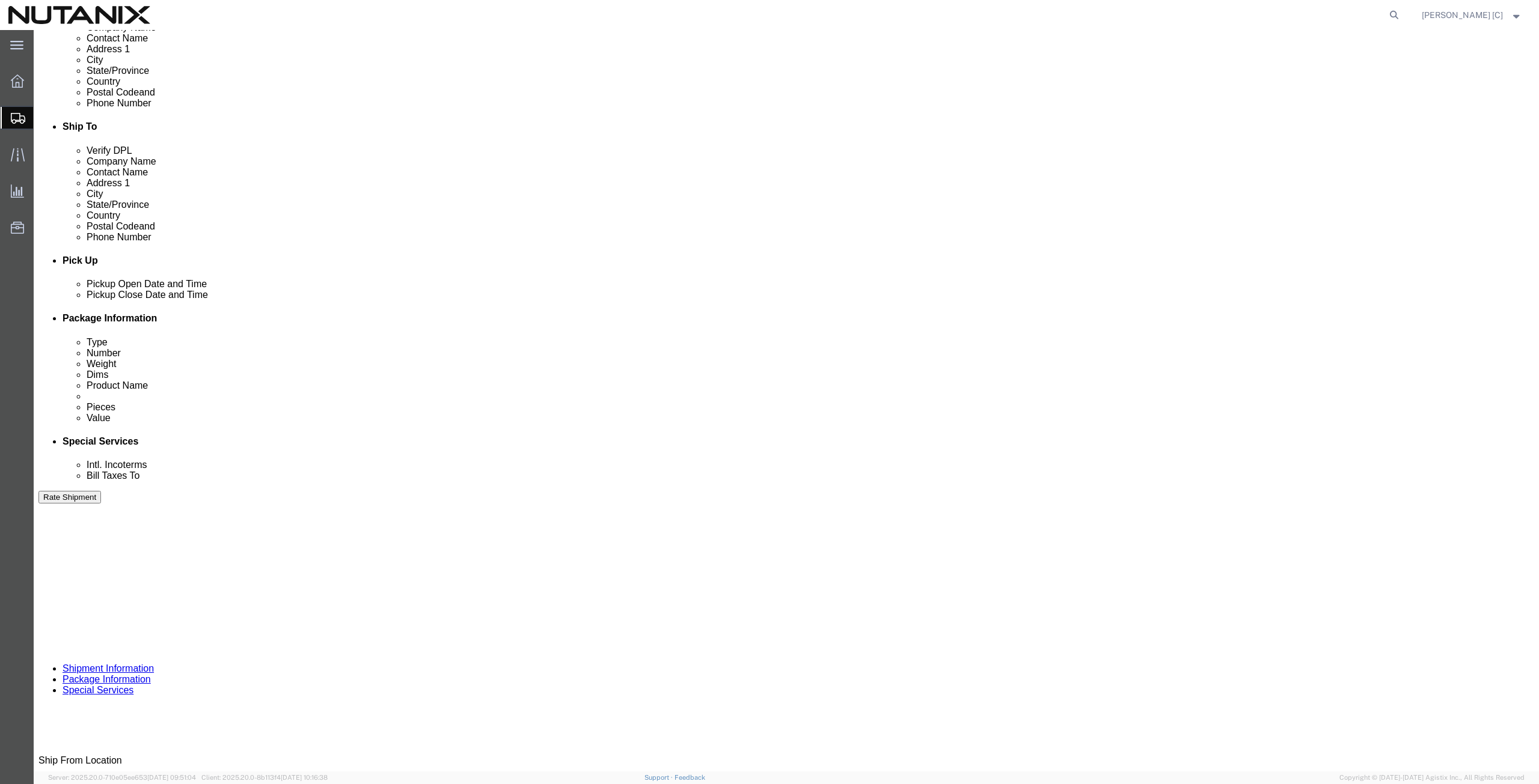
scroll to position [418, 0]
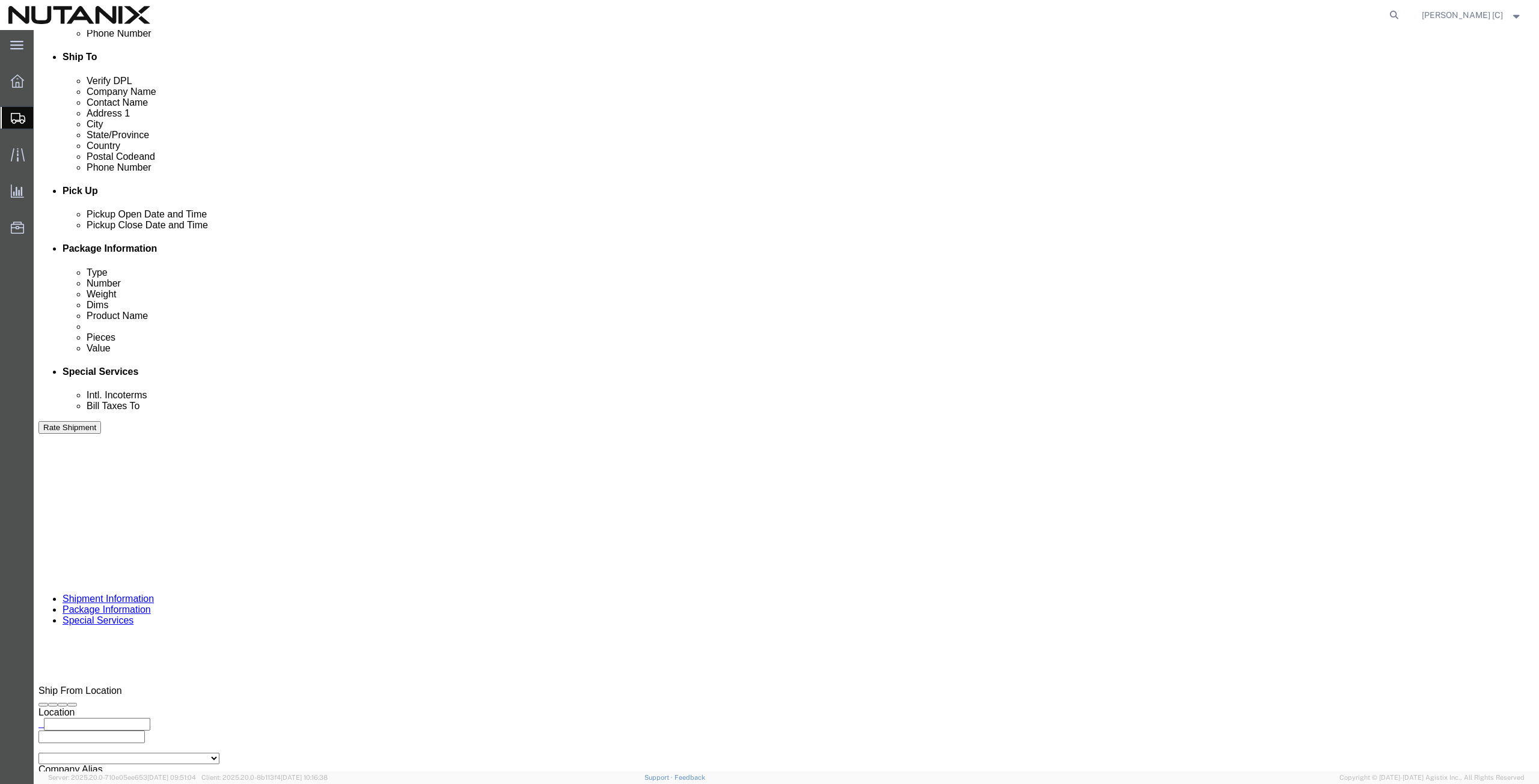
click button "Rate Shipment"
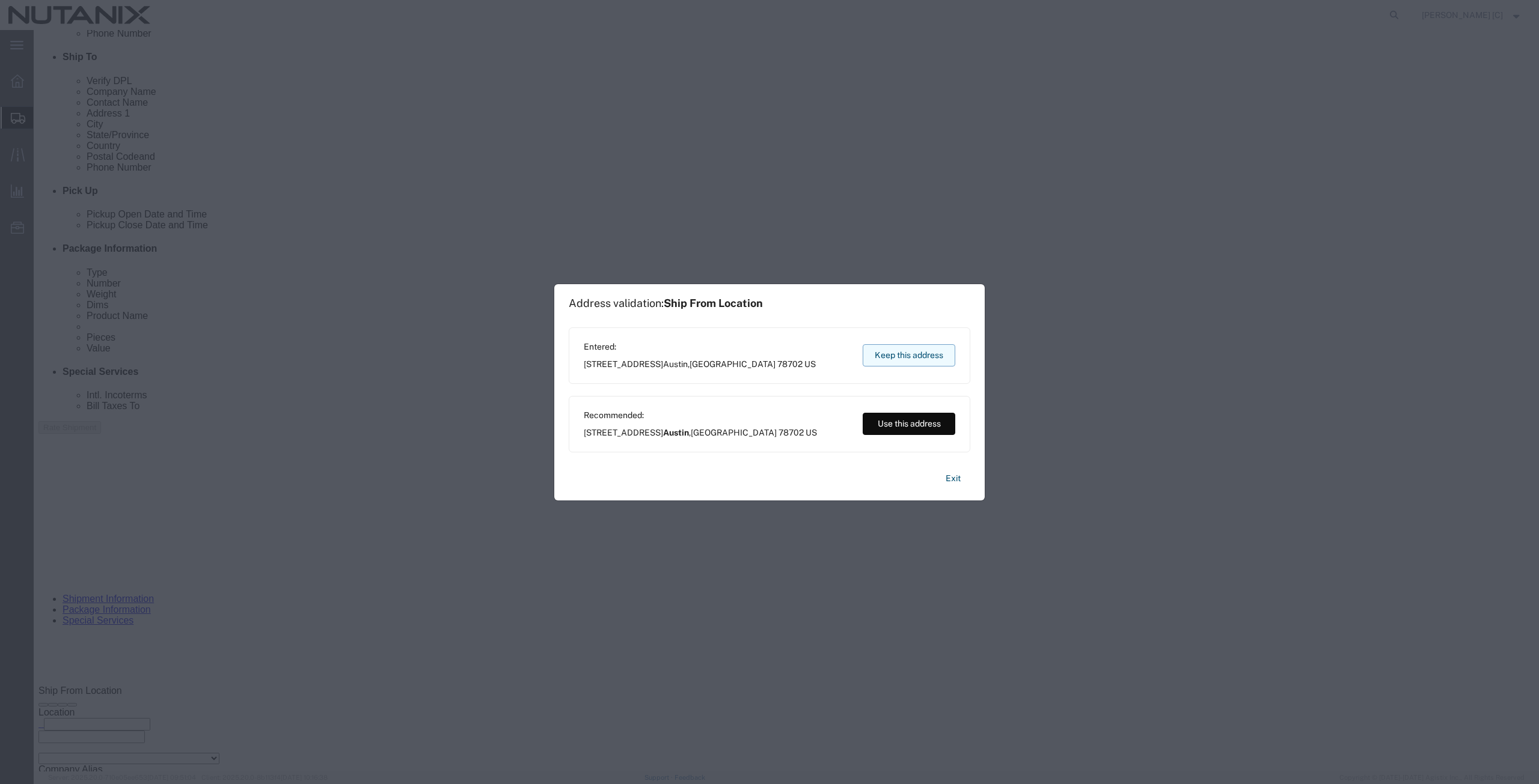
click at [879, 348] on button "Keep this address" at bounding box center [909, 355] width 92 height 22
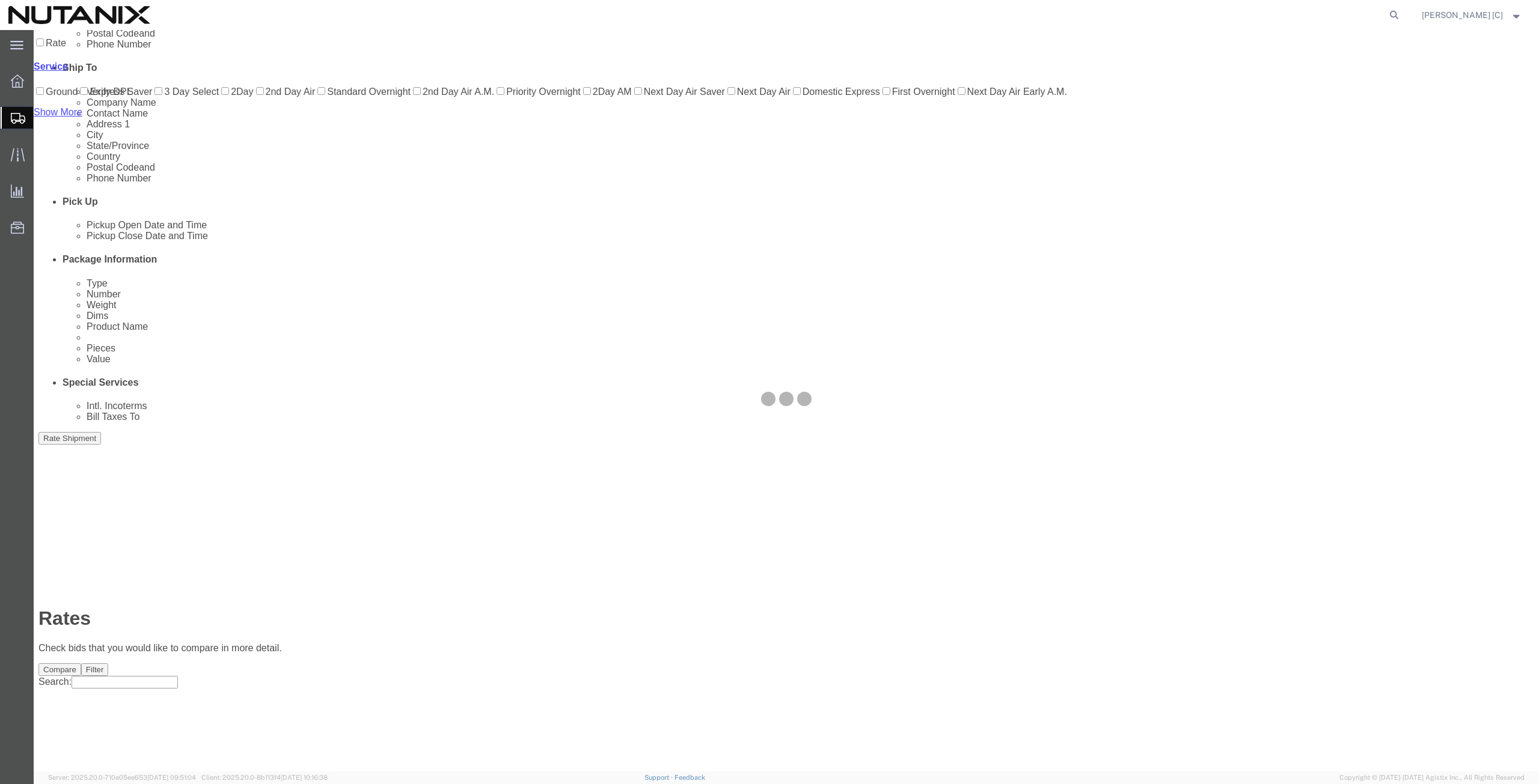
scroll to position [0, 0]
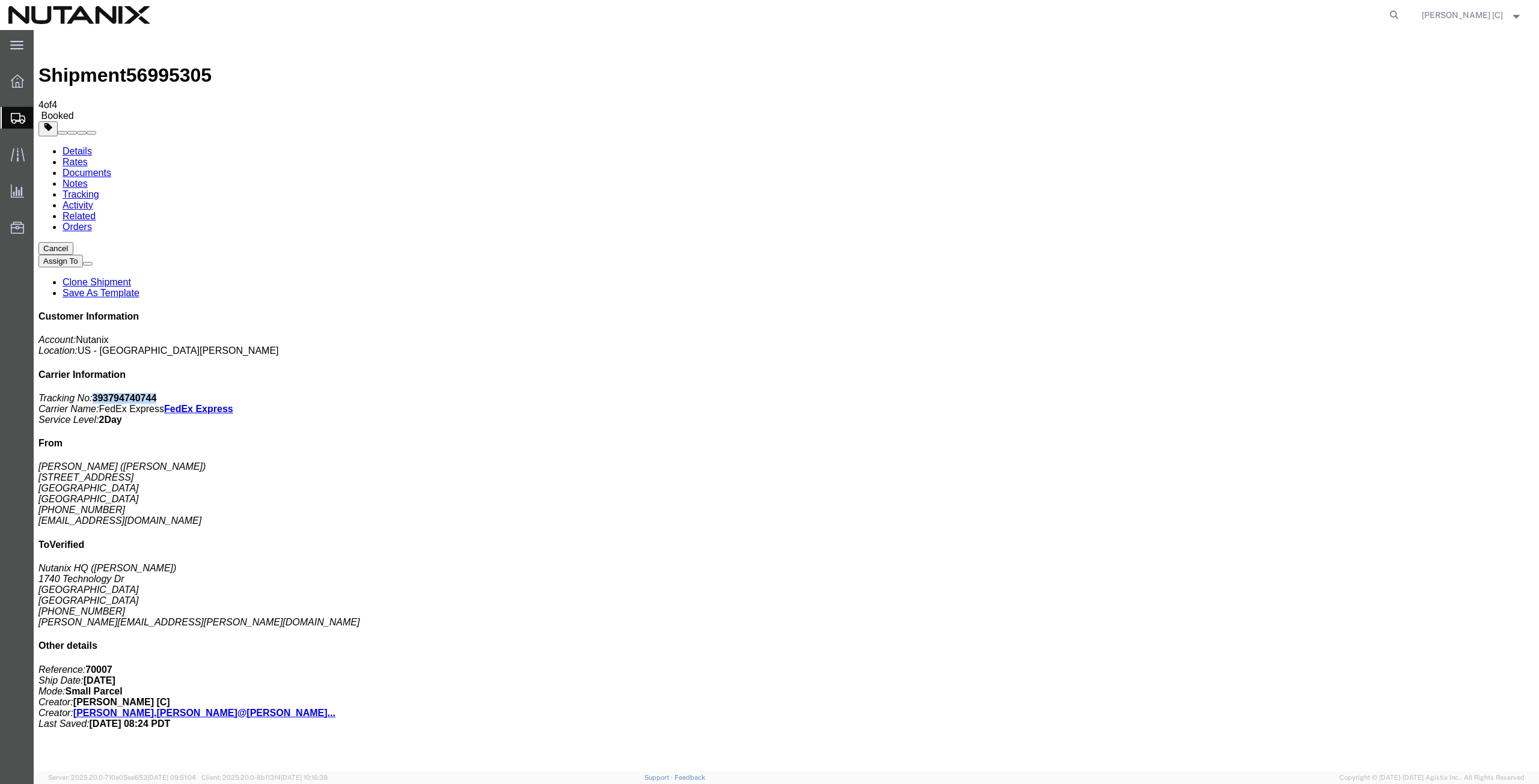
drag, startPoint x: 1433, startPoint y: 185, endPoint x: 1369, endPoint y: 188, distance: 64.1
click at [1369, 393] on p "Tracking No: 393794740744 Carrier Name: FedEx Express FedEx Express Service Lev…" at bounding box center [787, 409] width 1496 height 32
copy b "393794740744"
drag, startPoint x: 706, startPoint y: 235, endPoint x: 715, endPoint y: 259, distance: 25.6
